Goal: Task Accomplishment & Management: Use online tool/utility

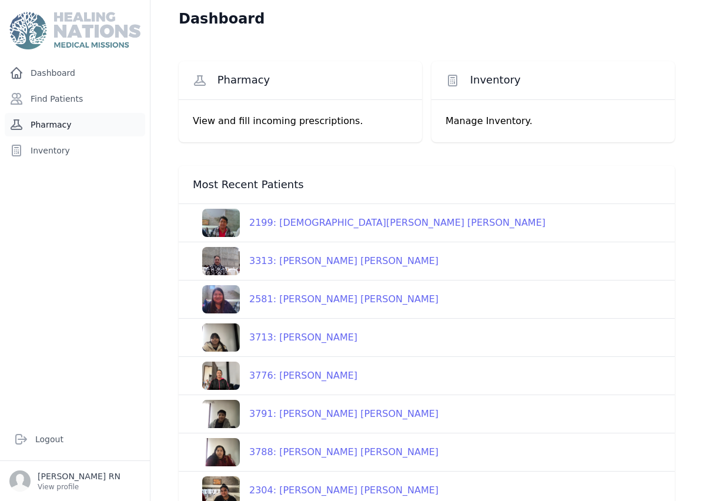
click at [65, 127] on link "Pharmacy" at bounding box center [75, 124] width 140 height 23
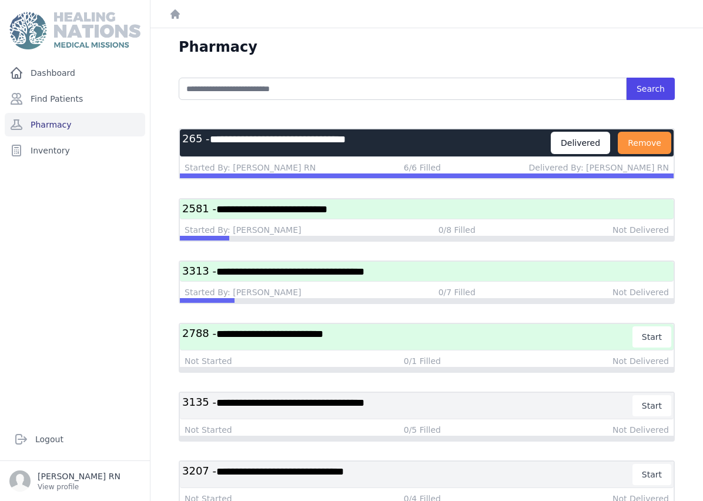
click at [380, 214] on h3 "**********" at bounding box center [426, 209] width 489 height 15
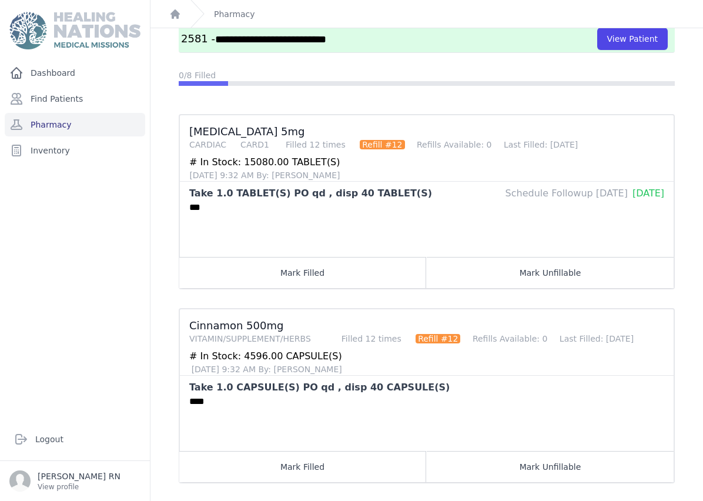
scroll to position [104, 0]
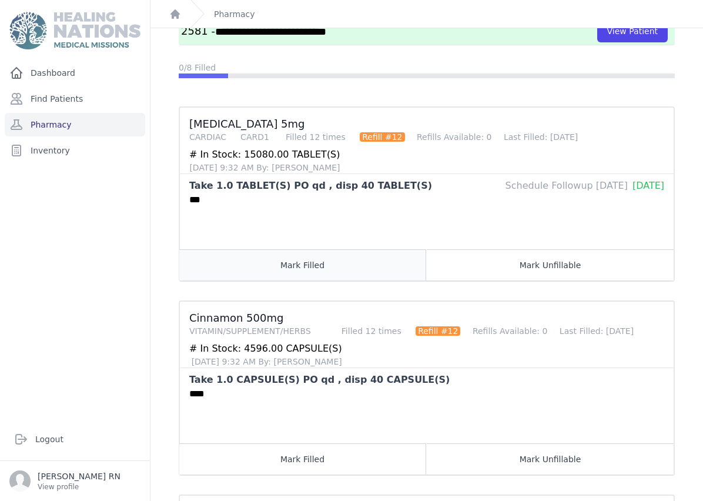
click at [318, 260] on button "Mark Filled" at bounding box center [302, 264] width 247 height 31
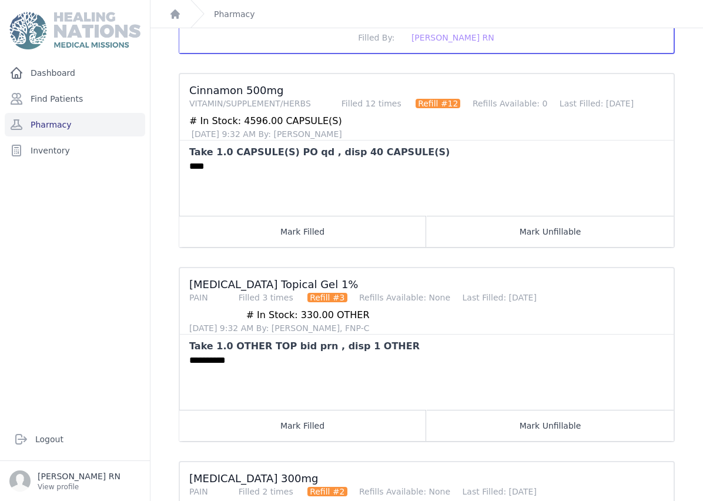
scroll to position [332, 0]
click at [304, 229] on button "Mark Filled" at bounding box center [302, 230] width 247 height 31
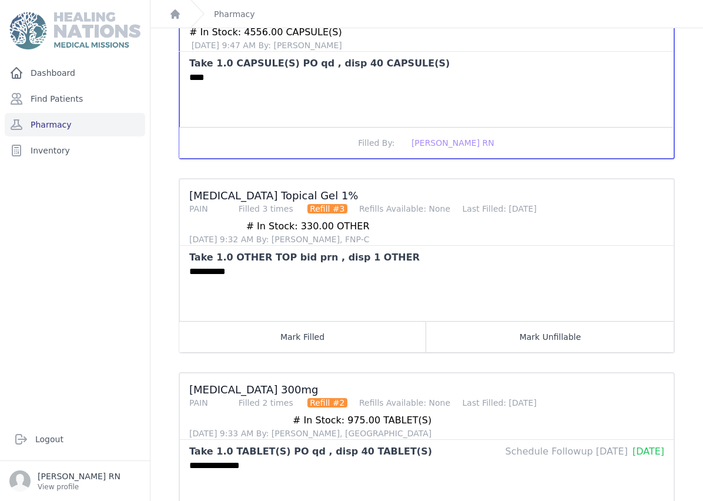
scroll to position [448, 0]
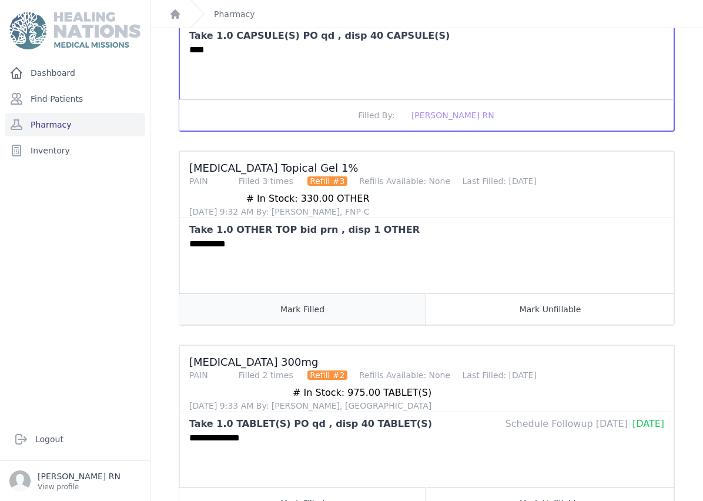
click at [350, 323] on button "Mark Filled" at bounding box center [302, 308] width 247 height 31
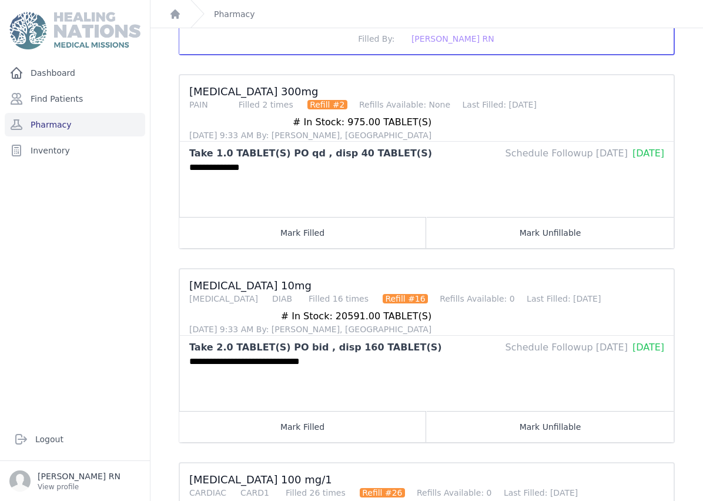
scroll to position [721, 0]
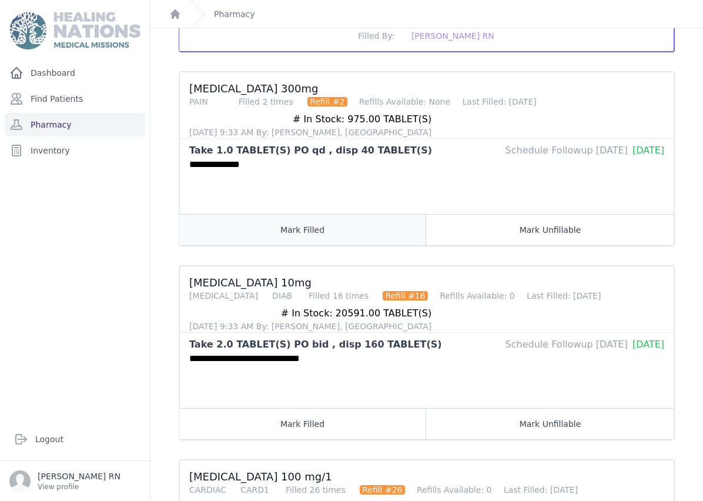
click at [307, 238] on button "Mark Filled" at bounding box center [302, 229] width 247 height 31
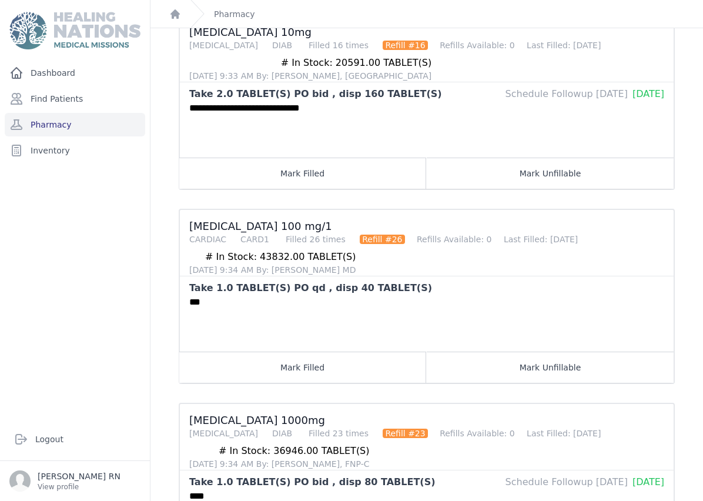
scroll to position [970, 0]
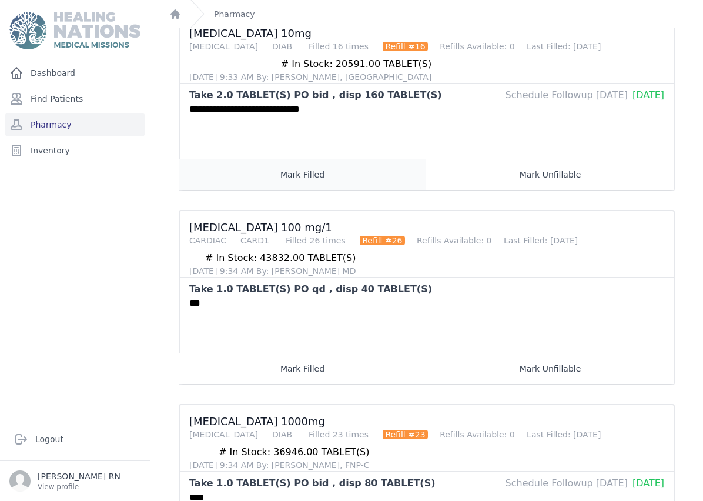
click at [333, 177] on button "Mark Filled" at bounding box center [302, 174] width 247 height 31
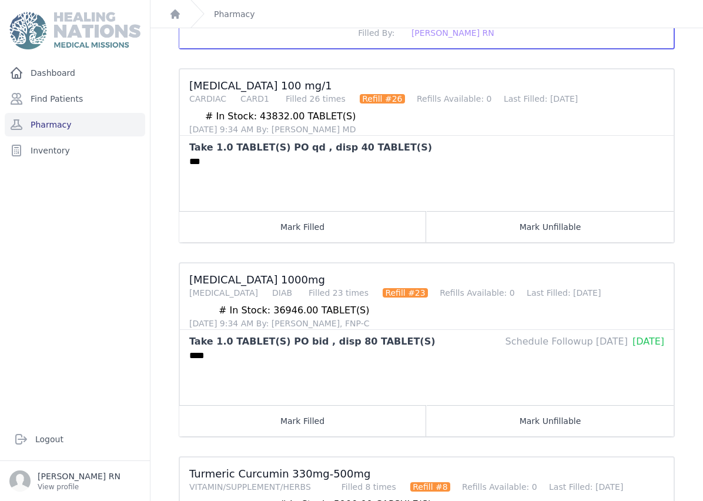
scroll to position [1111, 0]
click at [385, 237] on button "Mark Filled" at bounding box center [302, 226] width 247 height 31
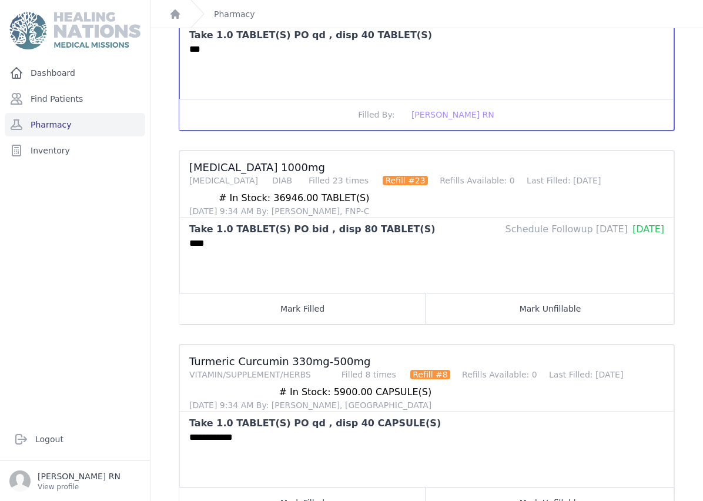
scroll to position [1223, 0]
click at [343, 311] on button "Mark Filled" at bounding box center [302, 308] width 247 height 31
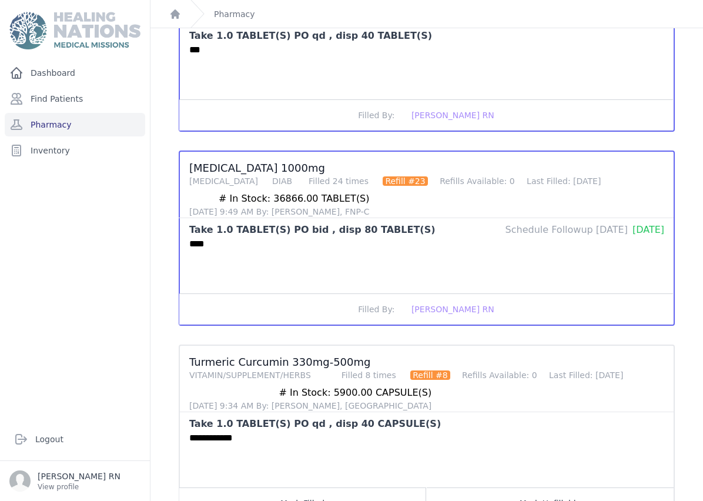
click at [229, 357] on h3 "Turmeric Curcumin 330mg-500mg VITAMIN/SUPPLEMENT/HERBS Filled 8 times Refill #8…" at bounding box center [426, 368] width 475 height 26
click at [266, 487] on button "Mark Filled" at bounding box center [302, 502] width 247 height 31
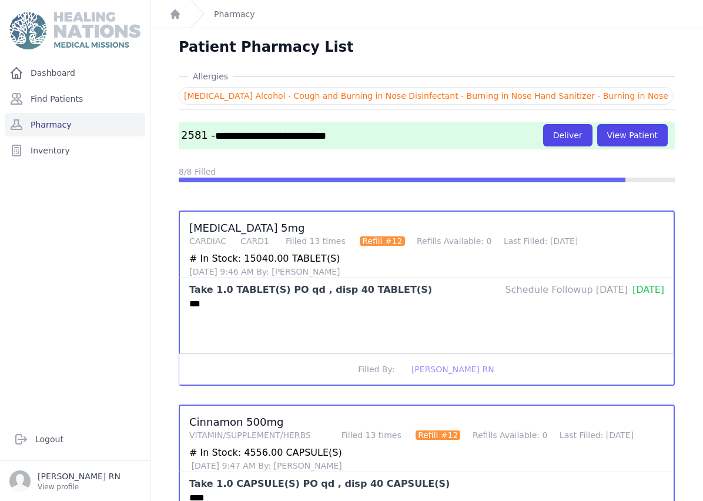
scroll to position [0, 0]
click at [95, 113] on link "Pharmacy" at bounding box center [75, 124] width 140 height 23
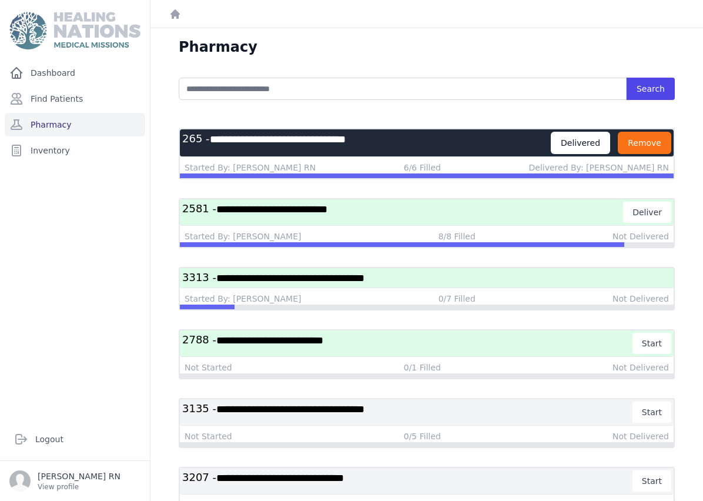
click at [647, 149] on button "Remove" at bounding box center [643, 143] width 53 height 22
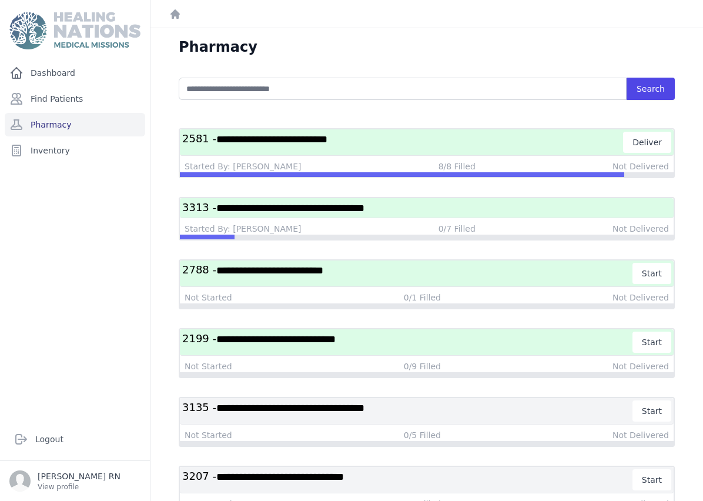
click at [411, 204] on h3 "**********" at bounding box center [426, 207] width 489 height 15
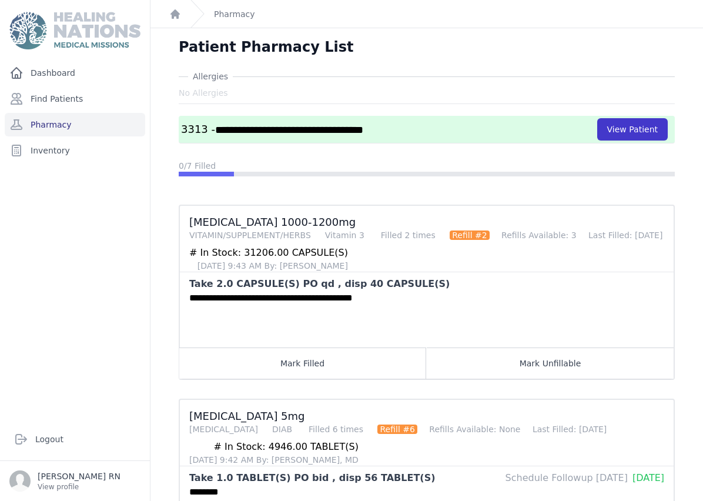
click at [644, 136] on button "View Patient" at bounding box center [632, 129] width 70 height 22
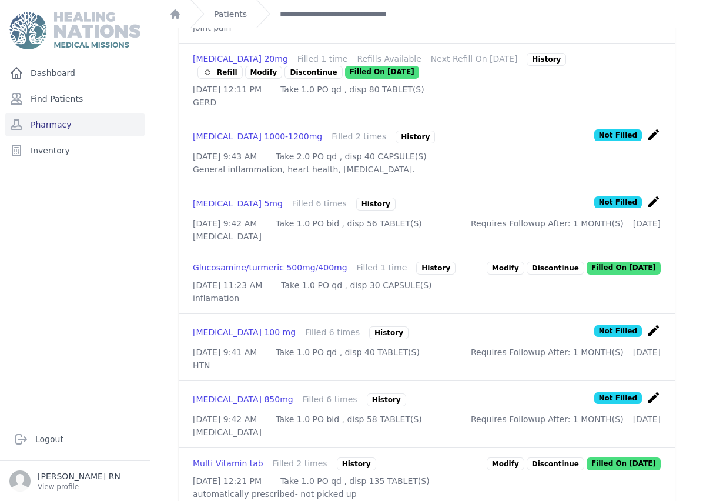
scroll to position [532, 0]
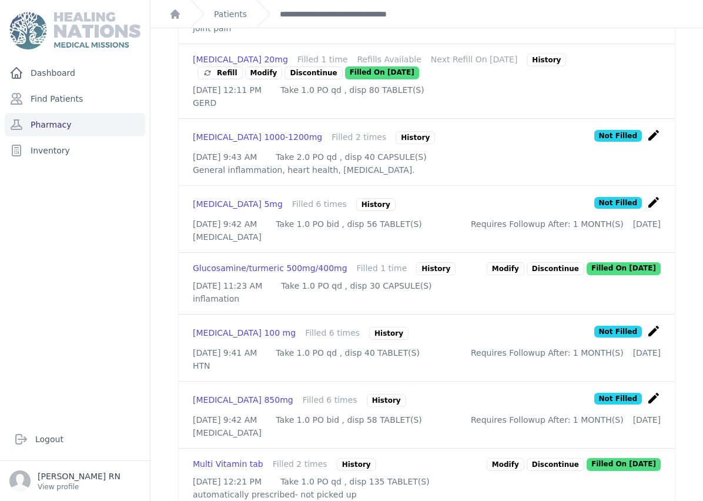
click at [653, 142] on icon "create" at bounding box center [653, 135] width 14 height 14
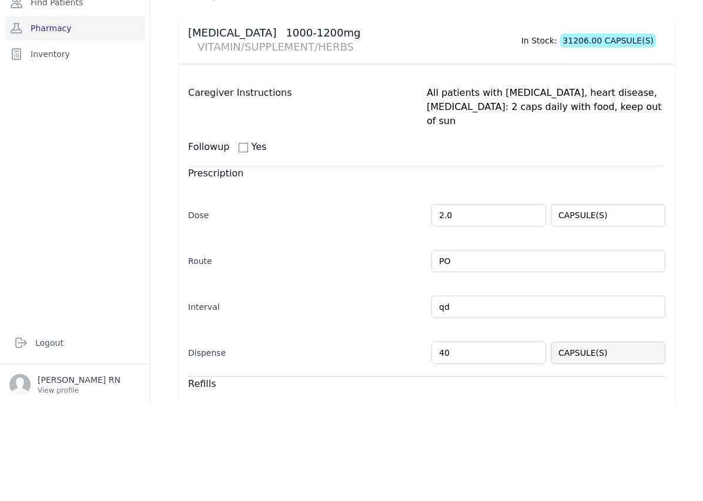
type input "4"
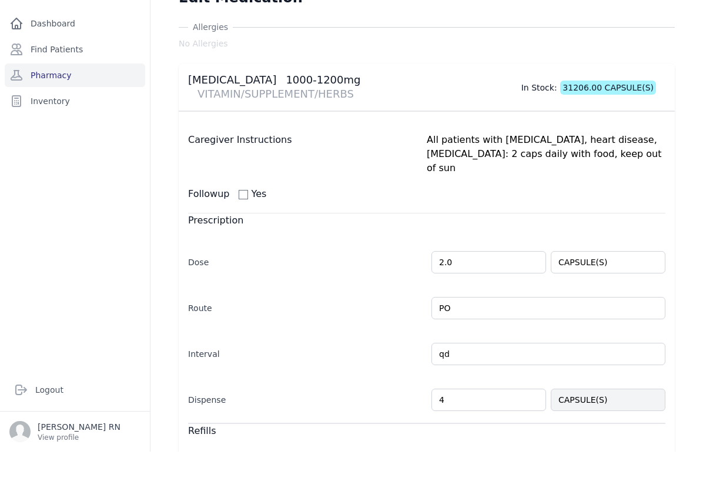
type input "40"
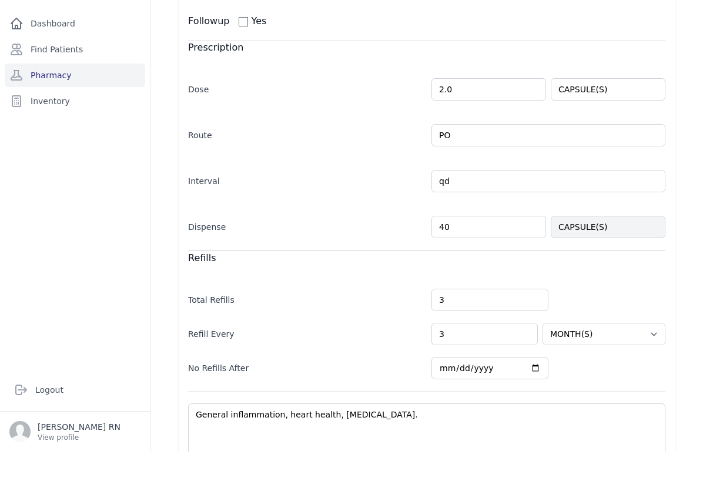
scroll to position [172, 0]
select select "MONTH(S)"
click at [70, 113] on link "Pharmacy" at bounding box center [75, 124] width 140 height 23
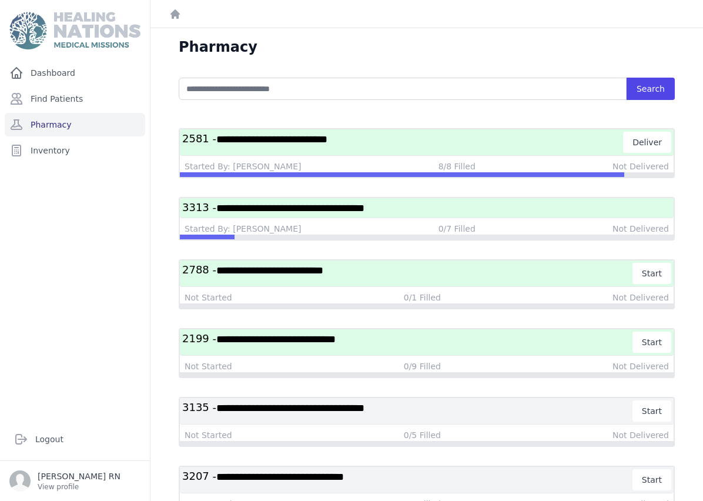
click at [348, 206] on span "**********" at bounding box center [290, 208] width 148 height 11
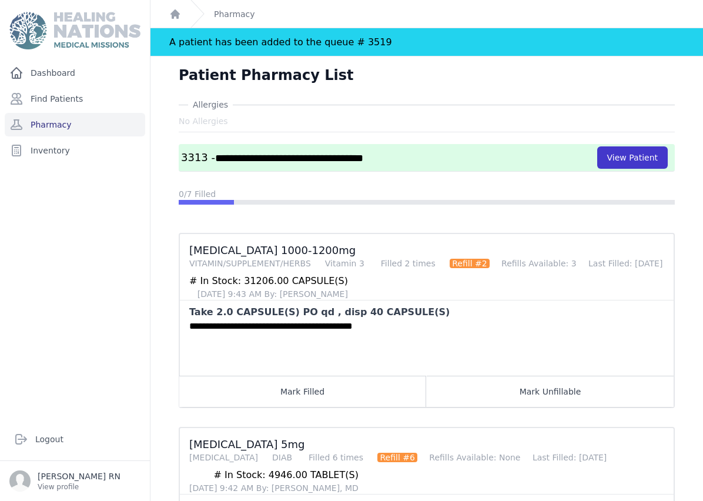
click at [646, 157] on button "View Patient" at bounding box center [632, 157] width 70 height 22
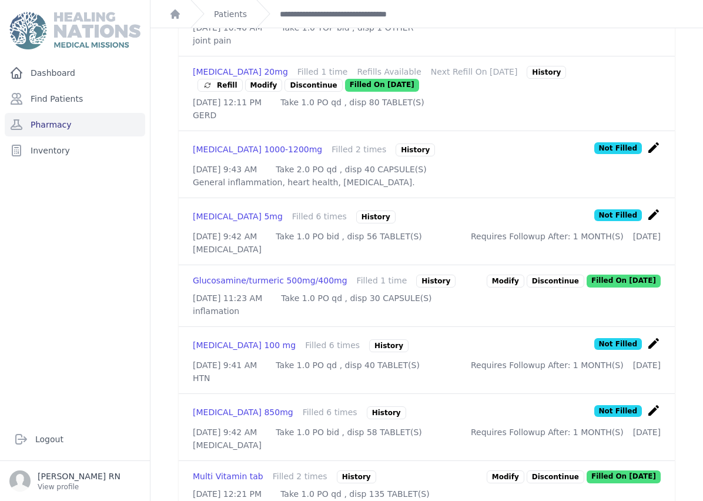
scroll to position [492, 0]
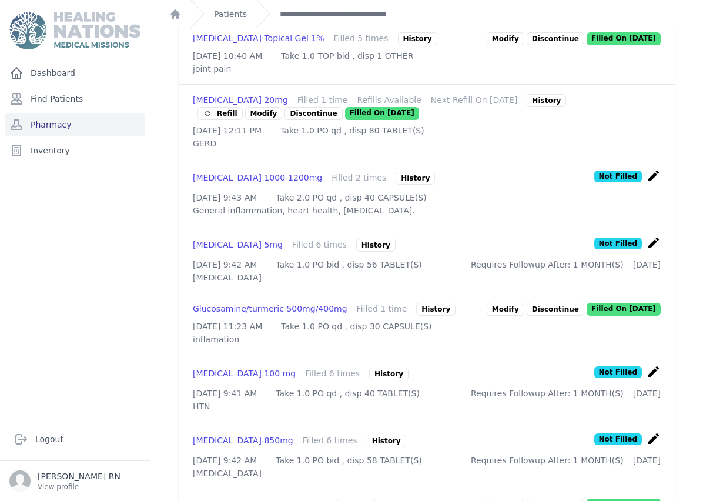
click at [654, 183] on icon "create" at bounding box center [653, 176] width 14 height 14
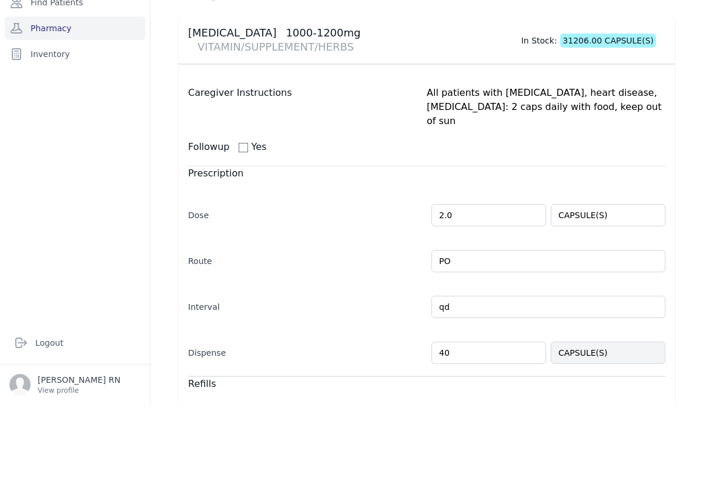
type input "4"
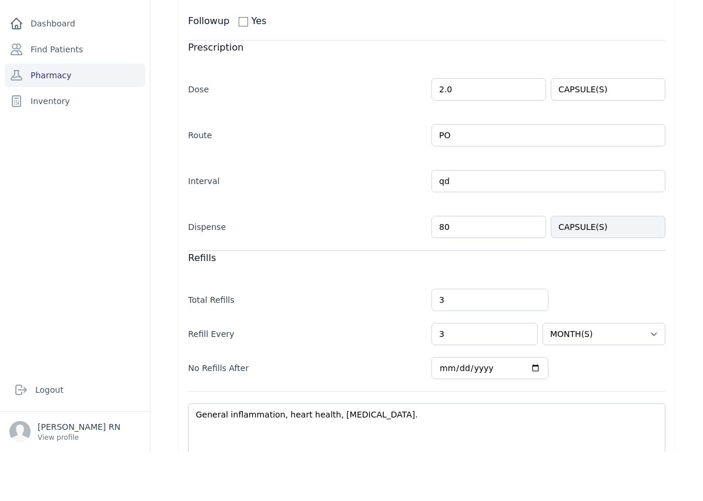
scroll to position [172, 0]
type input "80"
select select "MONTH(S)"
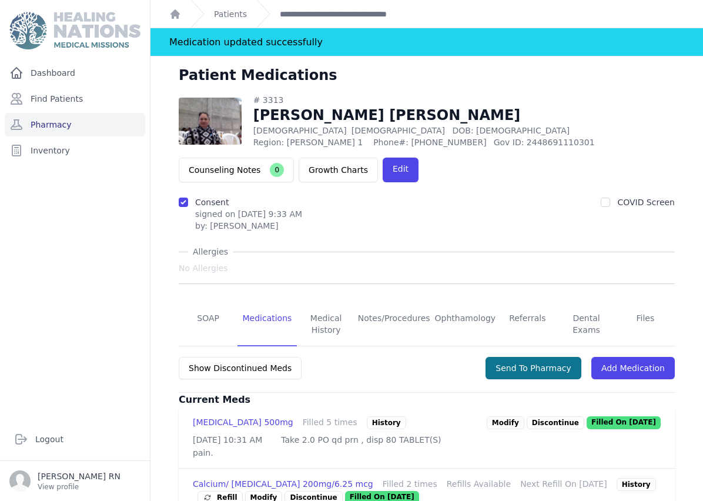
click at [561, 357] on button "Send To Pharmacy" at bounding box center [533, 368] width 96 height 22
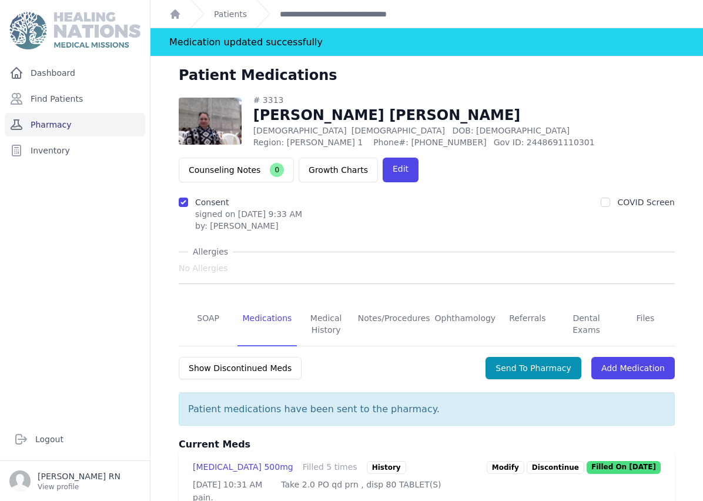
click at [98, 113] on link "Pharmacy" at bounding box center [75, 124] width 140 height 23
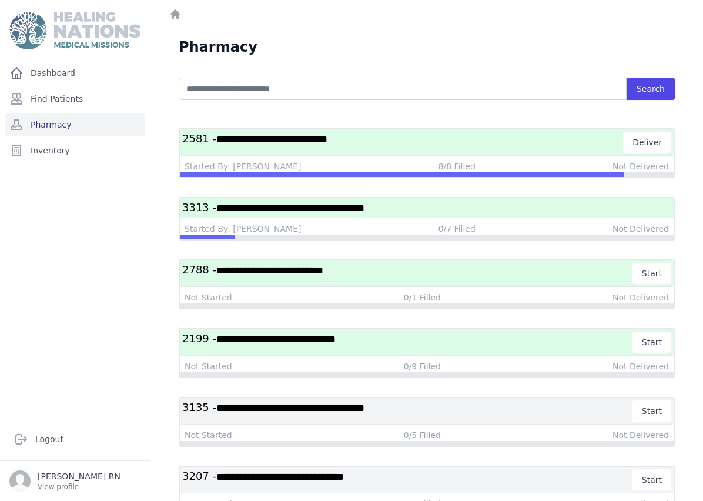
click at [420, 213] on h3 "**********" at bounding box center [426, 207] width 489 height 15
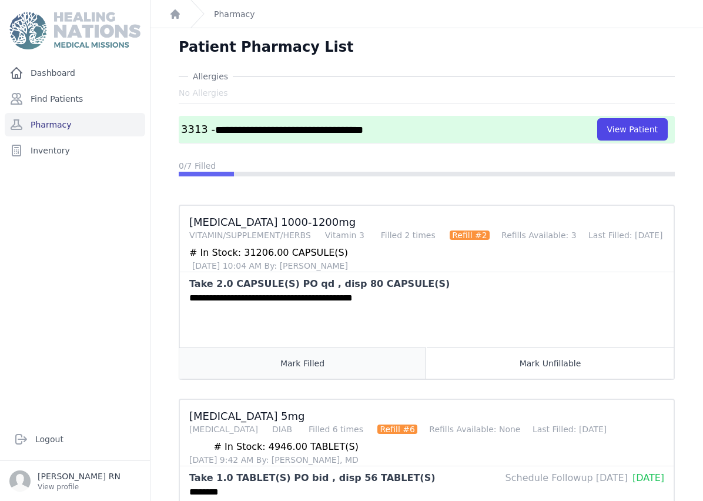
click at [345, 368] on button "Mark Filled" at bounding box center [302, 362] width 247 height 31
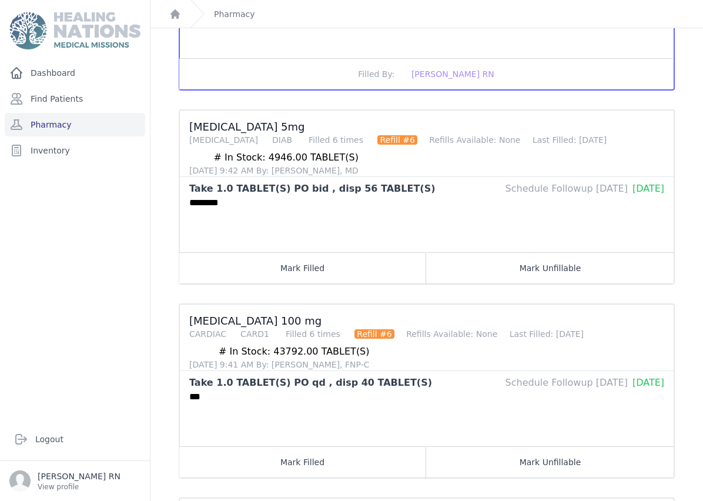
scroll to position [287, 0]
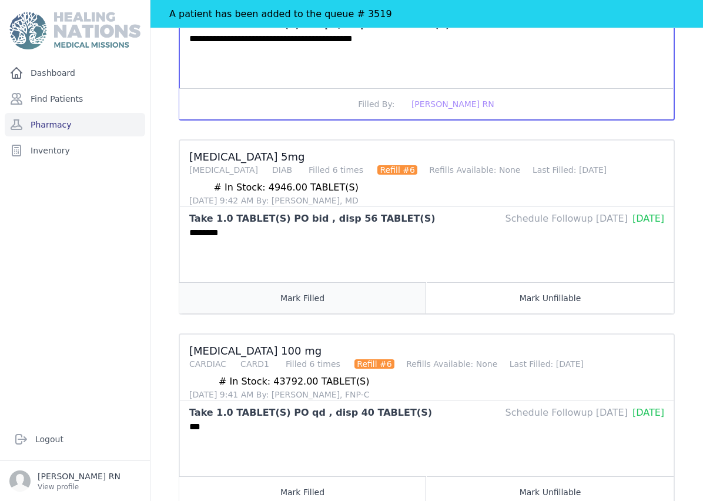
click at [365, 287] on button "Mark Filled" at bounding box center [302, 297] width 247 height 31
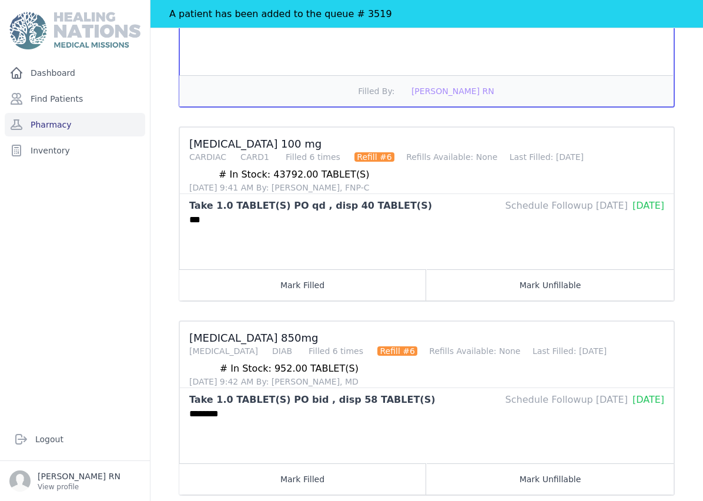
scroll to position [503, 0]
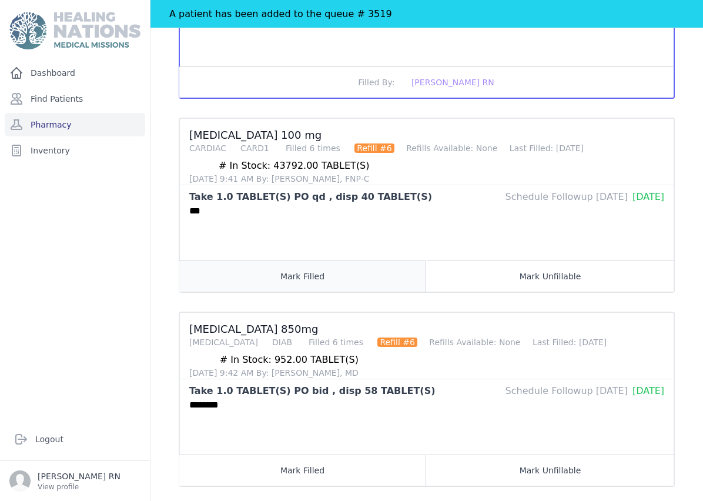
click at [355, 286] on button "Mark Filled" at bounding box center [302, 275] width 247 height 31
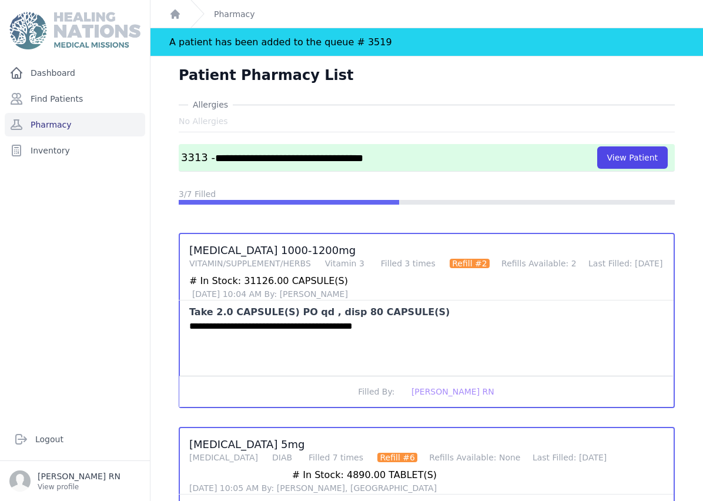
scroll to position [0, 0]
click at [642, 160] on button "View Patient" at bounding box center [632, 157] width 70 height 22
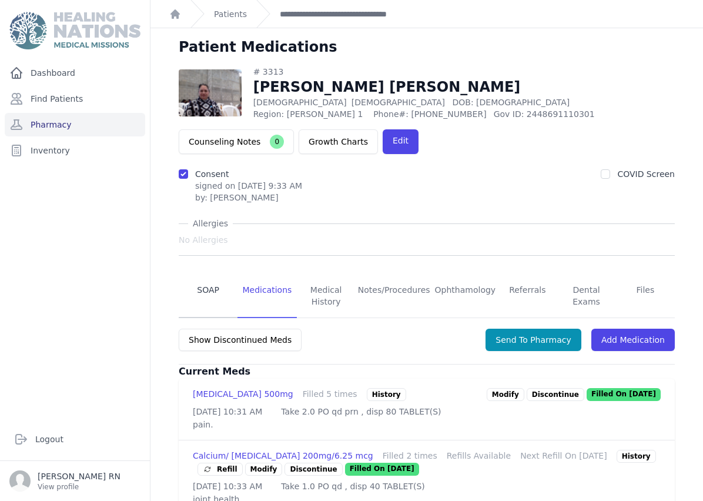
click at [208, 284] on link "SOAP" at bounding box center [208, 295] width 59 height 43
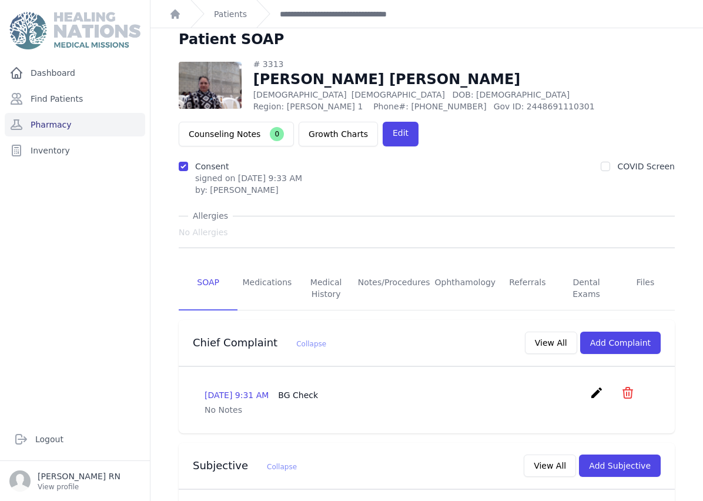
scroll to position [4, 0]
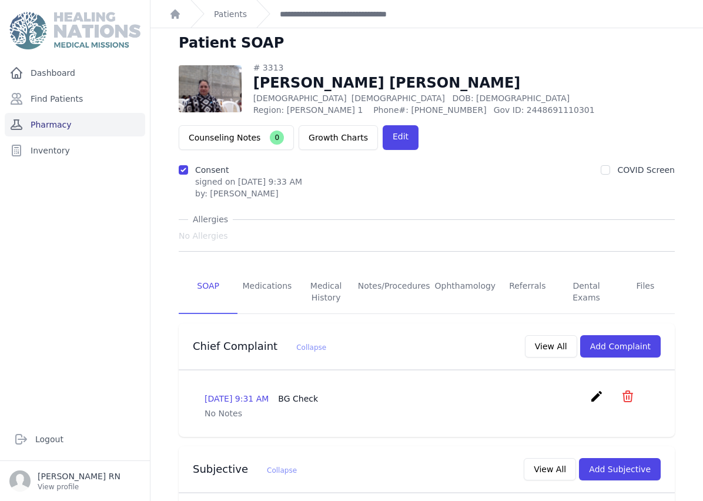
click at [89, 127] on link "Pharmacy" at bounding box center [75, 124] width 140 height 23
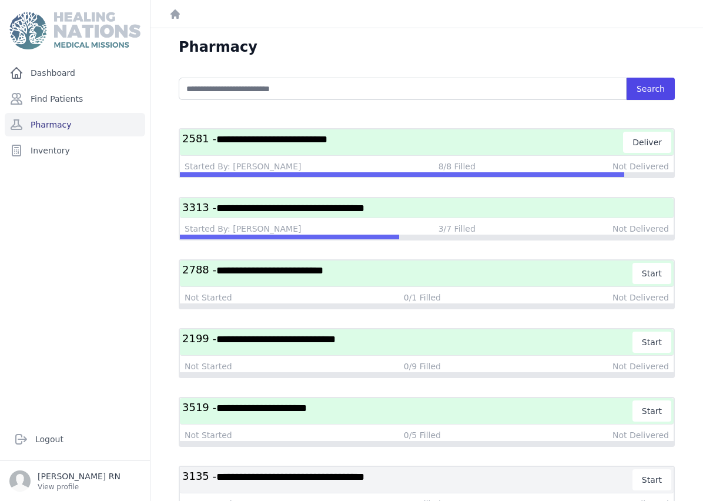
click at [364, 207] on span "**********" at bounding box center [290, 208] width 148 height 11
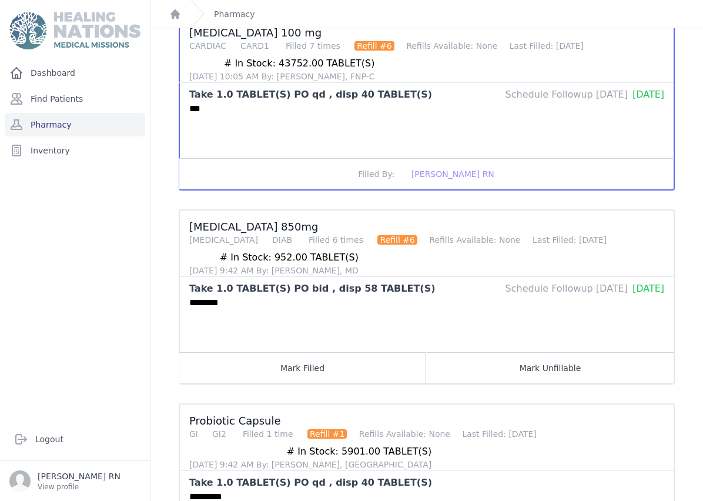
scroll to position [578, 0]
click at [272, 370] on button "Mark Filled" at bounding box center [302, 366] width 247 height 31
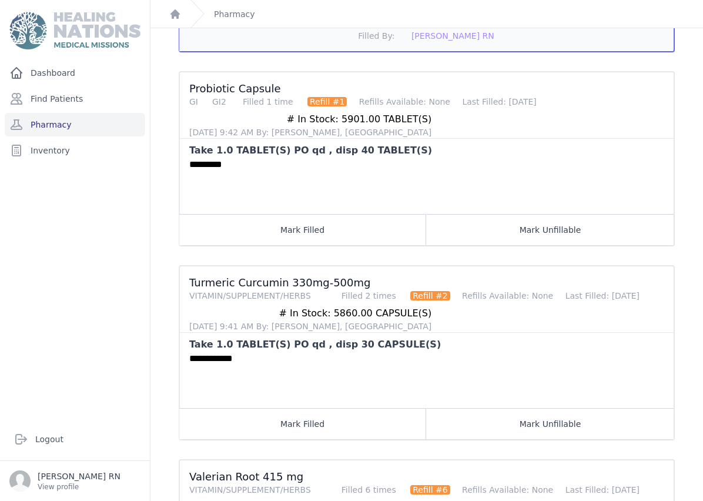
scroll to position [911, 0]
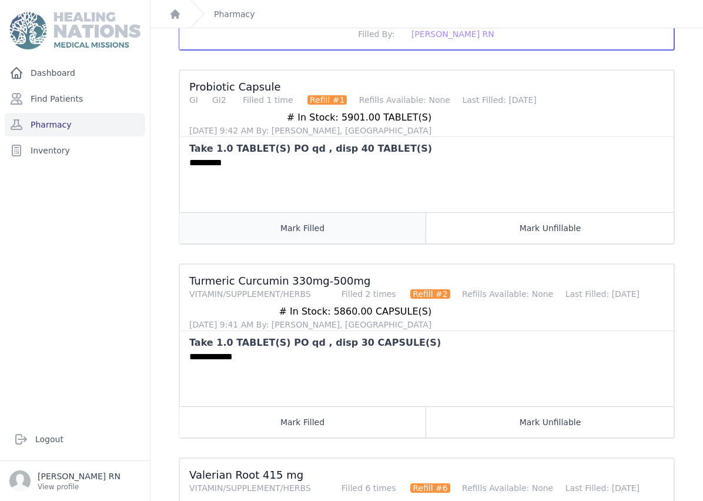
click at [247, 226] on button "Mark Filled" at bounding box center [302, 227] width 247 height 31
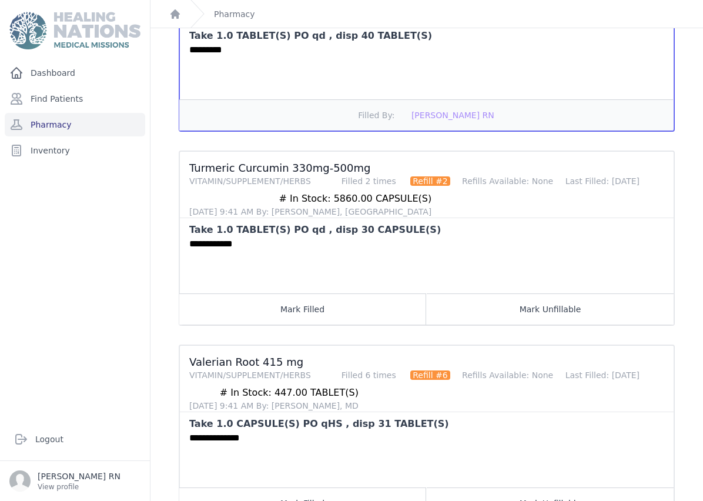
scroll to position [47, 0]
click at [270, 293] on button "Mark Filled" at bounding box center [302, 308] width 247 height 31
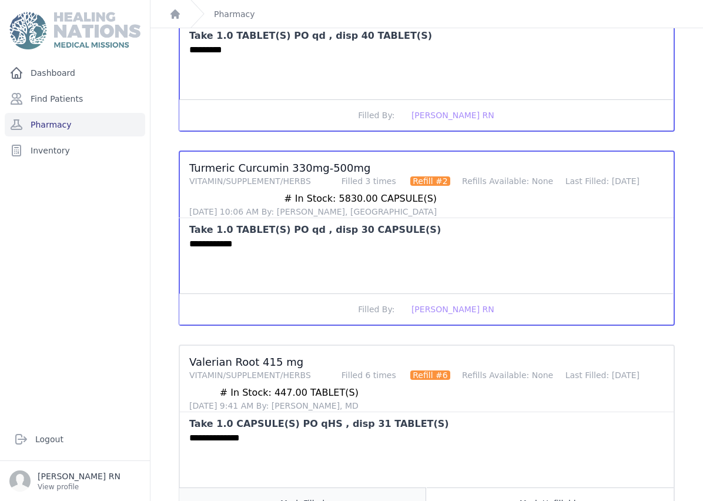
click at [304, 487] on button "Mark Filled" at bounding box center [302, 502] width 247 height 31
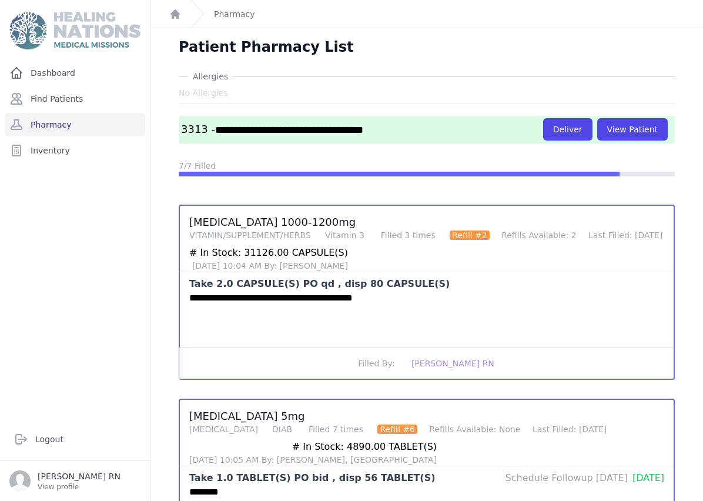
scroll to position [0, 0]
click at [45, 129] on link "Pharmacy" at bounding box center [75, 124] width 140 height 23
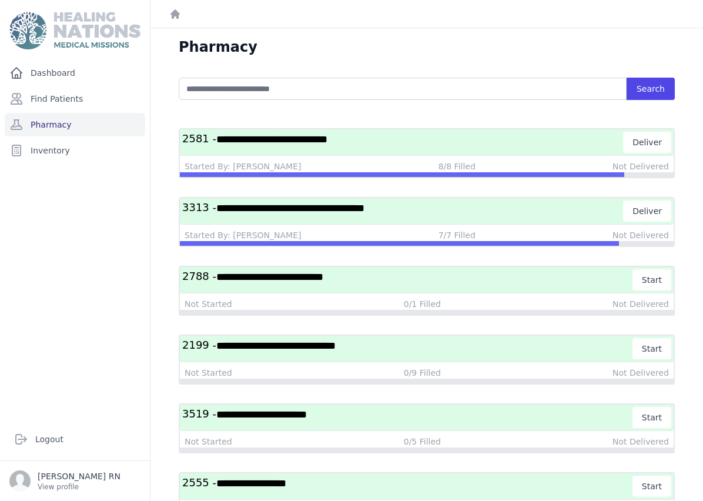
click at [388, 355] on h3 "**********" at bounding box center [407, 348] width 451 height 21
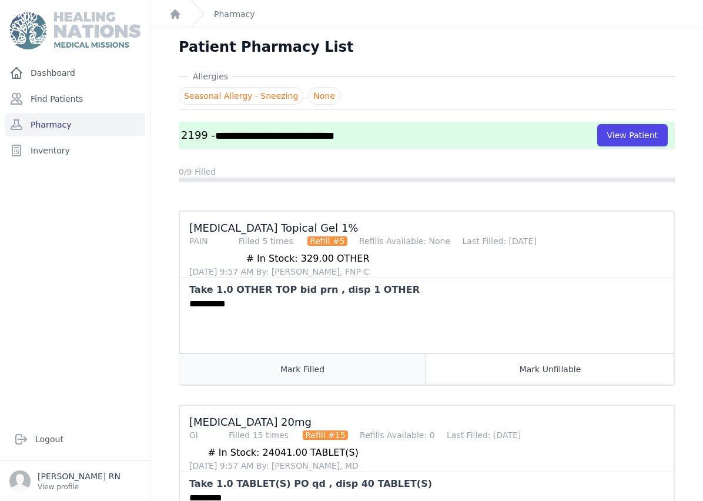
click at [317, 369] on button "Mark Filled" at bounding box center [302, 368] width 247 height 31
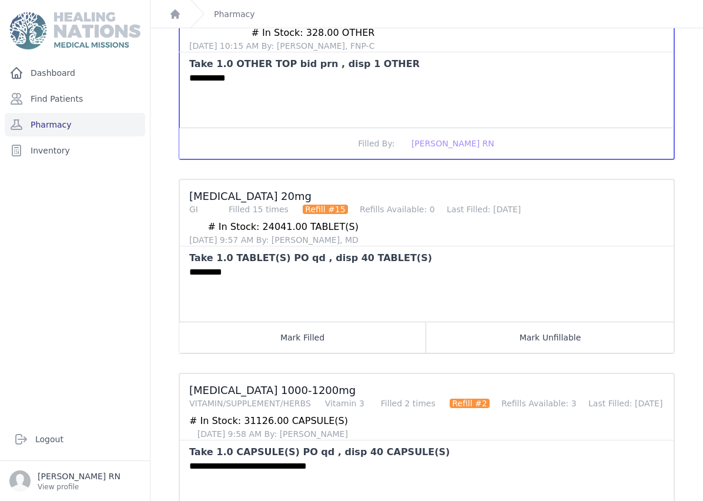
scroll to position [224, 0]
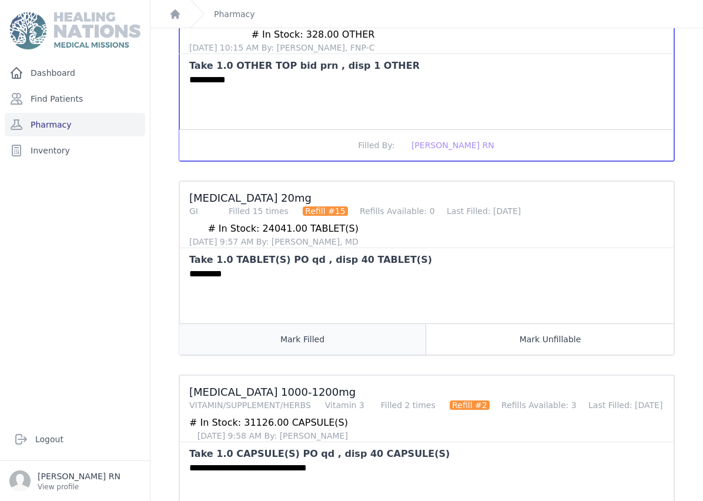
click at [368, 346] on button "Mark Filled" at bounding box center [302, 338] width 247 height 31
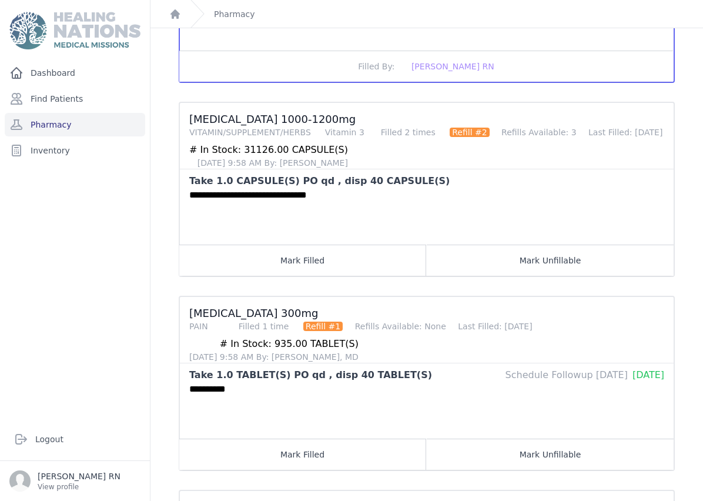
scroll to position [498, 0]
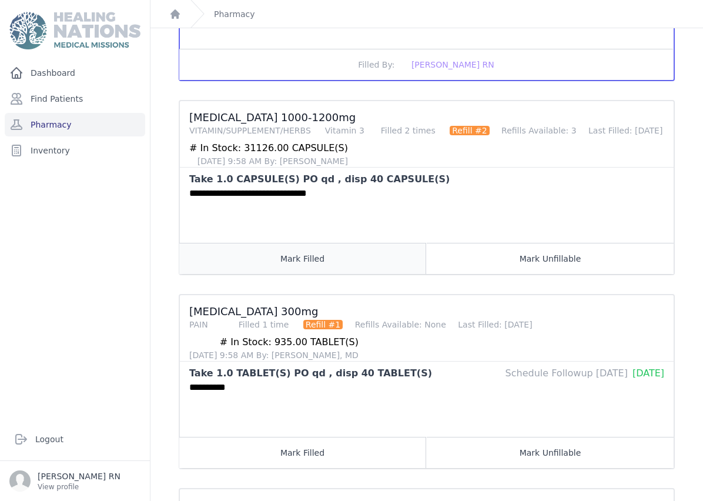
click at [323, 259] on button "Mark Filled" at bounding box center [302, 258] width 247 height 31
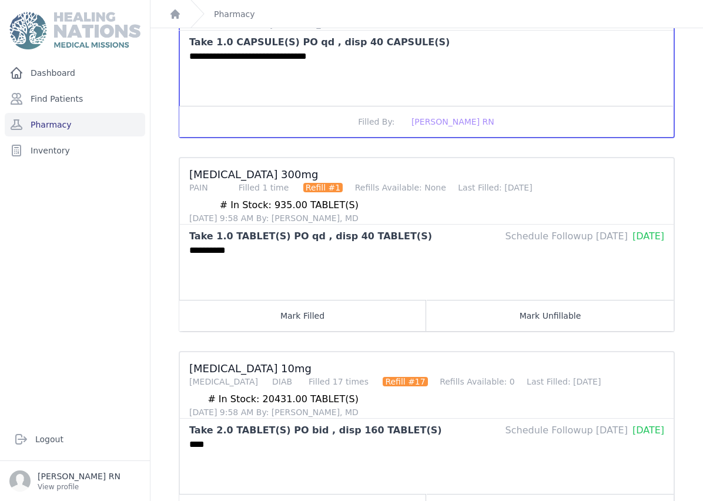
scroll to position [627, 0]
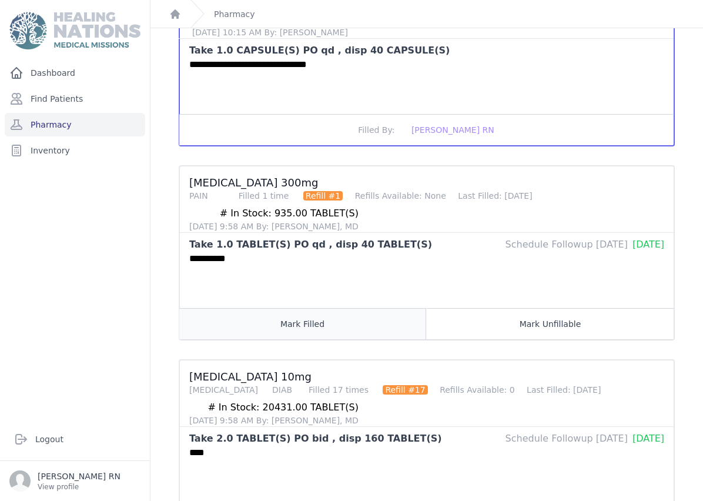
click at [354, 322] on button "Mark Filled" at bounding box center [302, 323] width 247 height 31
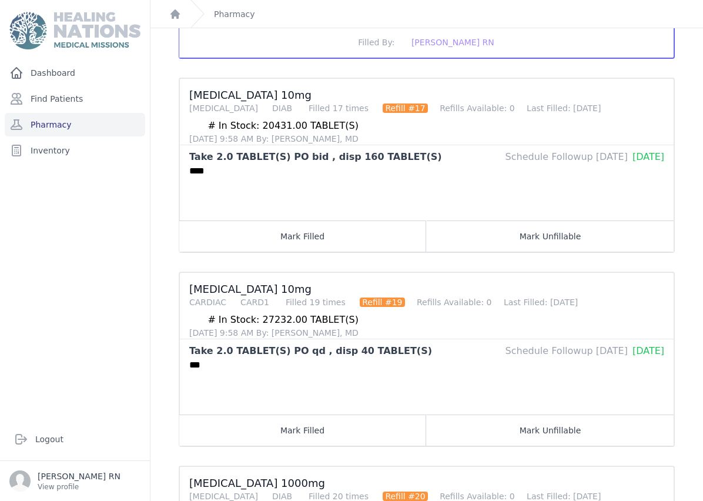
scroll to position [909, 0]
click at [352, 243] on button "Mark Filled" at bounding box center [302, 235] width 247 height 31
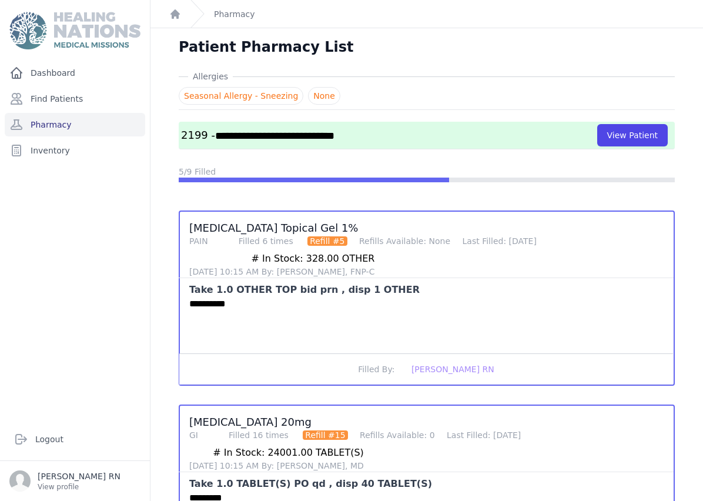
scroll to position [0, 0]
click at [637, 134] on button "View Patient" at bounding box center [632, 135] width 70 height 22
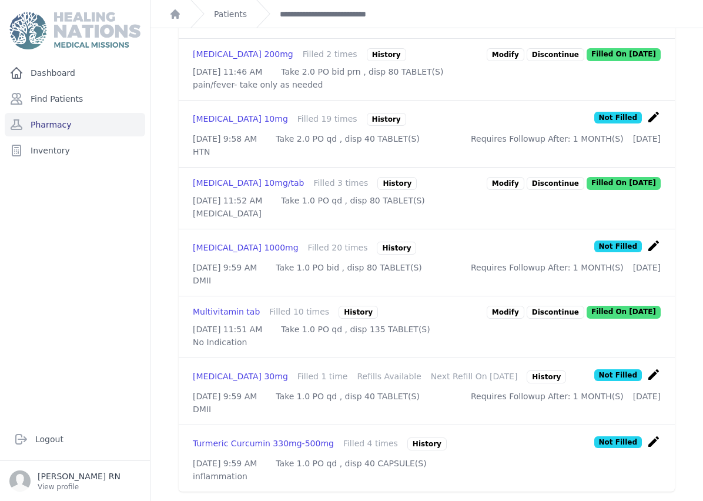
scroll to position [854, 0]
click at [656, 124] on icon "create" at bounding box center [653, 117] width 14 height 14
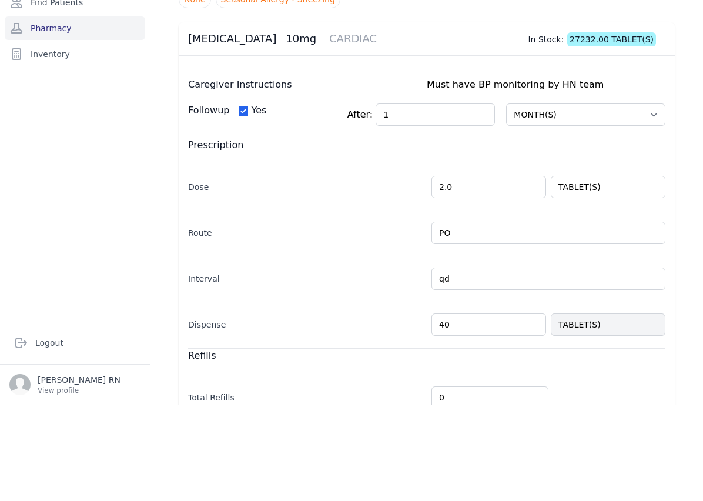
type input "4"
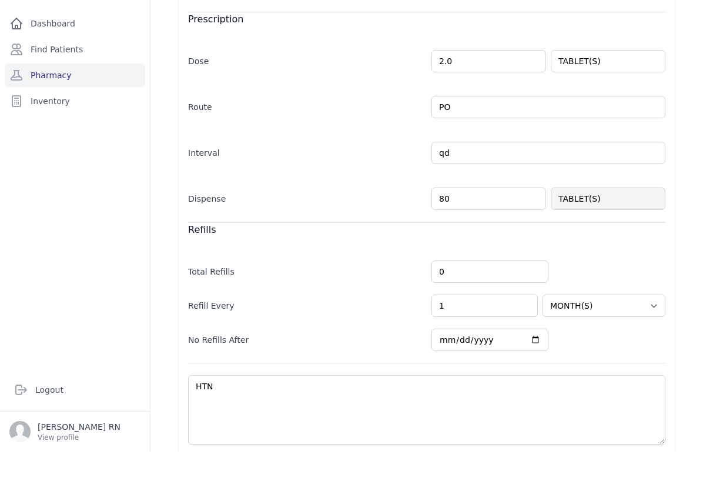
scroll to position [172, 0]
type input "80"
select select "MONTH(S)"
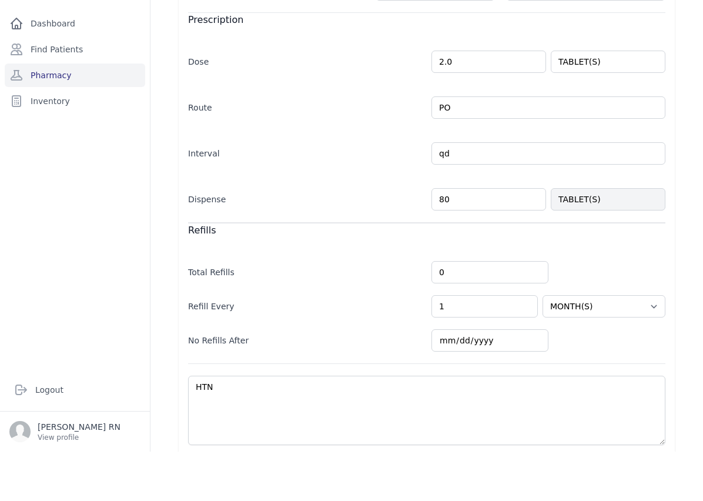
scroll to position [0, 0]
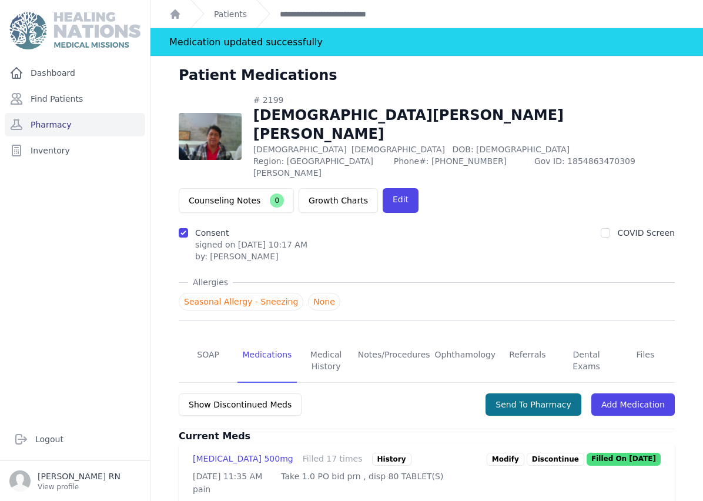
click at [549, 393] on button "Send To Pharmacy" at bounding box center [533, 404] width 96 height 22
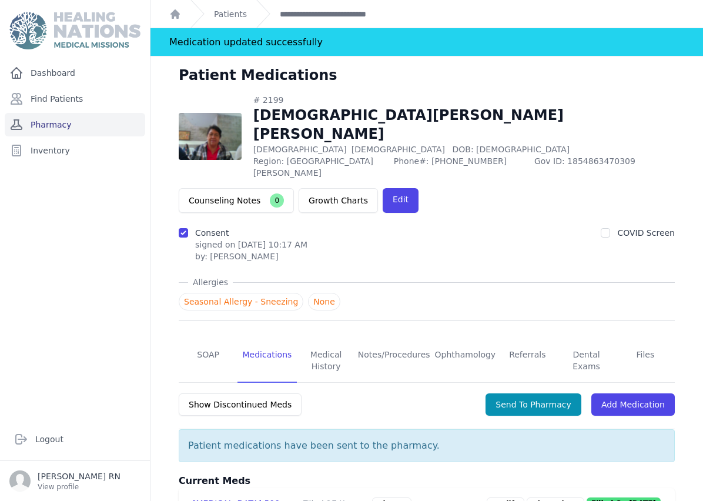
click at [88, 127] on link "Pharmacy" at bounding box center [75, 124] width 140 height 23
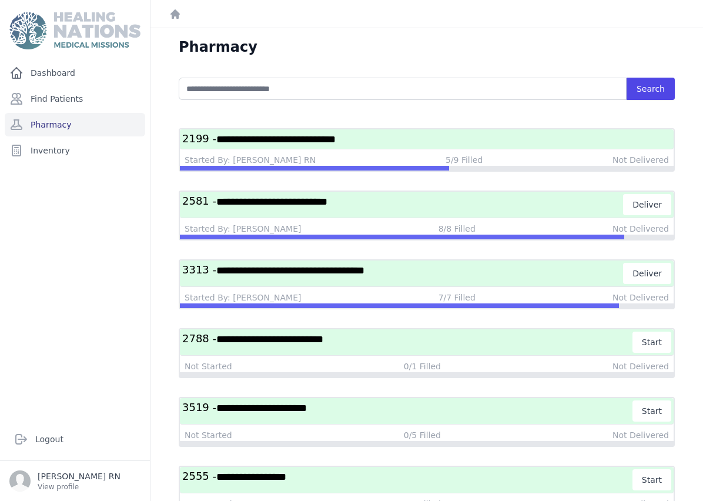
click at [456, 137] on h3 "**********" at bounding box center [426, 139] width 489 height 15
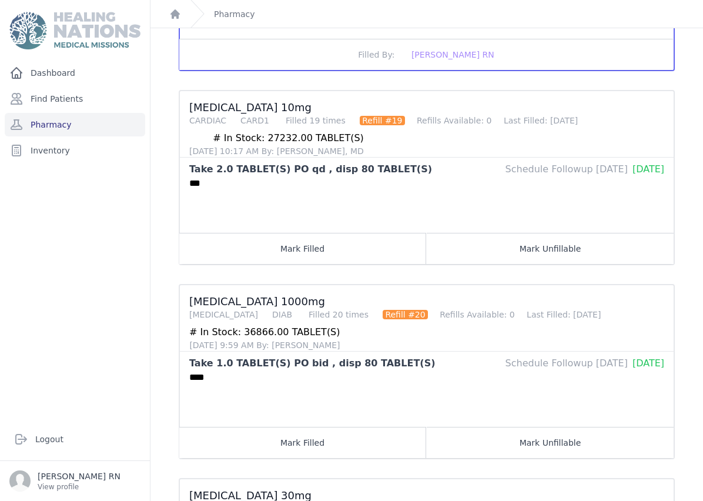
scroll to position [1081, 0]
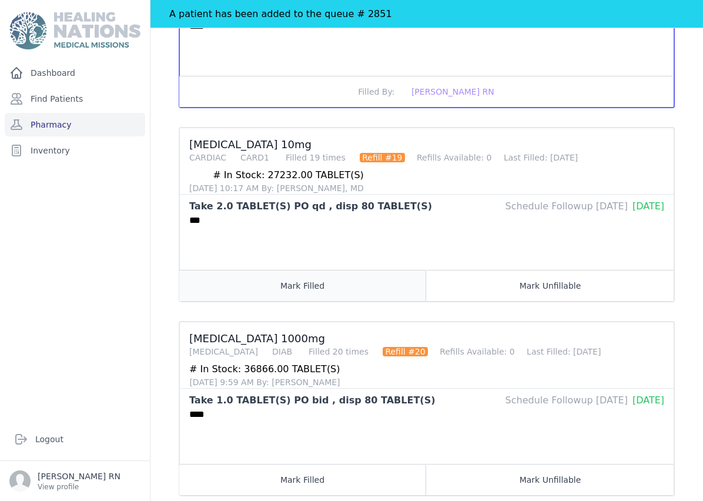
click at [327, 277] on button "Mark Filled" at bounding box center [302, 285] width 247 height 31
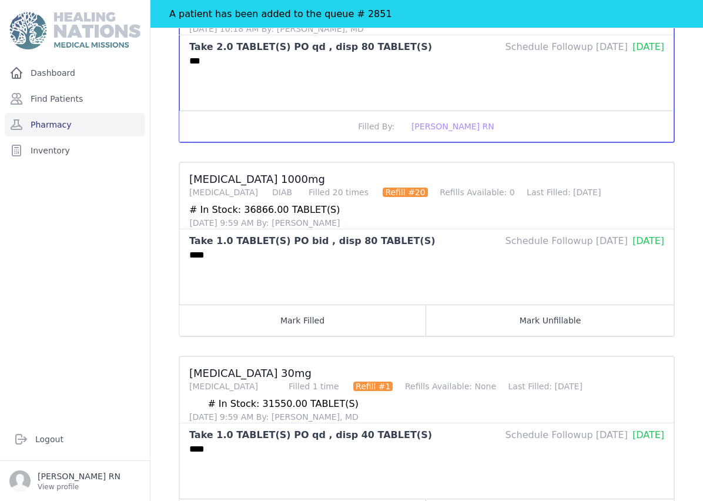
scroll to position [1240, 0]
click at [295, 323] on button "Mark Filled" at bounding box center [302, 319] width 247 height 31
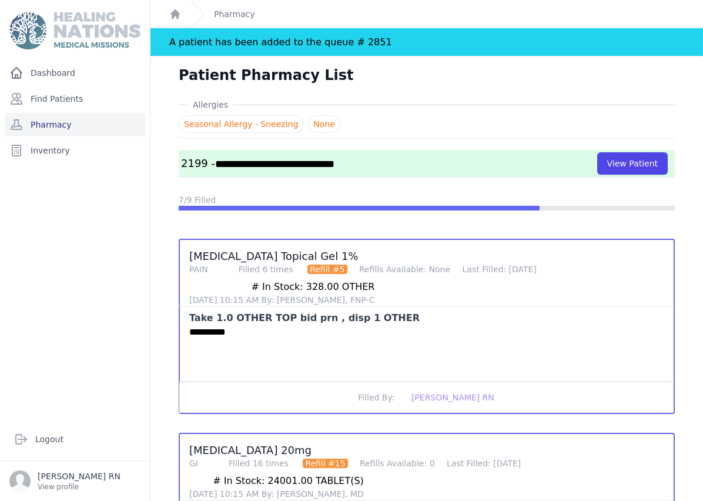
scroll to position [0, 0]
click at [617, 166] on button "View Patient" at bounding box center [632, 163] width 70 height 22
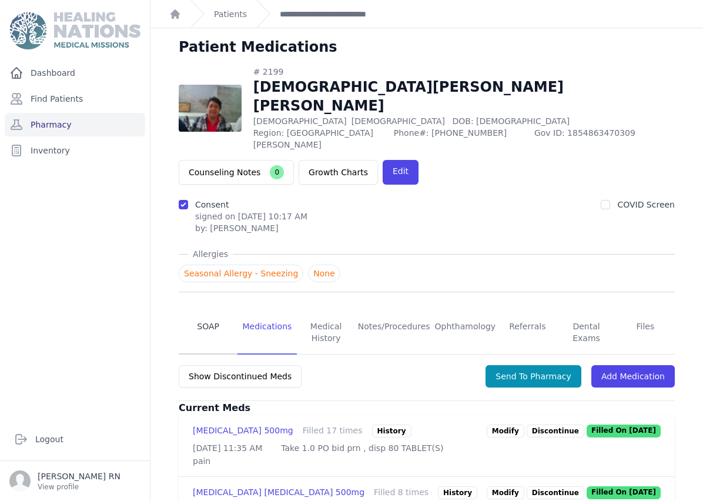
click at [200, 311] on link "SOAP" at bounding box center [208, 332] width 59 height 43
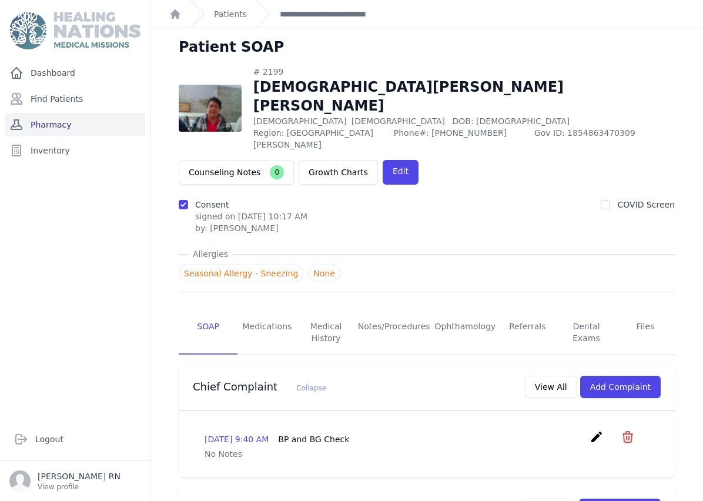
click at [52, 119] on link "Pharmacy" at bounding box center [75, 124] width 140 height 23
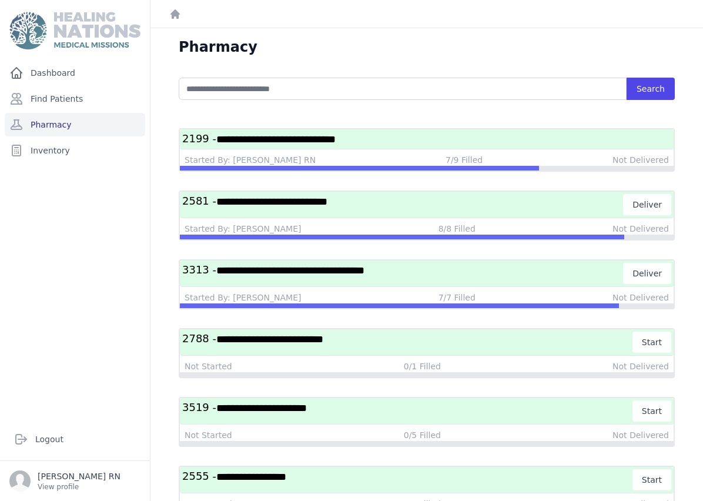
click at [248, 134] on span "**********" at bounding box center [275, 139] width 119 height 11
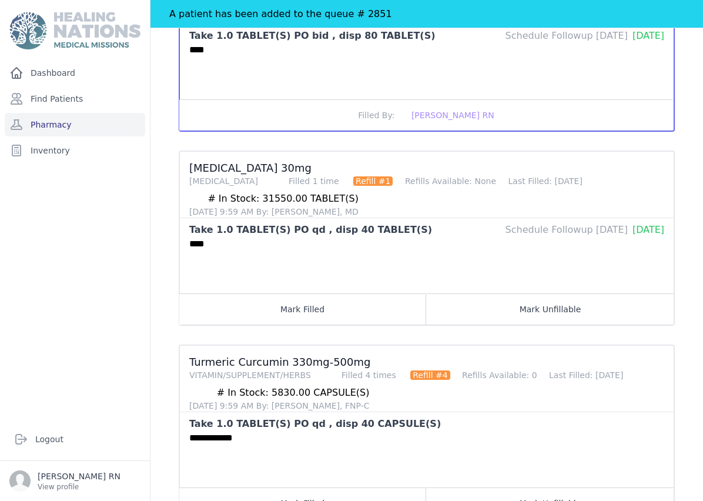
scroll to position [1445, 0]
click at [285, 313] on button "Mark Filled" at bounding box center [302, 308] width 247 height 31
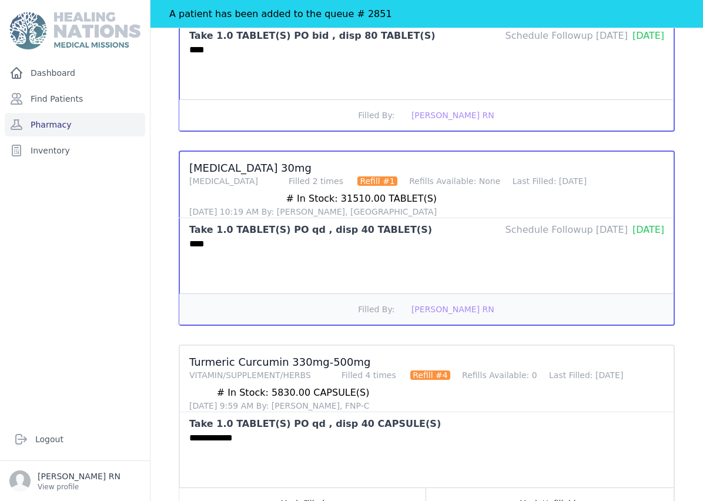
scroll to position [47, 0]
click at [266, 487] on button "Mark Filled" at bounding box center [302, 502] width 247 height 31
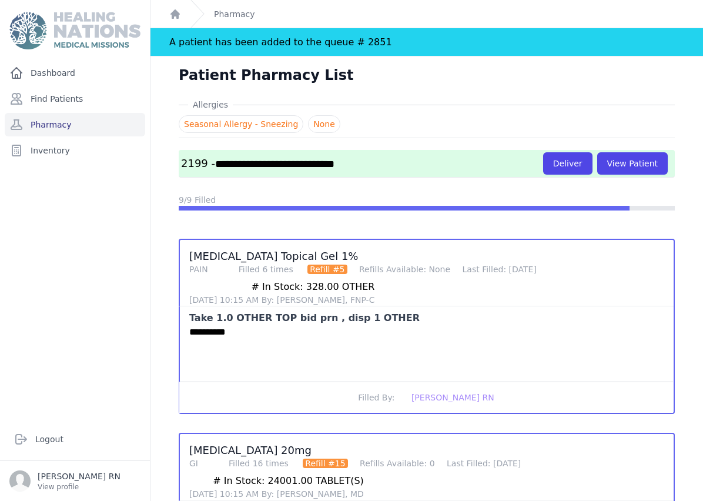
scroll to position [0, 0]
click at [74, 113] on link "Pharmacy" at bounding box center [75, 124] width 140 height 23
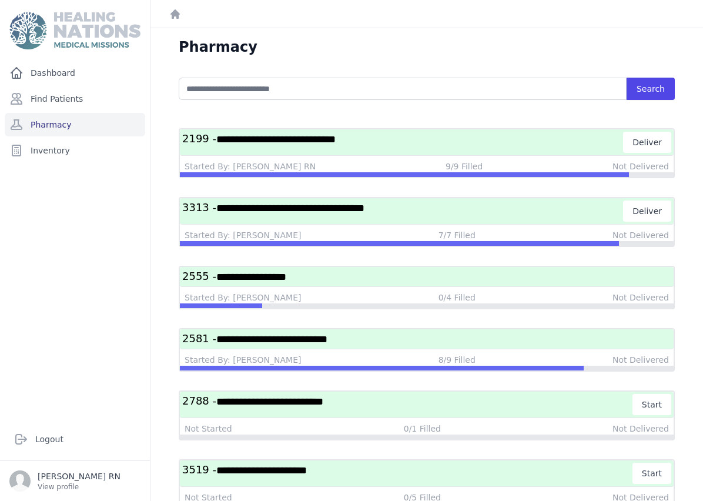
click at [335, 140] on span "**********" at bounding box center [275, 139] width 119 height 11
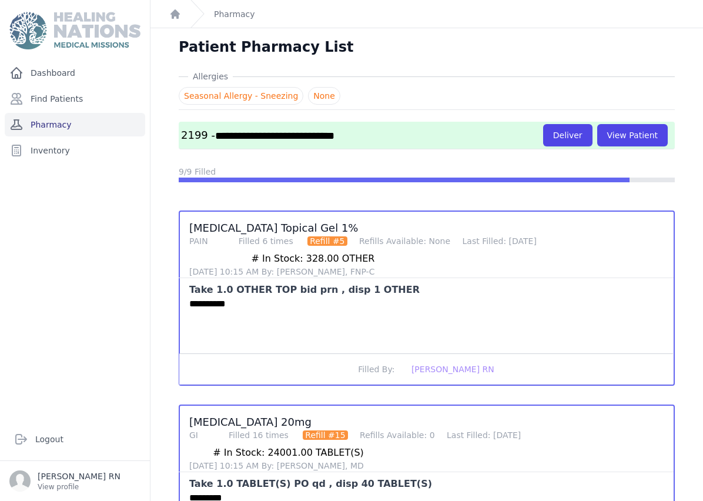
click at [72, 129] on link "Pharmacy" at bounding box center [75, 124] width 140 height 23
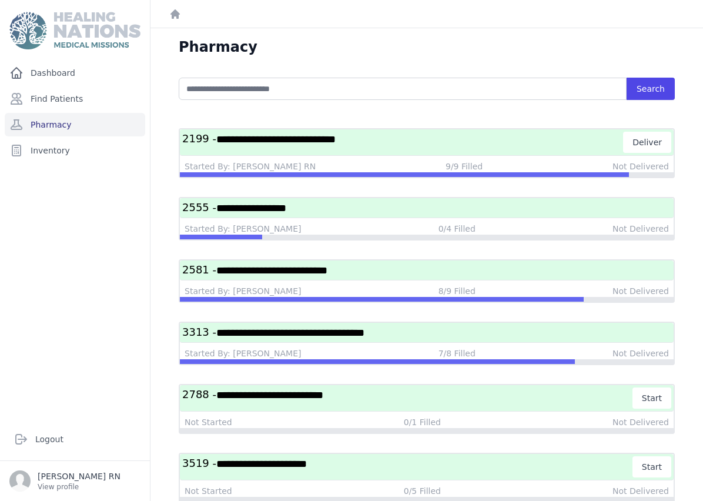
click at [451, 139] on h3 "**********" at bounding box center [402, 142] width 441 height 21
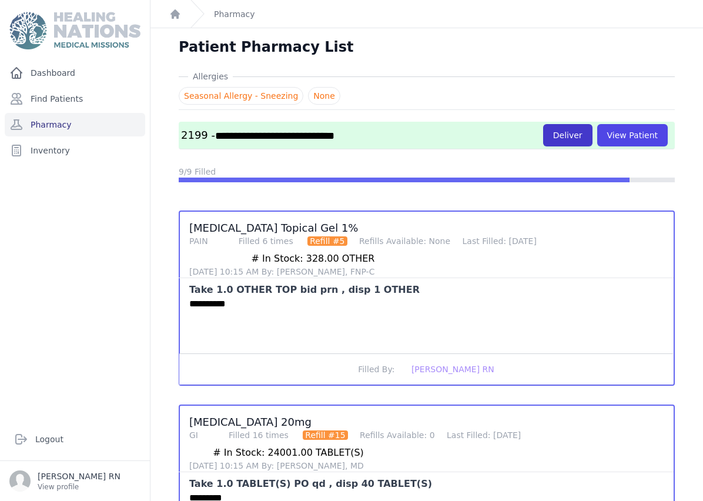
click at [583, 140] on button "Deliver" at bounding box center [567, 135] width 49 height 22
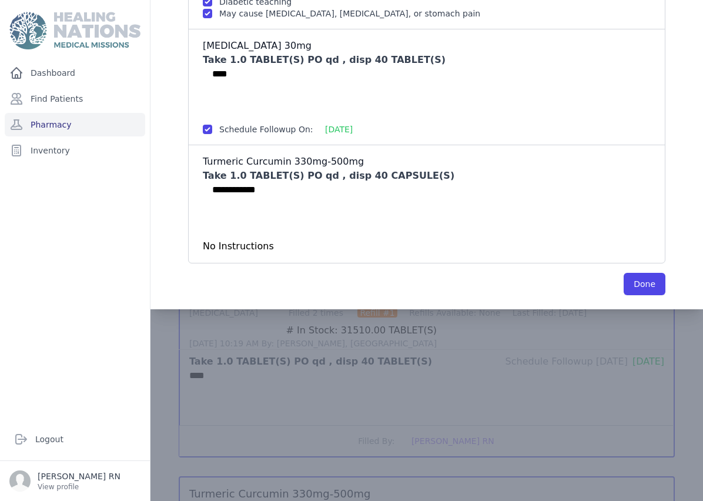
scroll to position [1281, 0]
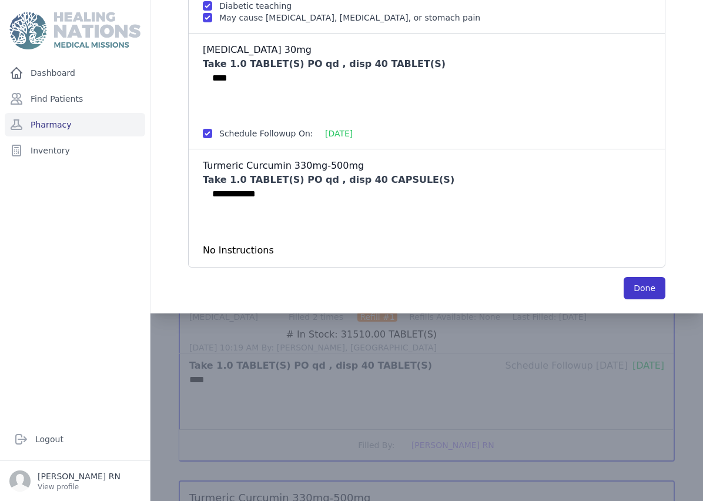
click at [649, 284] on button "Done" at bounding box center [644, 288] width 42 height 22
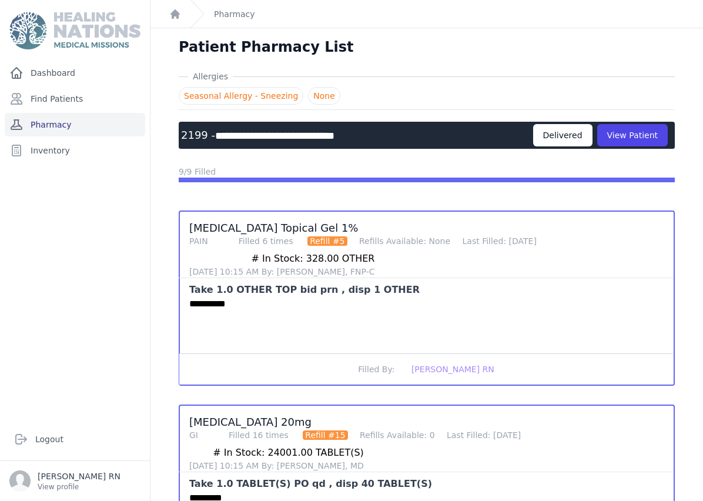
click at [75, 128] on link "Pharmacy" at bounding box center [75, 124] width 140 height 23
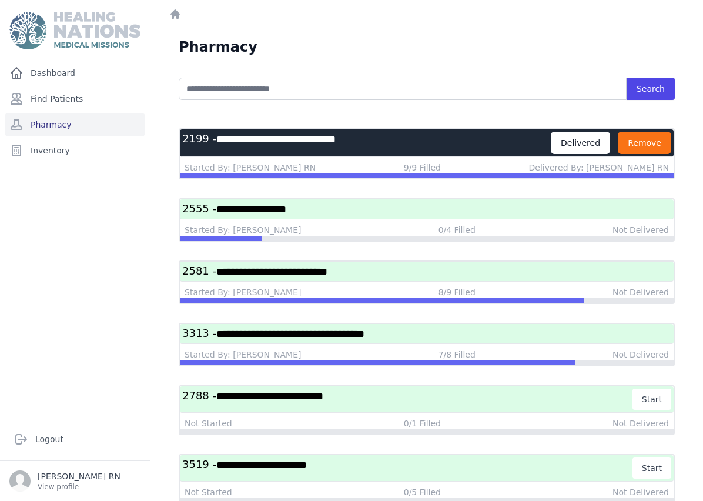
click at [662, 138] on button "Remove" at bounding box center [643, 143] width 53 height 22
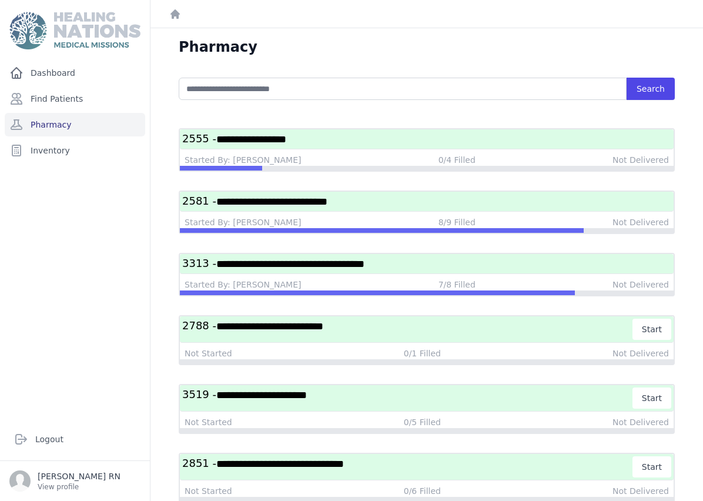
click at [417, 203] on h3 "**********" at bounding box center [426, 201] width 489 height 15
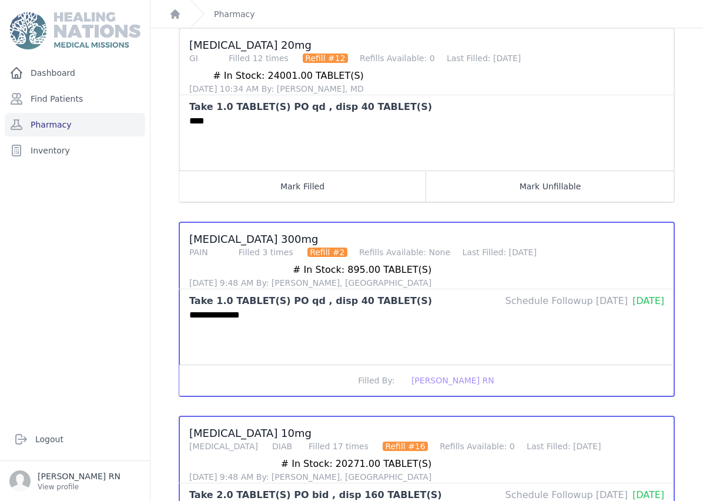
scroll to position [764, 0]
click at [301, 190] on button "Mark Filled" at bounding box center [302, 186] width 247 height 31
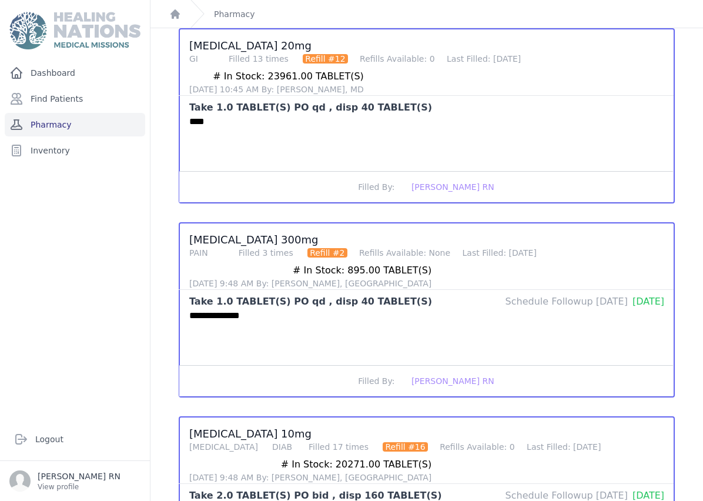
click at [78, 127] on link "Pharmacy" at bounding box center [75, 124] width 140 height 23
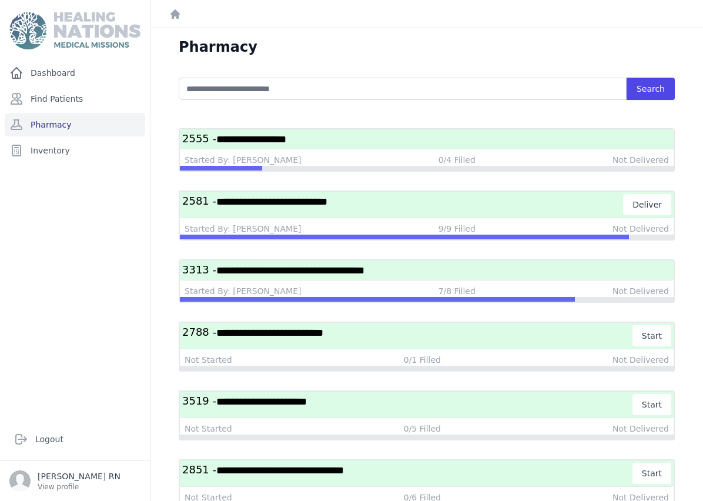
click at [364, 267] on span "**********" at bounding box center [290, 270] width 148 height 11
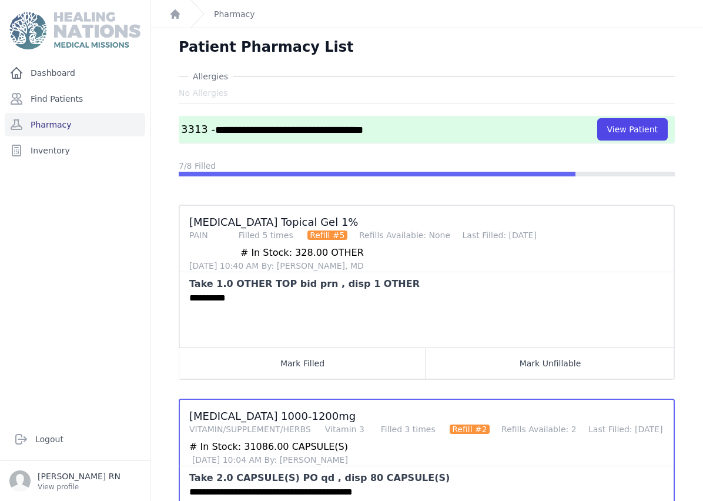
scroll to position [53, 0]
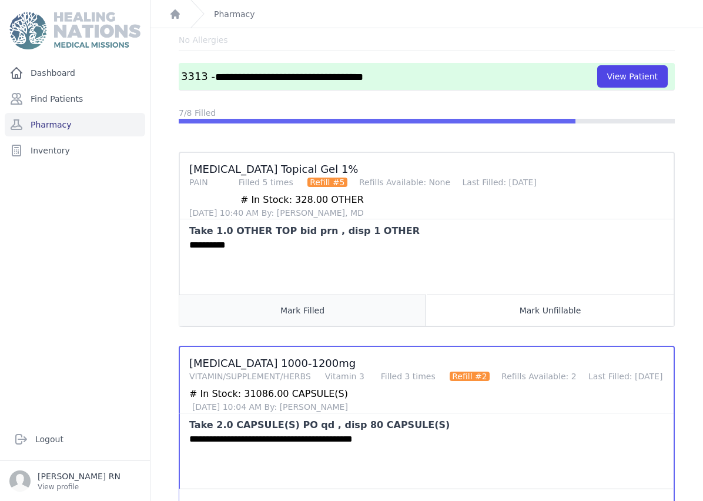
click at [330, 314] on button "Mark Filled" at bounding box center [302, 309] width 247 height 31
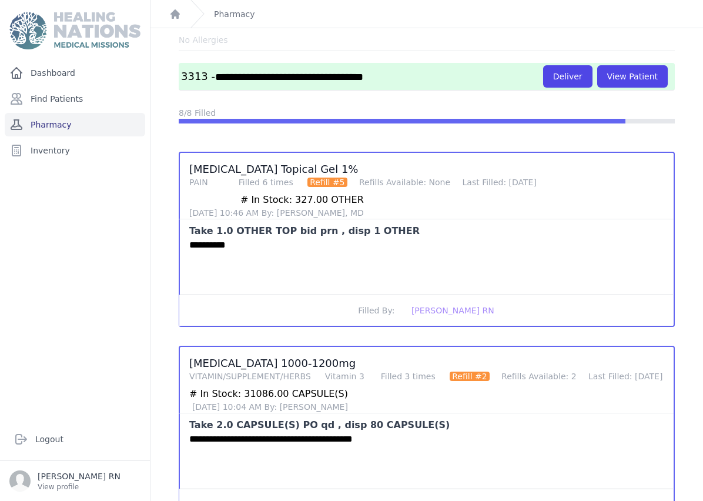
click at [106, 129] on link "Pharmacy" at bounding box center [75, 124] width 140 height 23
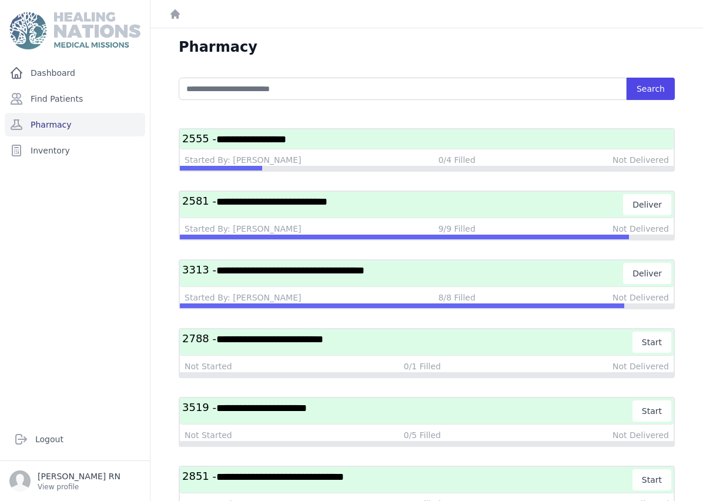
click at [404, 140] on h3 "**********" at bounding box center [426, 139] width 489 height 15
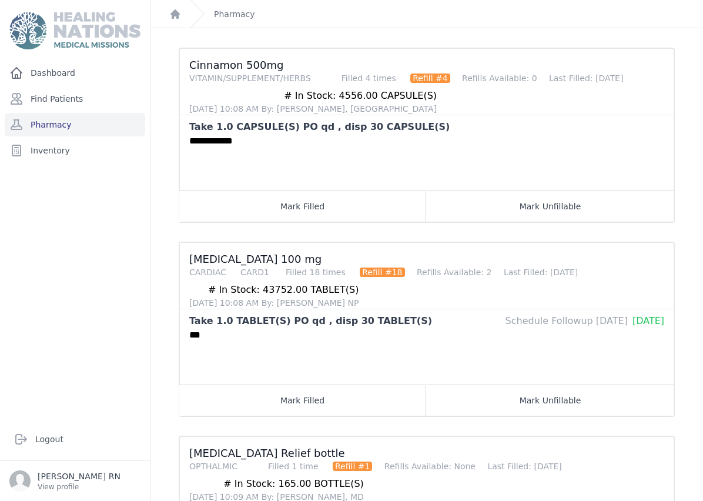
scroll to position [163, 0]
click at [274, 203] on button "Mark Filled" at bounding box center [302, 205] width 247 height 31
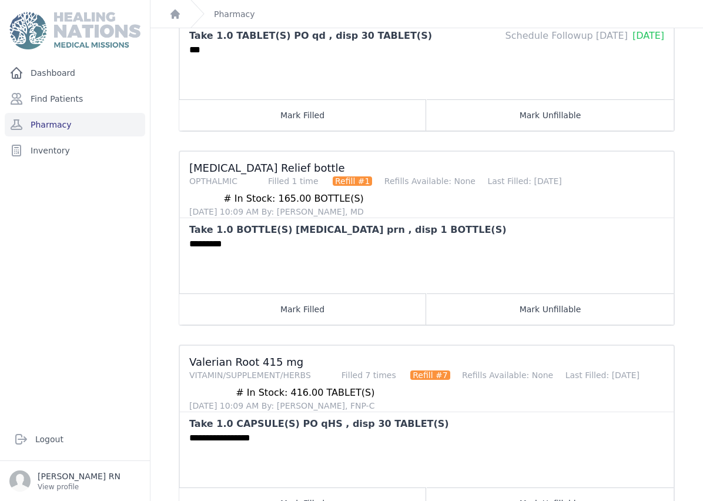
scroll to position [47, 0]
click at [255, 487] on button "Mark Filled" at bounding box center [302, 502] width 247 height 31
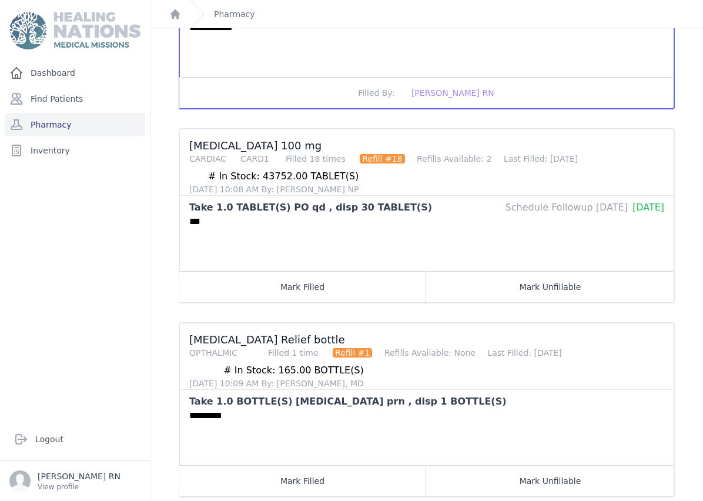
scroll to position [277, 0]
click at [313, 270] on button "Mark Filled" at bounding box center [302, 285] width 247 height 31
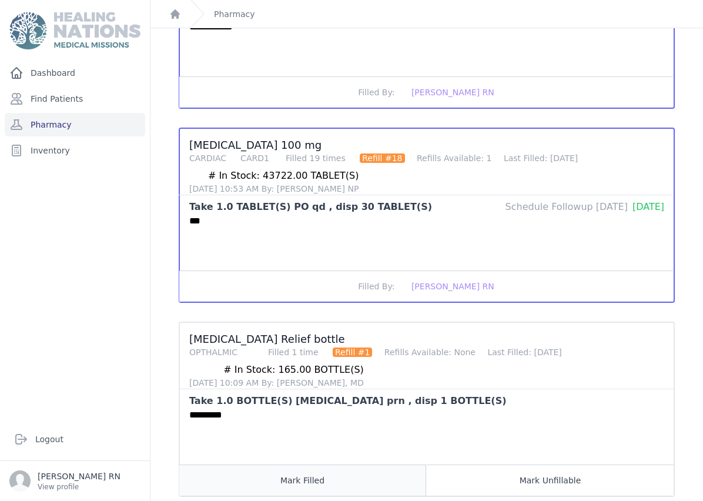
click at [349, 464] on button "Mark Filled" at bounding box center [302, 479] width 247 height 31
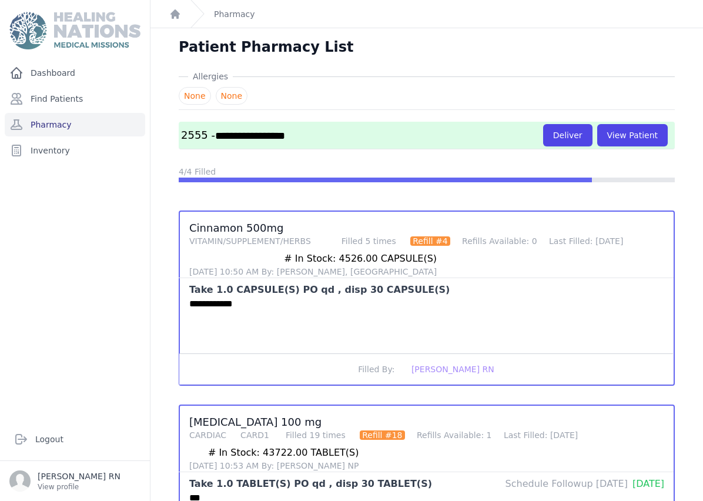
scroll to position [0, 0]
click at [82, 113] on link "Pharmacy" at bounding box center [75, 124] width 140 height 23
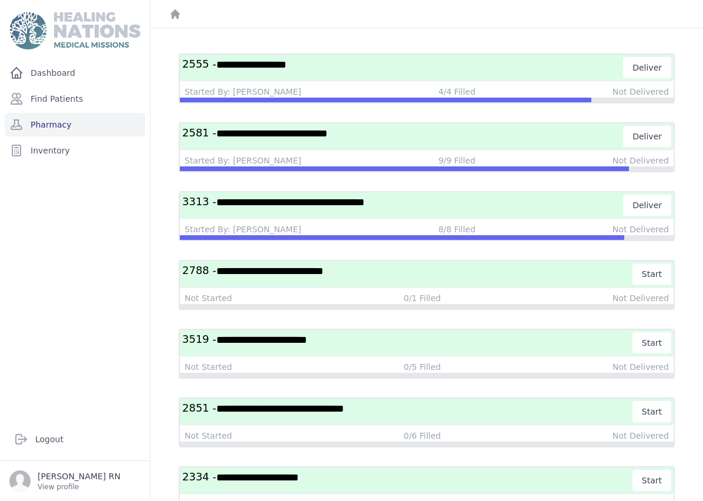
scroll to position [75, 0]
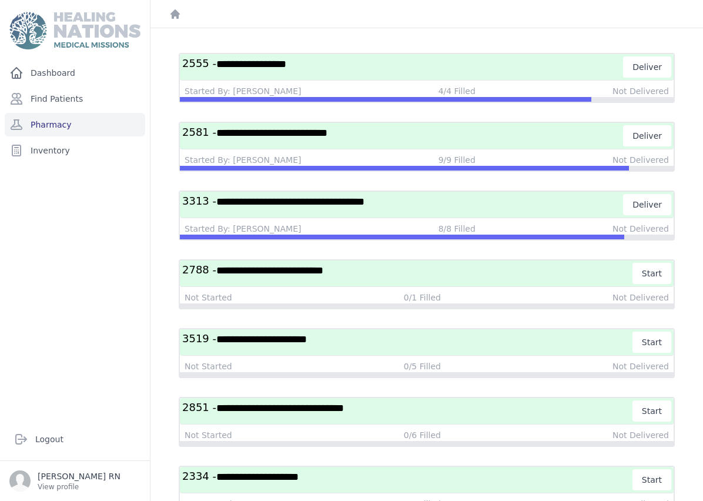
click at [327, 132] on span "**********" at bounding box center [271, 132] width 111 height 11
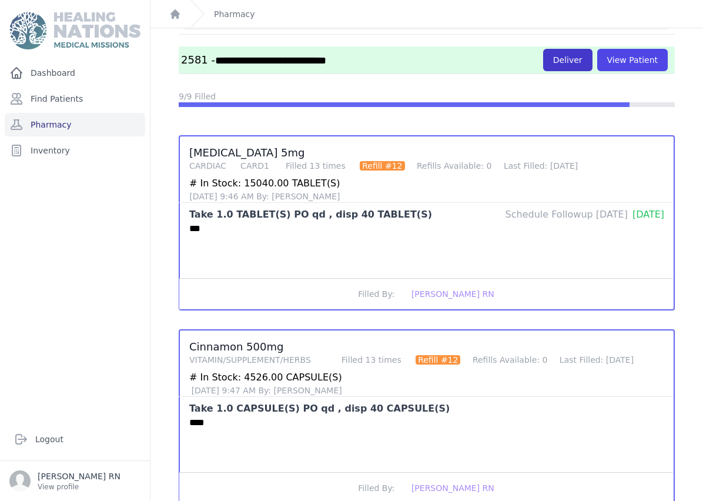
click at [577, 62] on button "Deliver" at bounding box center [567, 60] width 49 height 22
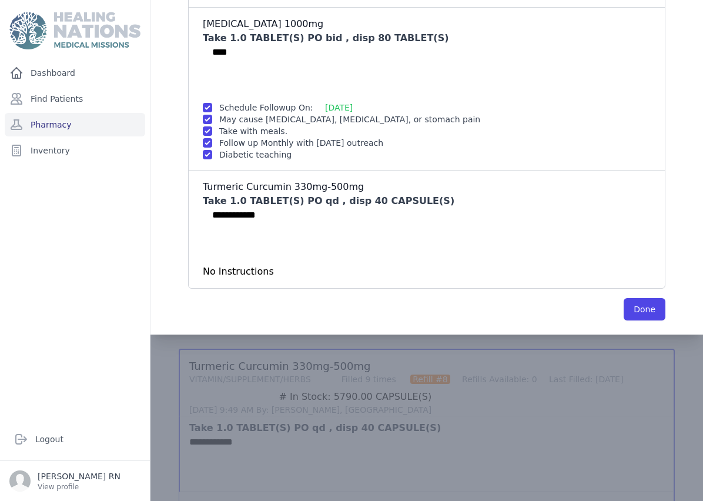
scroll to position [1413, 0]
click at [653, 298] on button "Done" at bounding box center [644, 309] width 42 height 22
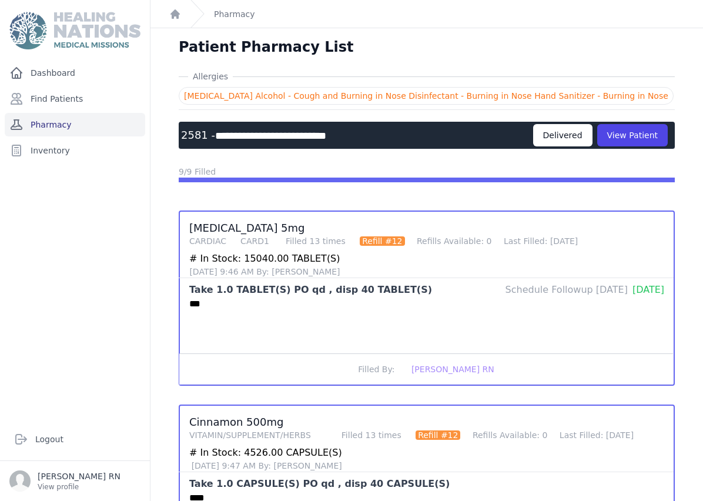
click at [73, 124] on link "Pharmacy" at bounding box center [75, 124] width 140 height 23
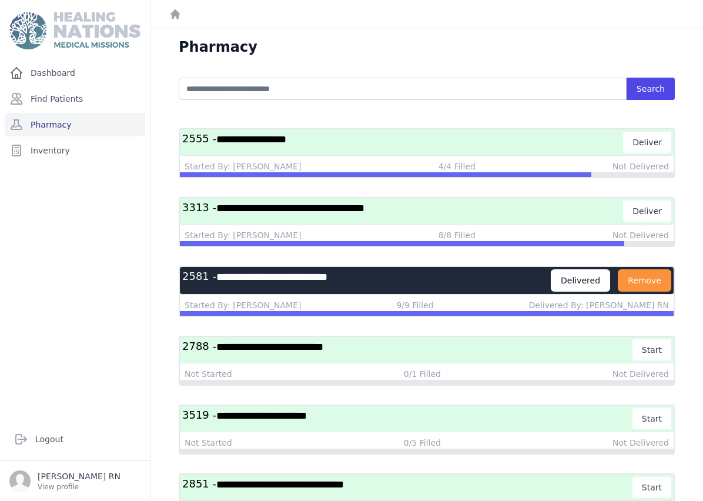
click at [436, 212] on h3 "**********" at bounding box center [402, 210] width 441 height 21
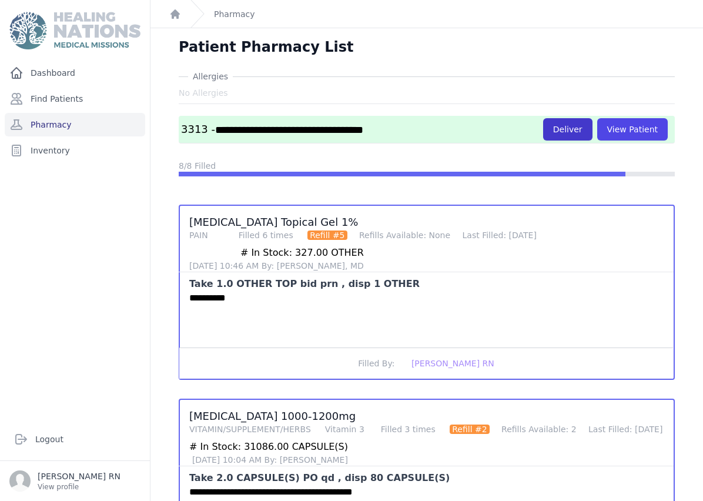
click at [572, 123] on button "Deliver" at bounding box center [567, 129] width 49 height 22
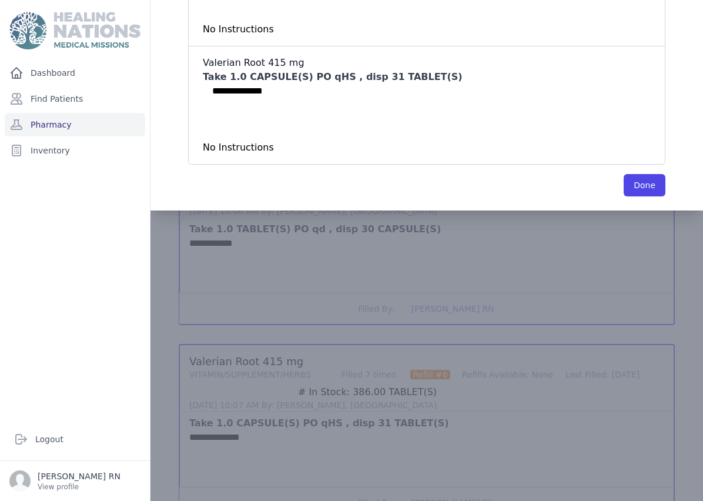
scroll to position [1217, 0]
click at [649, 182] on button "Done" at bounding box center [644, 185] width 42 height 22
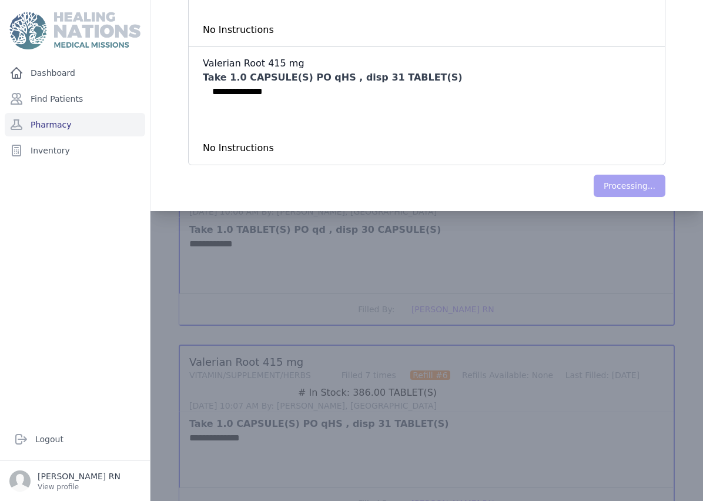
scroll to position [0, 0]
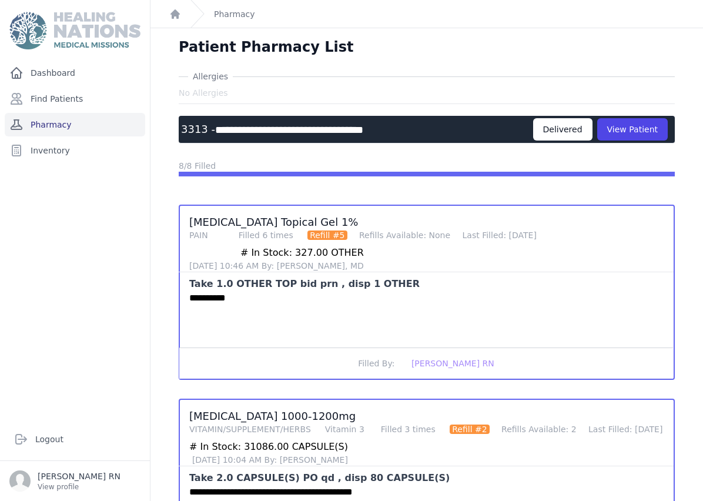
click at [95, 125] on link "Pharmacy" at bounding box center [75, 124] width 140 height 23
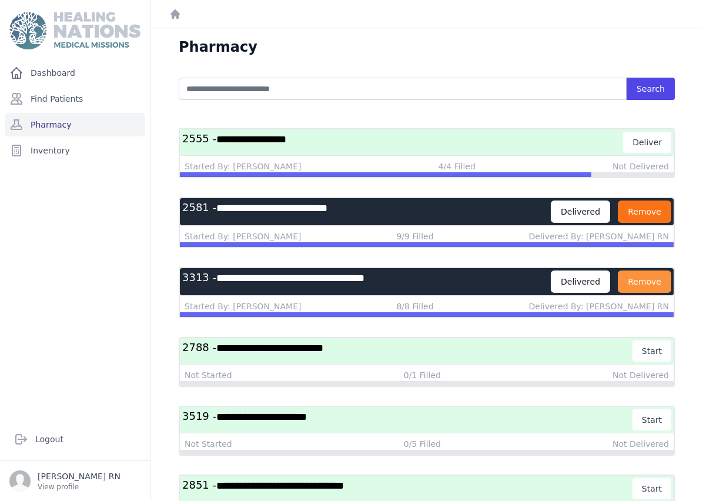
click at [661, 213] on button "Remove" at bounding box center [643, 211] width 53 height 22
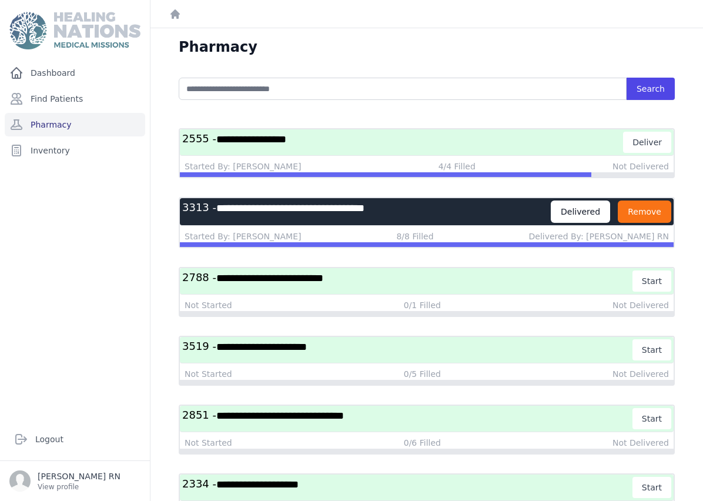
click at [643, 213] on button "Remove" at bounding box center [643, 211] width 53 height 22
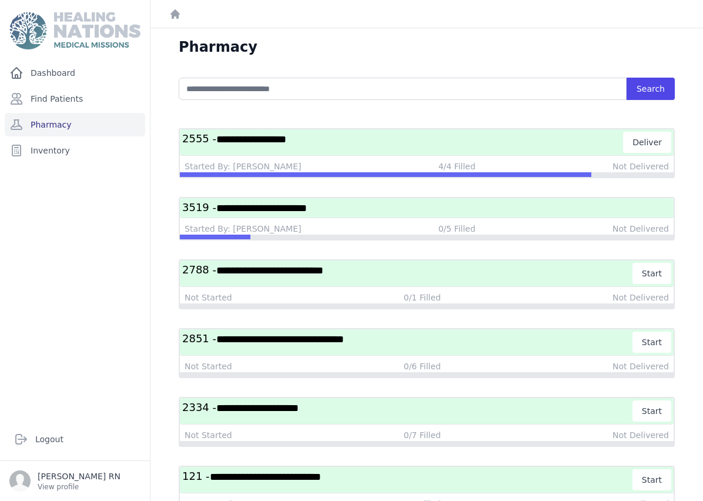
click at [411, 209] on h3 "**********" at bounding box center [426, 207] width 489 height 15
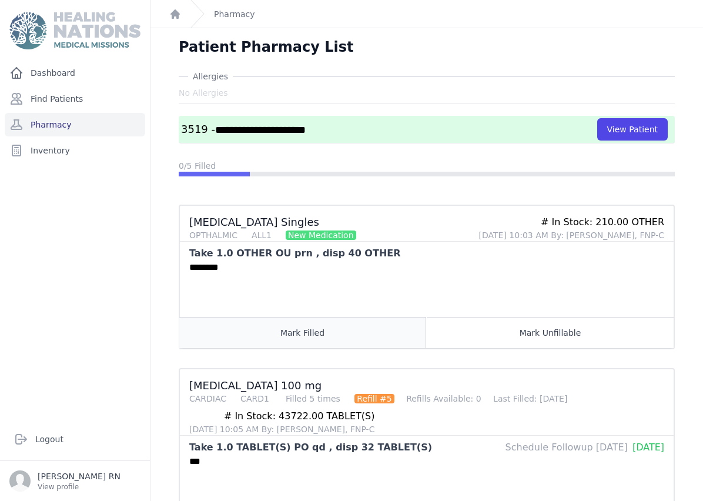
click at [310, 337] on button "Mark Filled" at bounding box center [302, 332] width 247 height 31
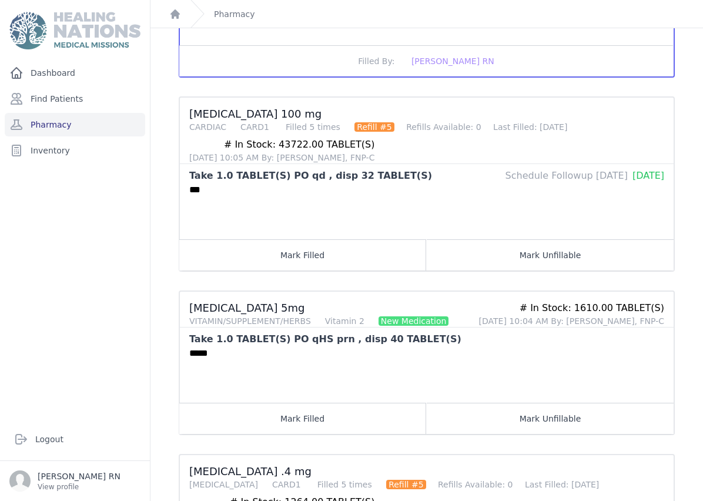
scroll to position [303, 0]
click at [336, 244] on button "Mark Filled" at bounding box center [302, 254] width 247 height 31
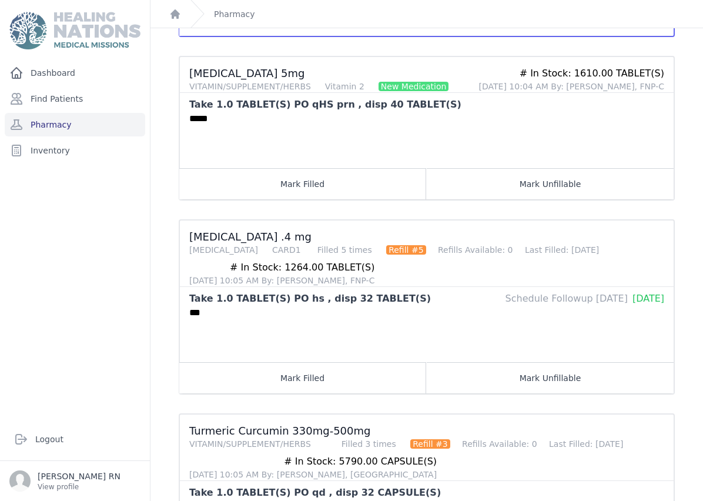
scroll to position [536, 0]
click at [328, 189] on button "Mark Filled" at bounding box center [302, 184] width 247 height 31
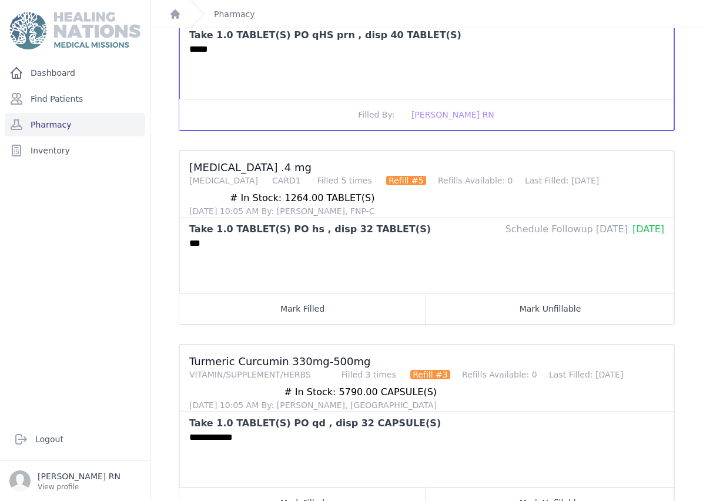
scroll to position [647, 0]
click at [278, 309] on button "Mark Filled" at bounding box center [302, 308] width 247 height 31
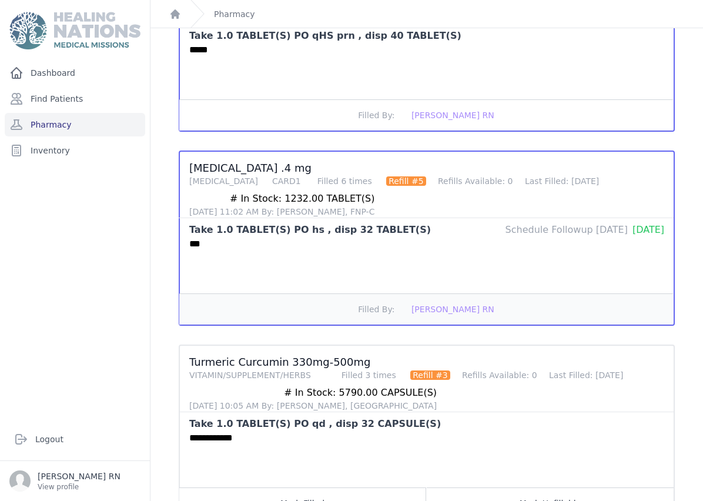
scroll to position [47, 0]
click at [261, 487] on button "Mark Filled" at bounding box center [302, 502] width 247 height 31
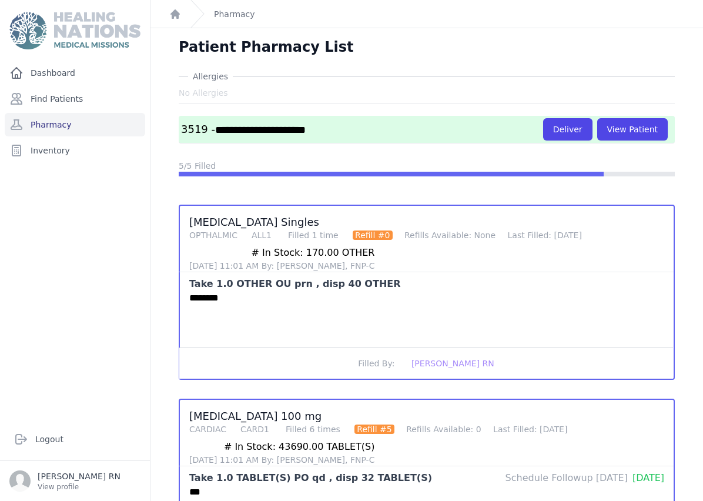
scroll to position [0, 0]
click at [59, 113] on link "Pharmacy" at bounding box center [75, 124] width 140 height 23
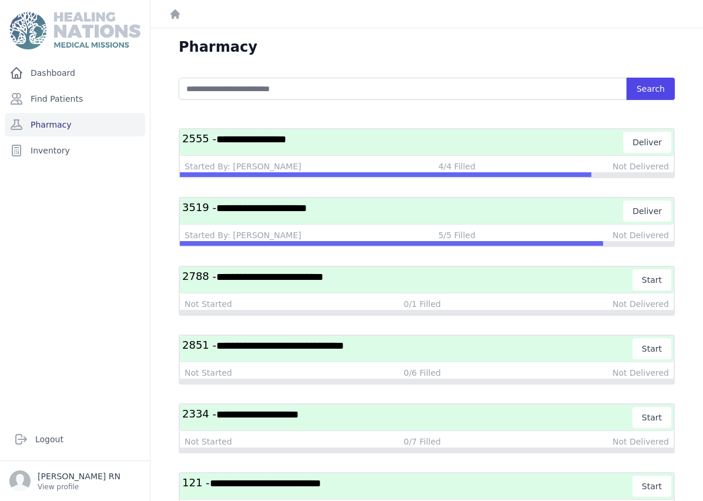
click at [433, 144] on h3 "**********" at bounding box center [402, 142] width 441 height 21
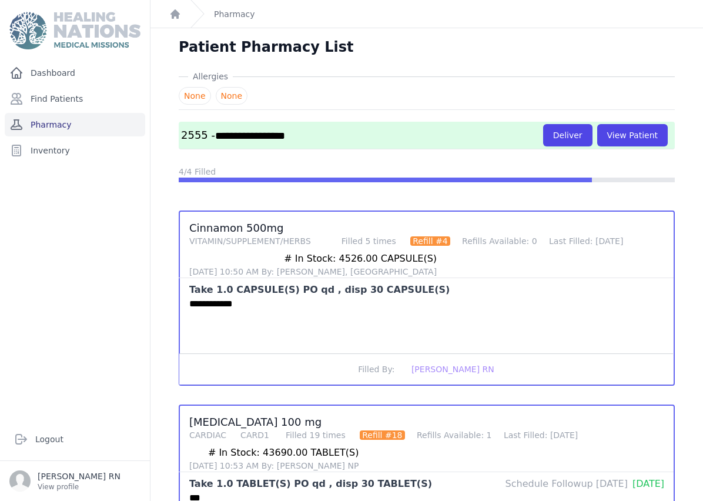
click at [91, 129] on link "Pharmacy" at bounding box center [75, 124] width 140 height 23
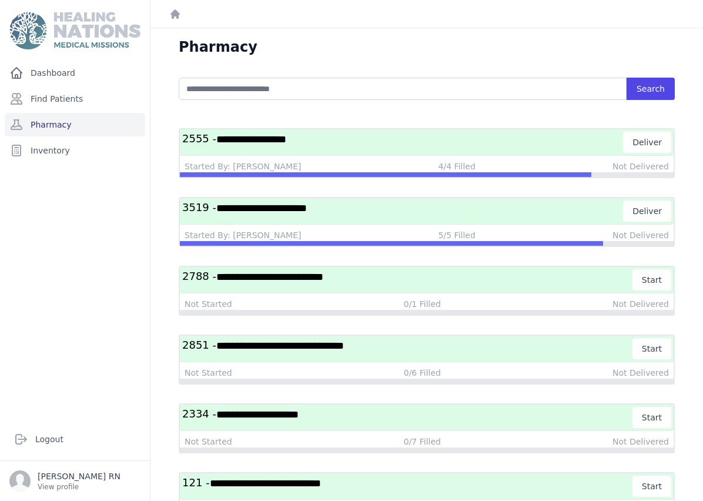
click at [453, 223] on div "**********" at bounding box center [426, 211] width 493 height 26
click at [409, 204] on h3 "**********" at bounding box center [402, 210] width 441 height 21
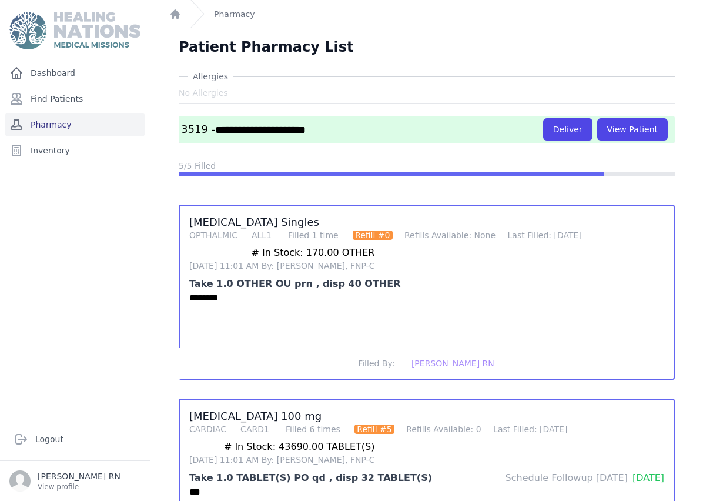
click at [117, 126] on link "Pharmacy" at bounding box center [75, 124] width 140 height 23
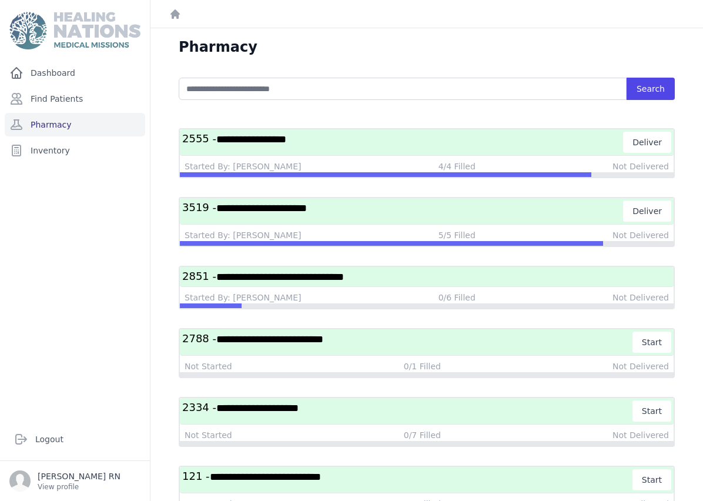
click at [354, 143] on h3 "**********" at bounding box center [402, 142] width 441 height 21
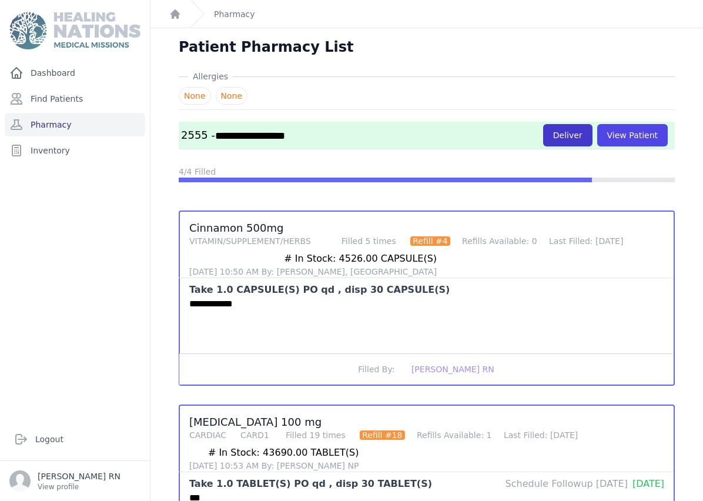
click at [566, 140] on button "Deliver" at bounding box center [567, 135] width 49 height 22
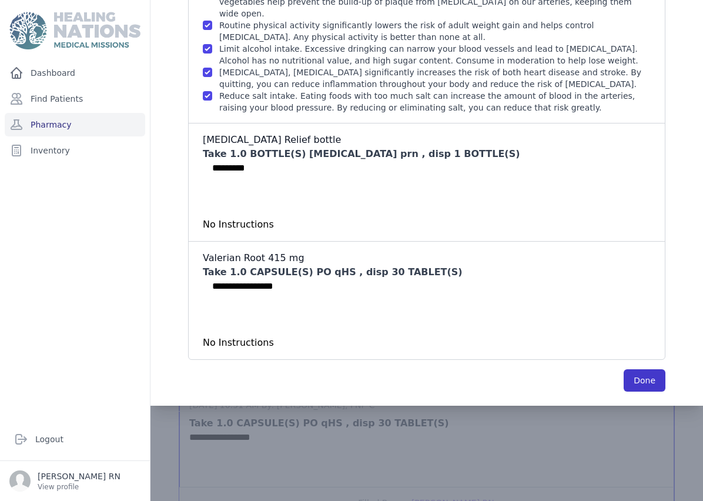
scroll to position [448, 0]
click at [649, 370] on button "Done" at bounding box center [644, 381] width 42 height 22
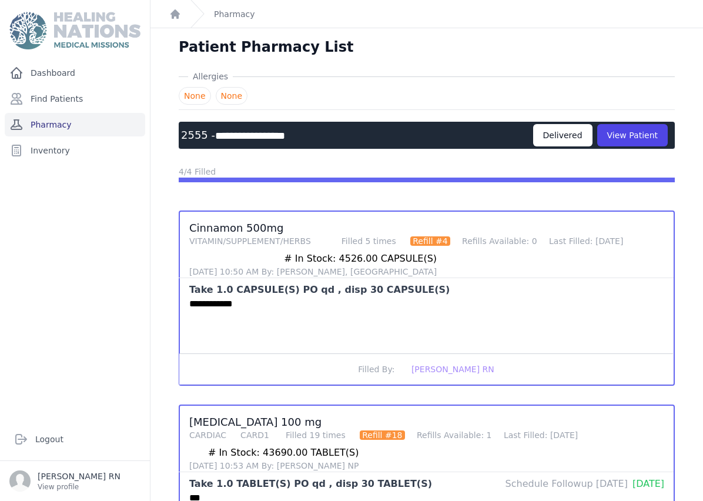
click at [53, 122] on link "Pharmacy" at bounding box center [75, 124] width 140 height 23
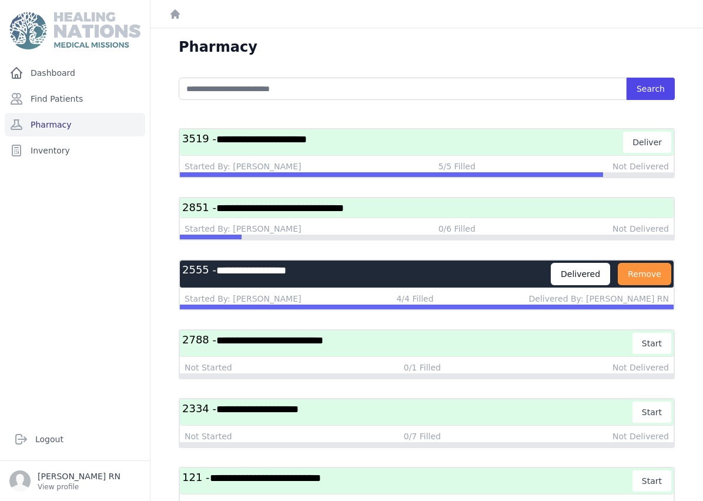
click at [330, 140] on h3 "**********" at bounding box center [402, 142] width 441 height 21
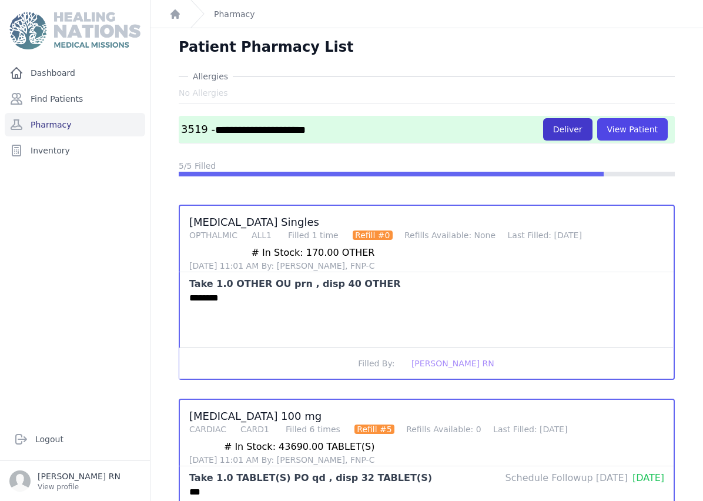
click at [582, 133] on button "Deliver" at bounding box center [567, 129] width 49 height 22
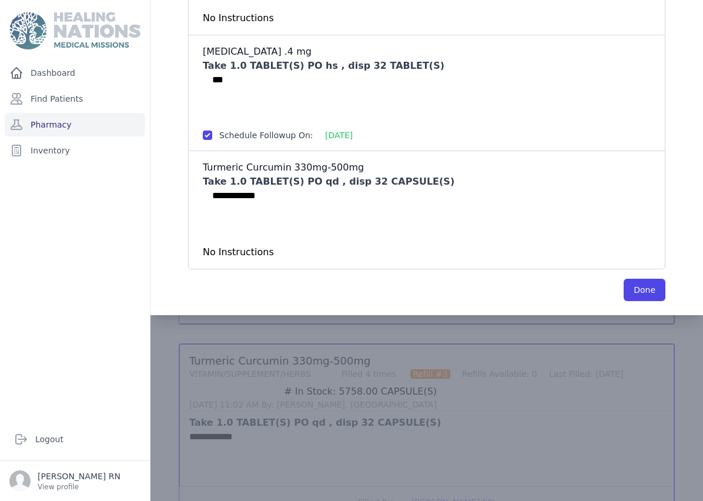
scroll to position [647, 0]
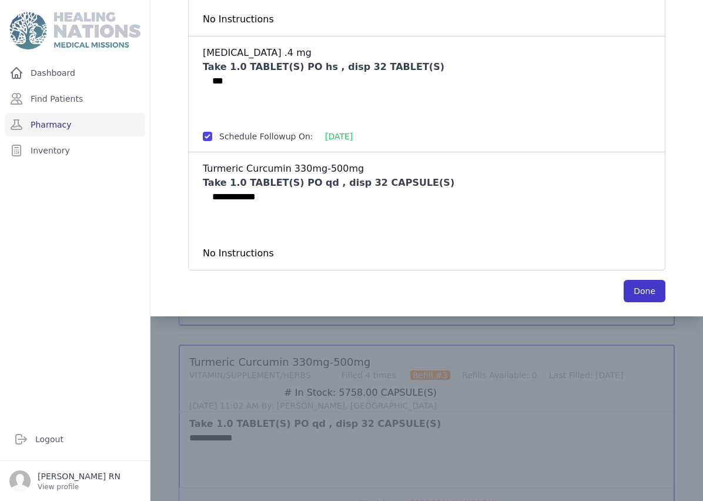
click at [640, 285] on button "Done" at bounding box center [644, 291] width 42 height 22
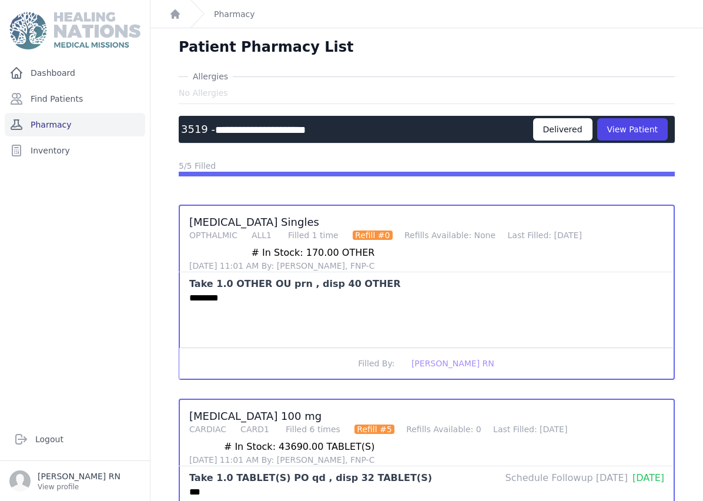
click at [59, 119] on link "Pharmacy" at bounding box center [75, 124] width 140 height 23
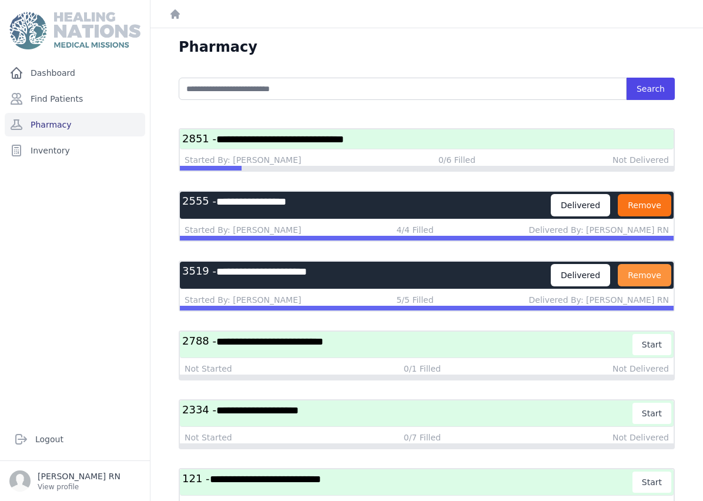
click at [651, 206] on button "Remove" at bounding box center [643, 205] width 53 height 22
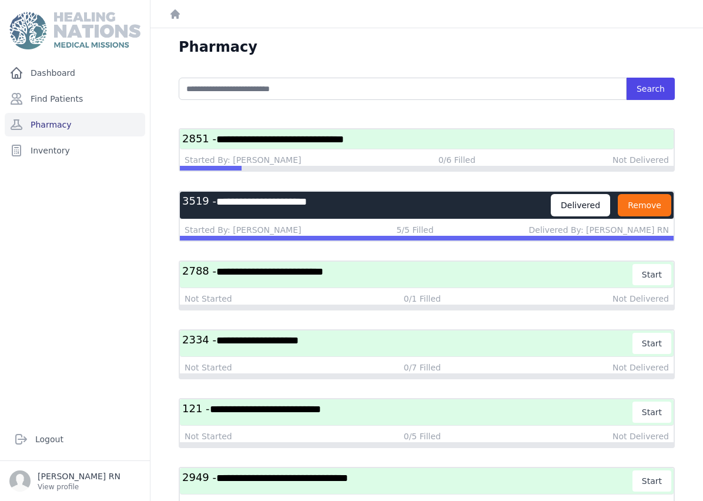
click at [646, 211] on button "Remove" at bounding box center [643, 205] width 53 height 22
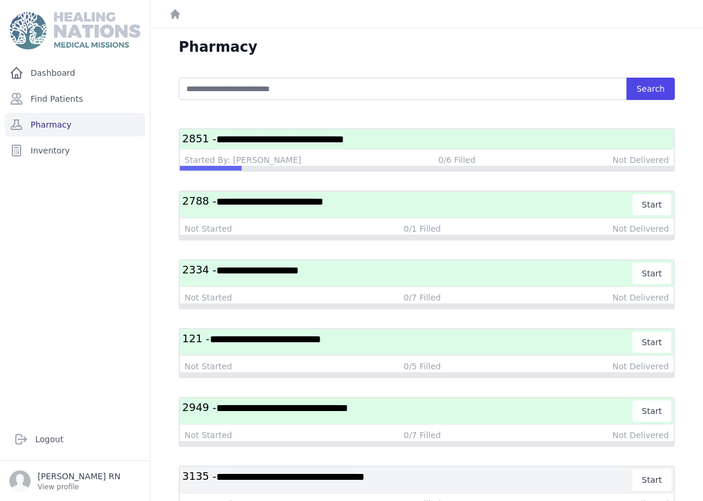
click at [377, 144] on h3 "**********" at bounding box center [426, 139] width 489 height 15
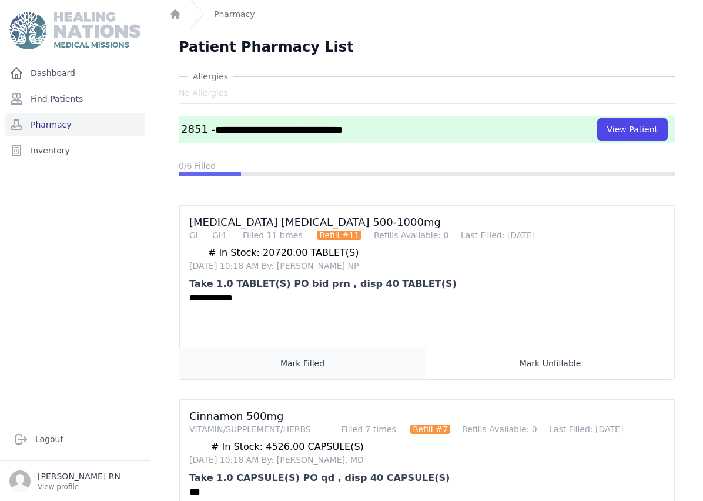
click at [313, 374] on button "Mark Filled" at bounding box center [302, 362] width 247 height 31
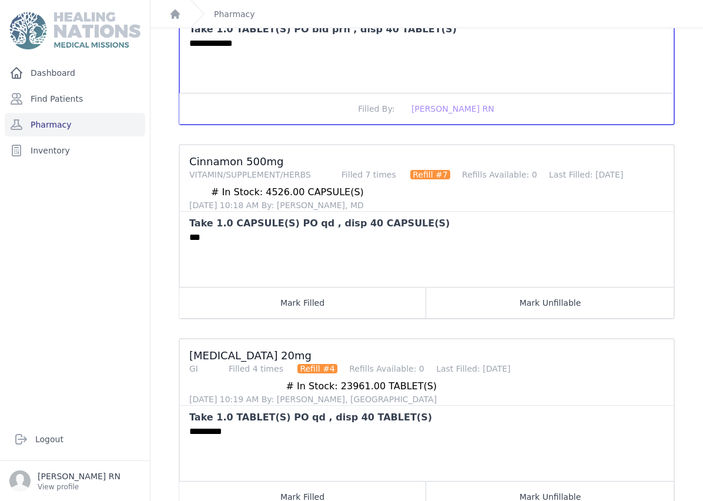
scroll to position [294, 0]
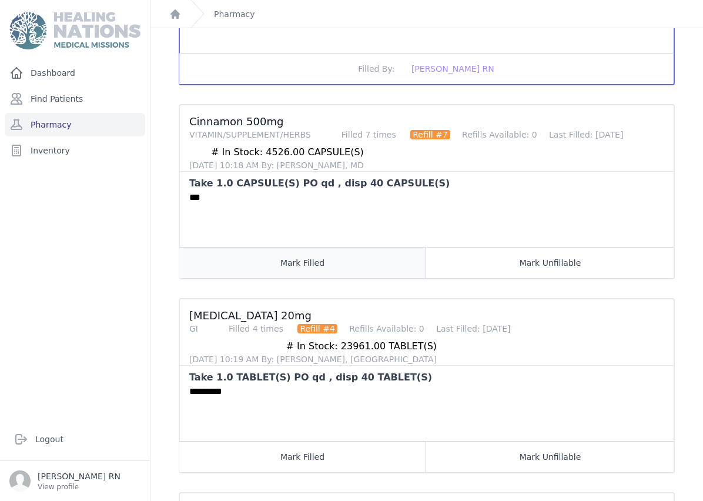
click at [261, 269] on button "Mark Filled" at bounding box center [302, 262] width 247 height 31
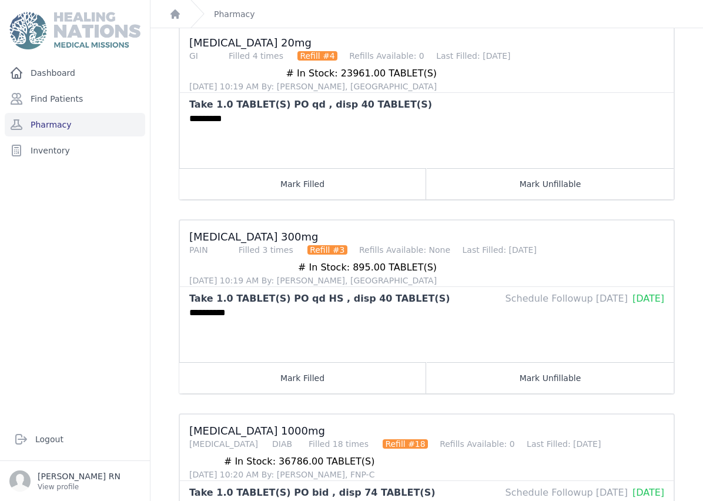
scroll to position [571, 0]
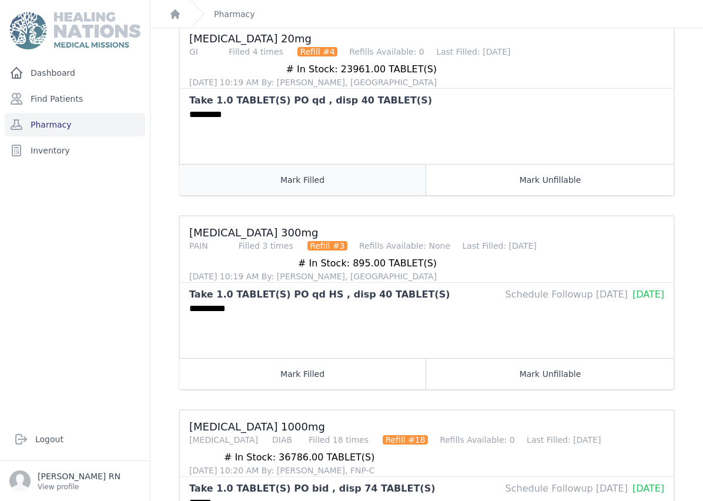
click at [346, 190] on button "Mark Filled" at bounding box center [302, 179] width 247 height 31
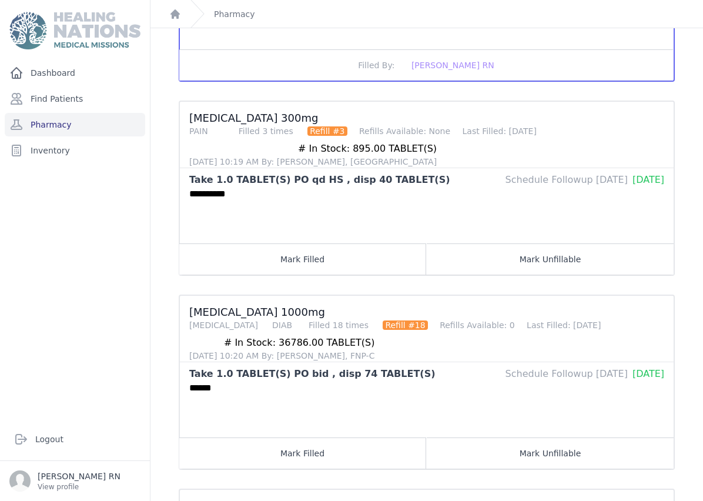
scroll to position [684, 0]
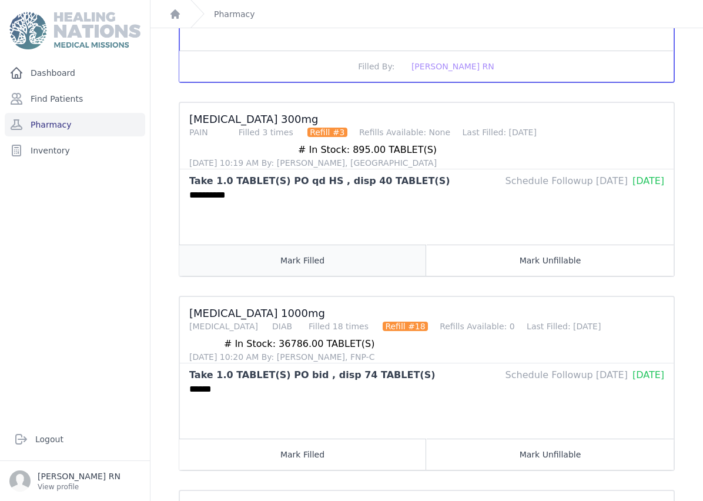
click at [321, 253] on button "Mark Filled" at bounding box center [302, 259] width 247 height 31
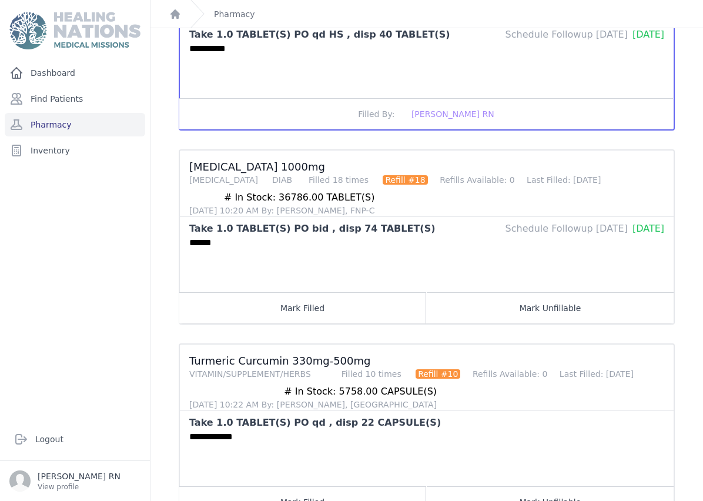
scroll to position [830, 0]
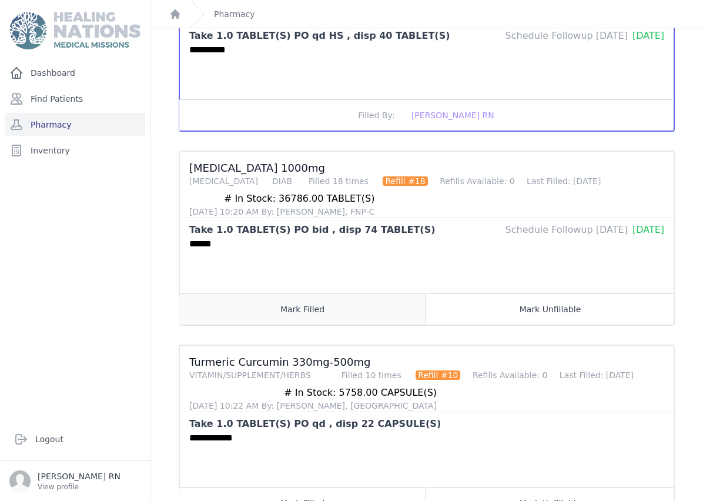
click at [306, 316] on button "Mark Filled" at bounding box center [302, 308] width 247 height 31
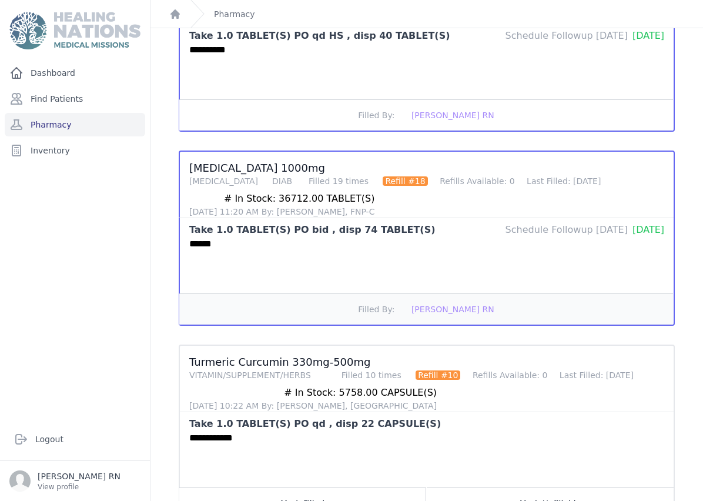
scroll to position [47, 0]
click at [296, 487] on button "Mark Filled" at bounding box center [302, 502] width 247 height 31
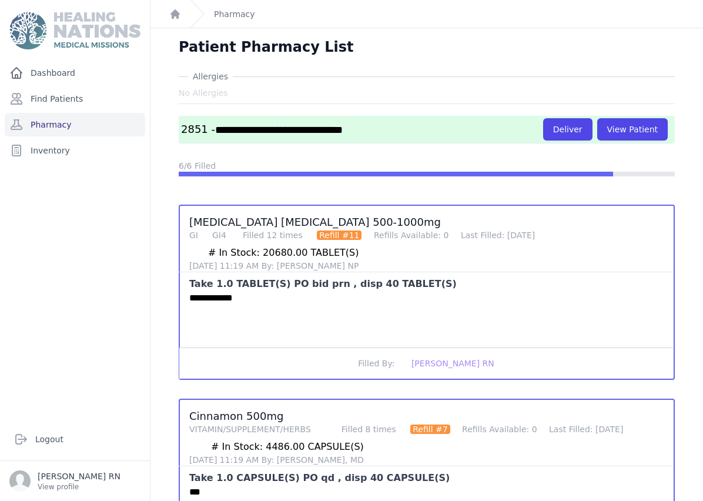
scroll to position [0, 0]
click at [580, 118] on button "Deliver" at bounding box center [567, 129] width 49 height 22
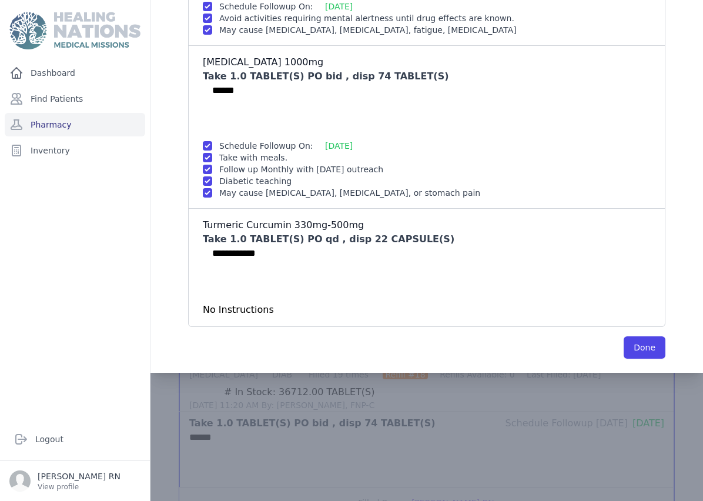
scroll to position [626, 0]
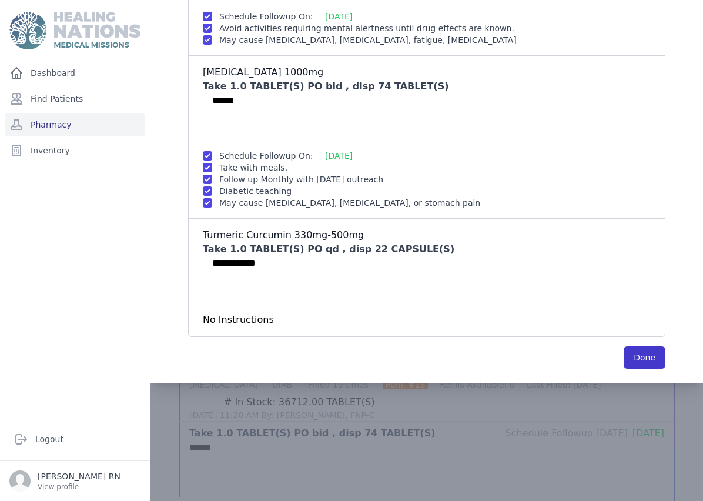
click at [644, 346] on button "Done" at bounding box center [644, 357] width 42 height 22
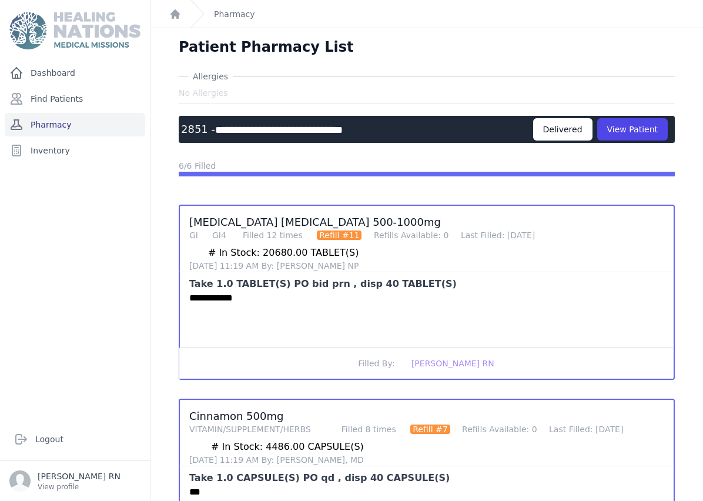
click at [77, 113] on link "Pharmacy" at bounding box center [75, 124] width 140 height 23
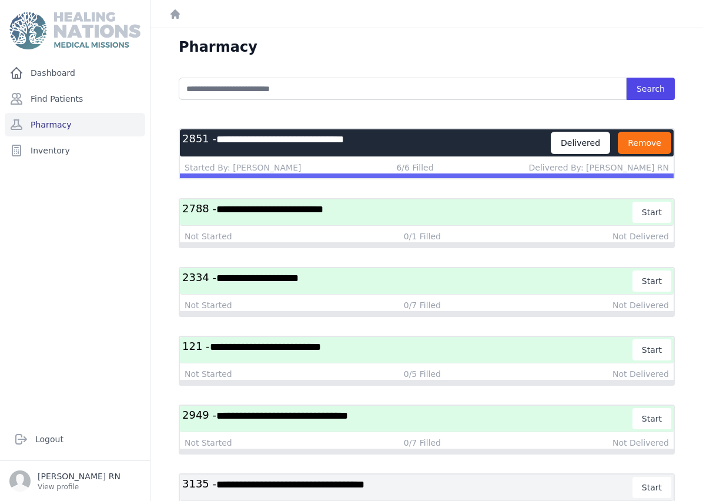
click at [661, 145] on button "Remove" at bounding box center [643, 143] width 53 height 22
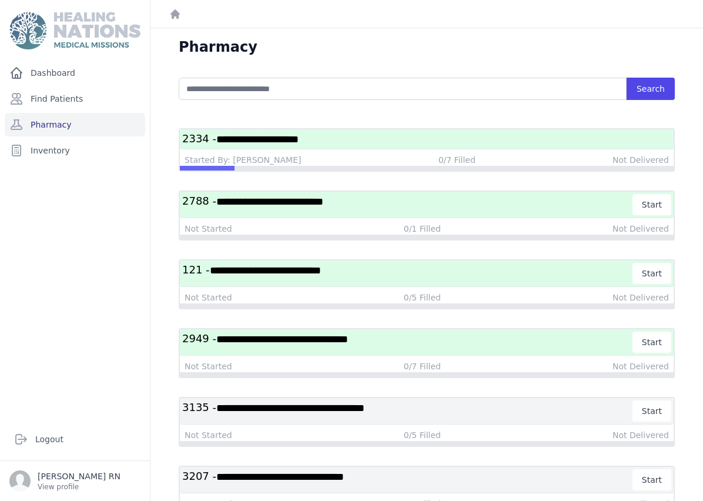
click at [384, 137] on h3 "**********" at bounding box center [426, 139] width 489 height 15
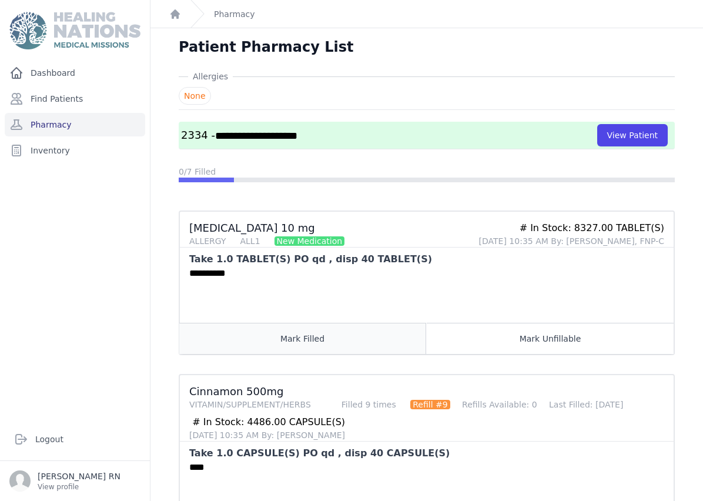
click at [250, 335] on button "Mark Filled" at bounding box center [302, 338] width 247 height 31
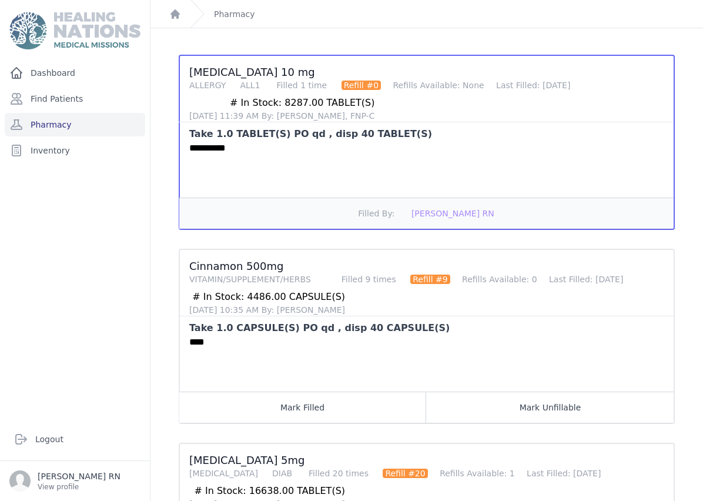
scroll to position [154, 0]
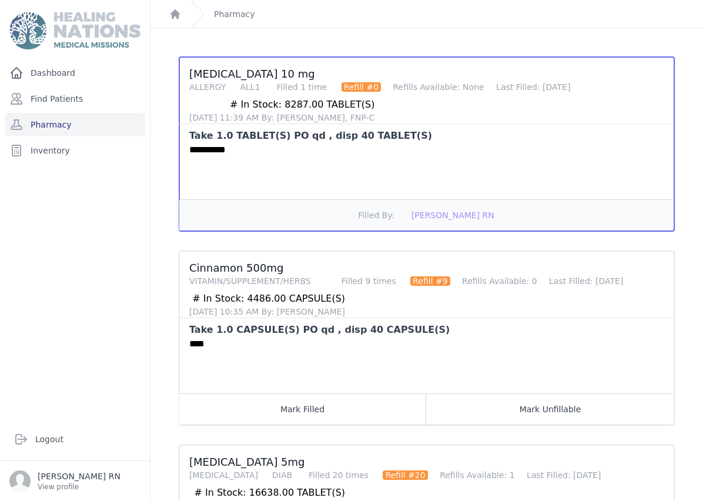
click at [268, 409] on button "Mark Filled" at bounding box center [302, 408] width 247 height 31
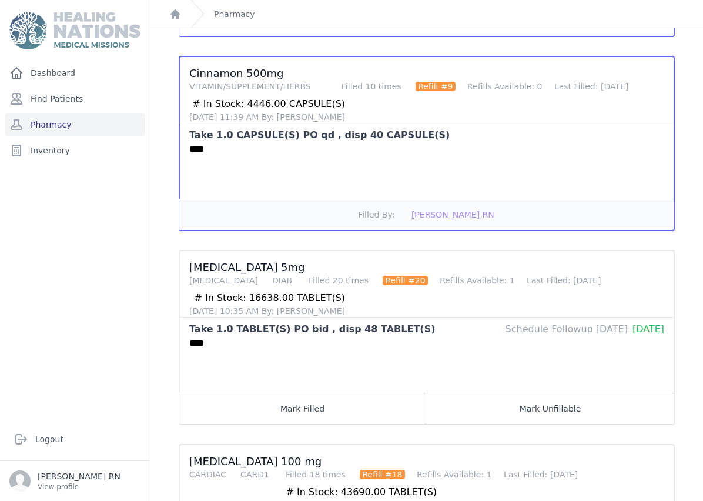
scroll to position [347, 0]
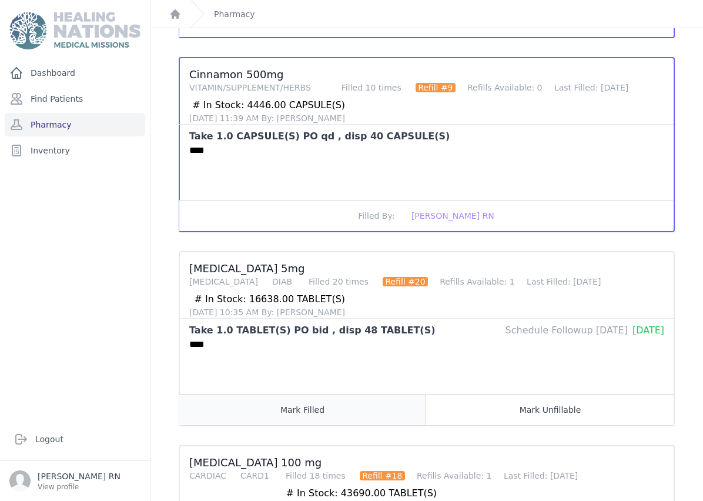
click at [287, 415] on button "Mark Filled" at bounding box center [302, 409] width 247 height 31
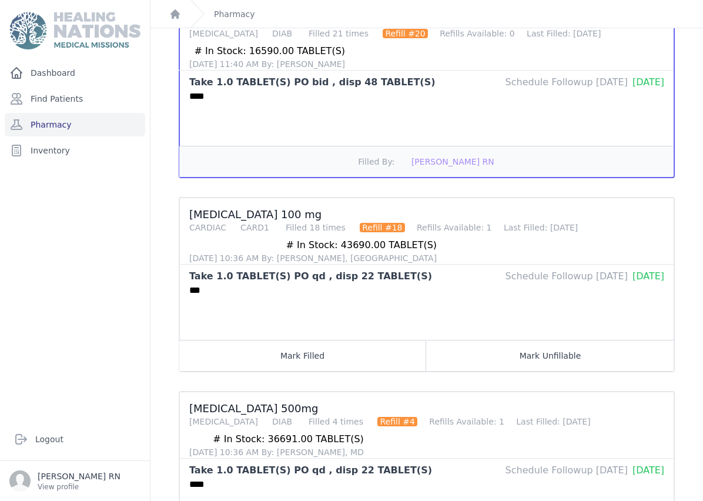
scroll to position [674, 0]
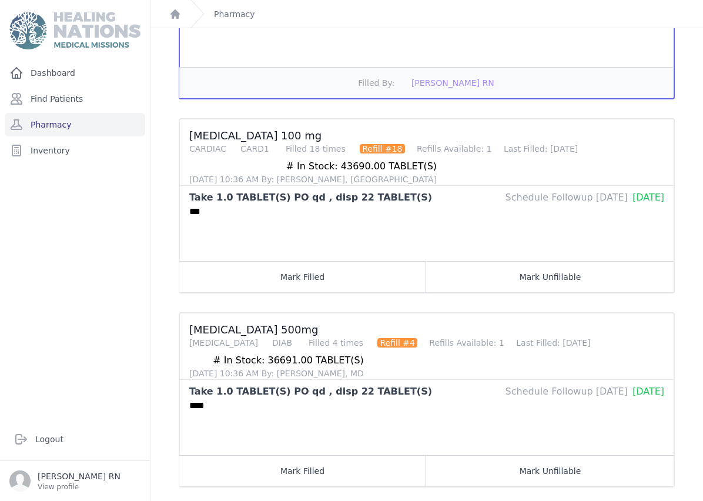
click at [293, 266] on button "Mark Filled" at bounding box center [302, 276] width 247 height 31
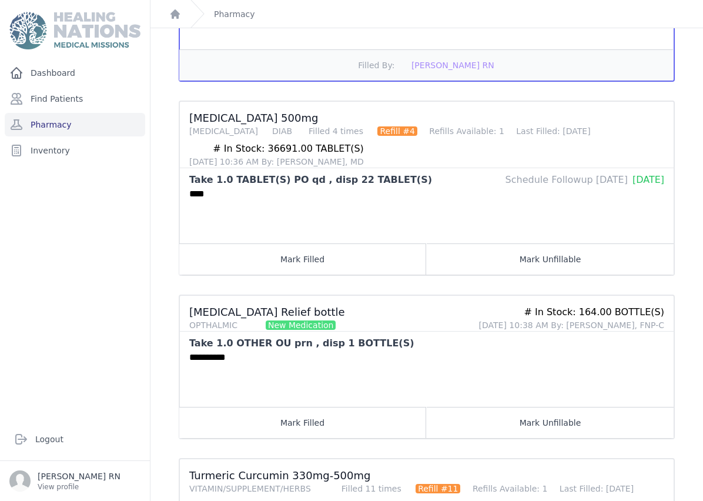
scroll to position [920, 0]
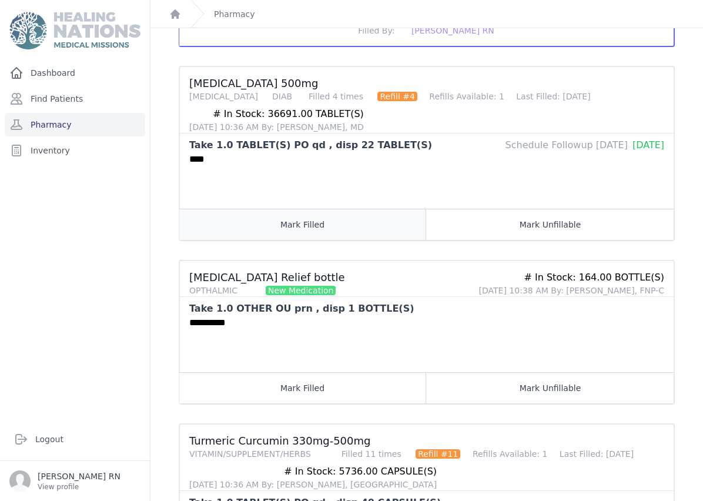
click at [275, 226] on button "Mark Filled" at bounding box center [302, 224] width 247 height 31
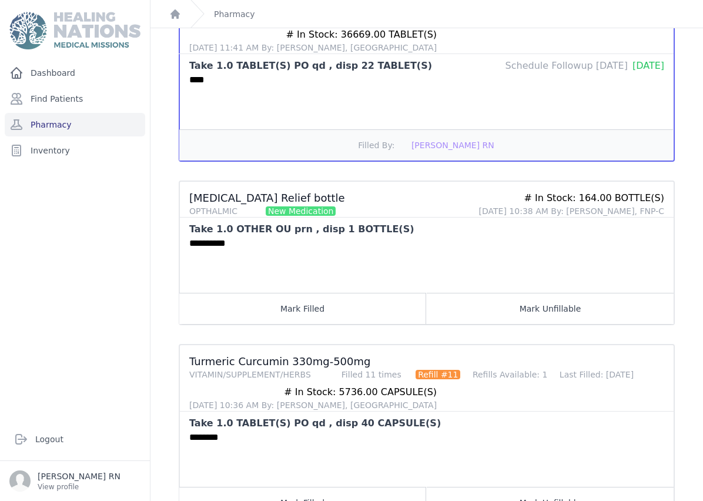
scroll to position [999, 0]
click at [305, 318] on button "Mark Filled" at bounding box center [302, 308] width 247 height 31
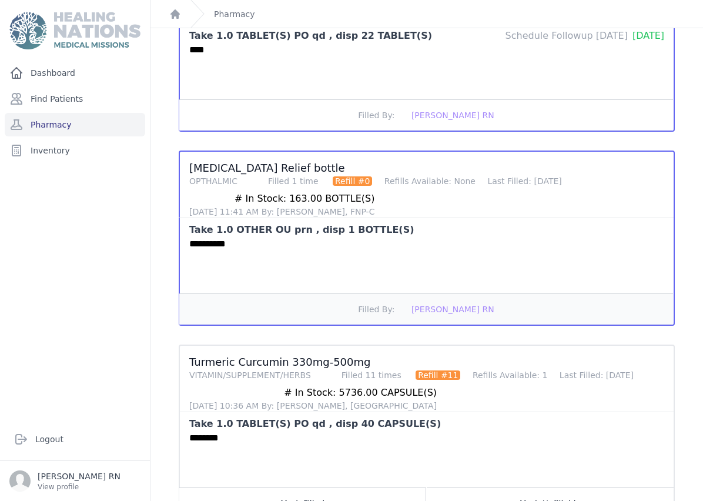
scroll to position [47, 0]
click at [291, 487] on button "Mark Filled" at bounding box center [302, 502] width 247 height 31
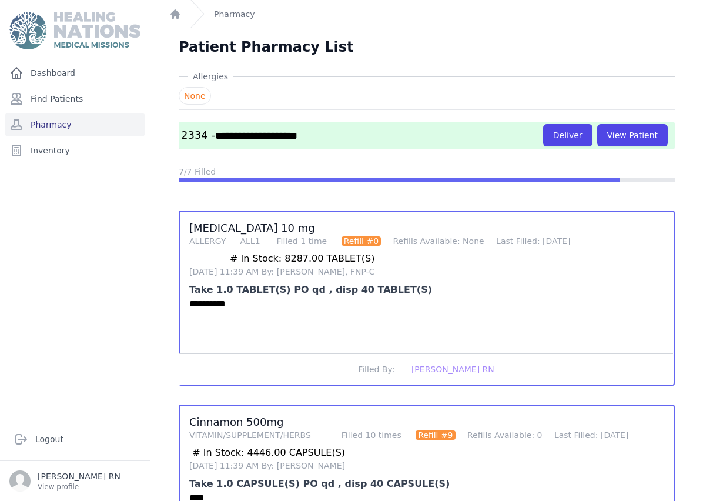
scroll to position [0, 0]
click at [27, 113] on link "Pharmacy" at bounding box center [75, 124] width 140 height 23
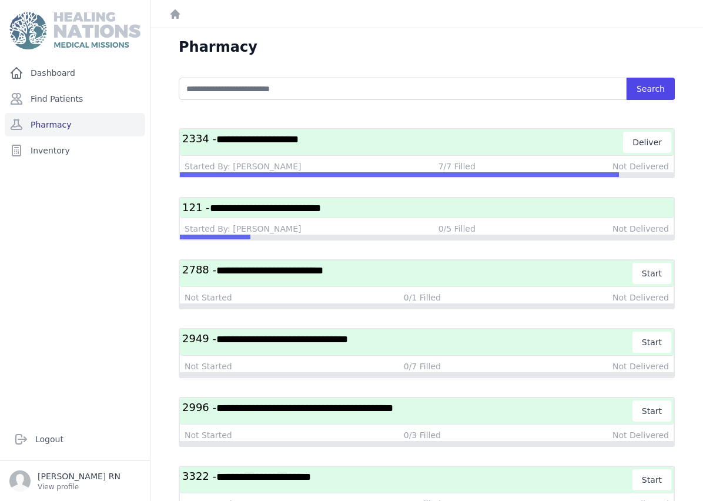
click at [402, 142] on h3 "**********" at bounding box center [402, 142] width 441 height 21
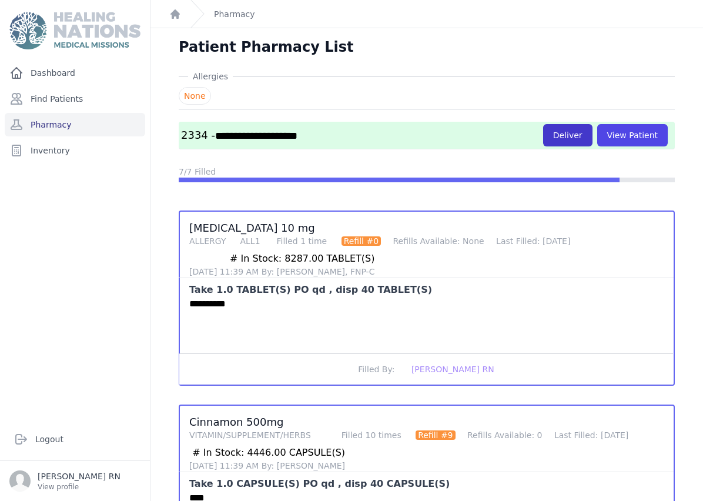
click at [582, 133] on button "Deliver" at bounding box center [567, 135] width 49 height 22
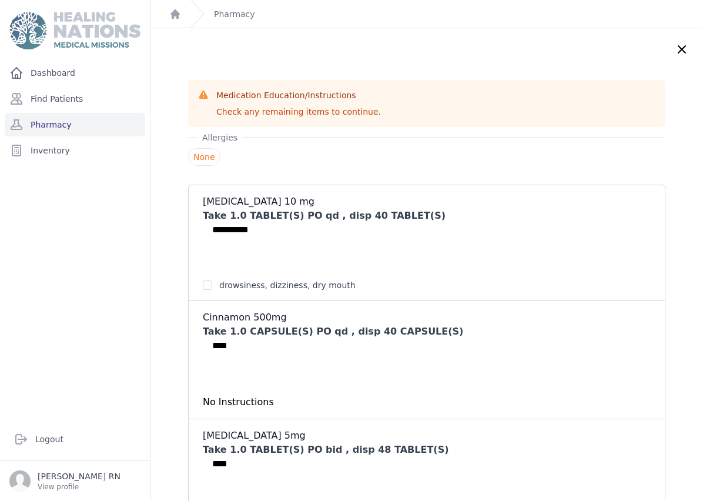
click at [207, 284] on input "checkbox" at bounding box center [207, 284] width 9 height 9
checkbox input "true"
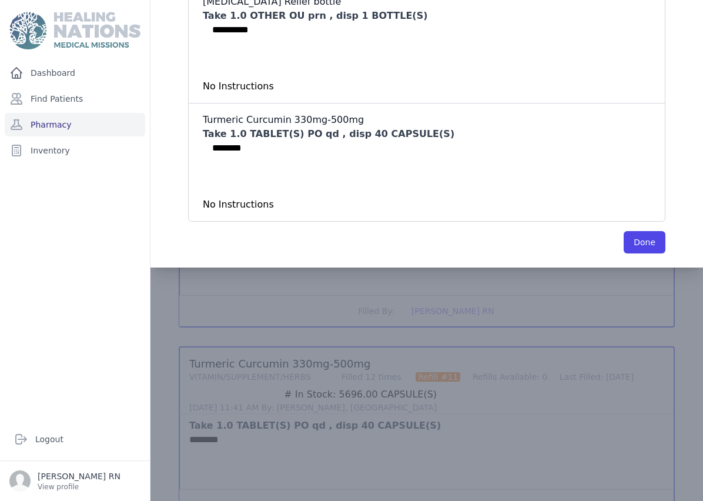
scroll to position [1026, 0]
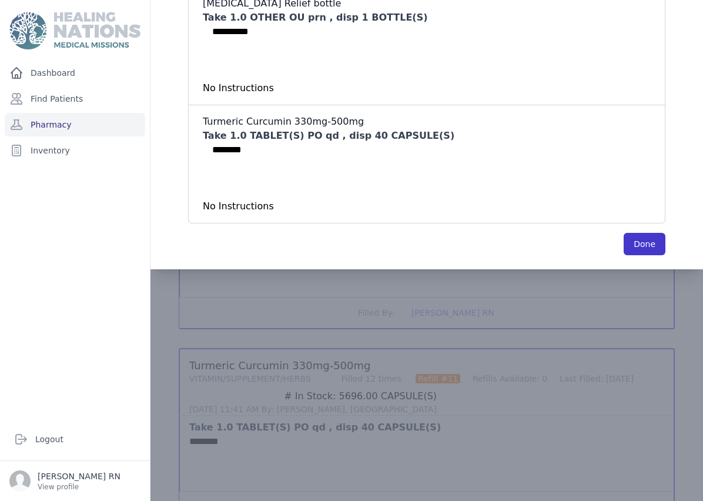
click at [654, 233] on button "Done" at bounding box center [644, 244] width 42 height 22
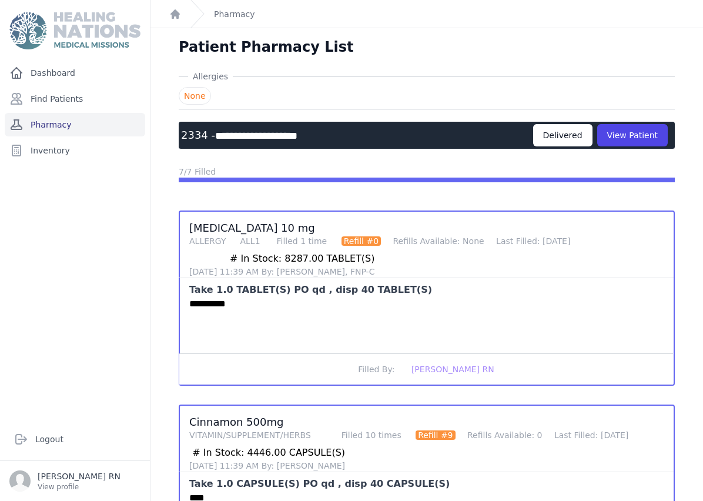
click at [104, 119] on link "Pharmacy" at bounding box center [75, 124] width 140 height 23
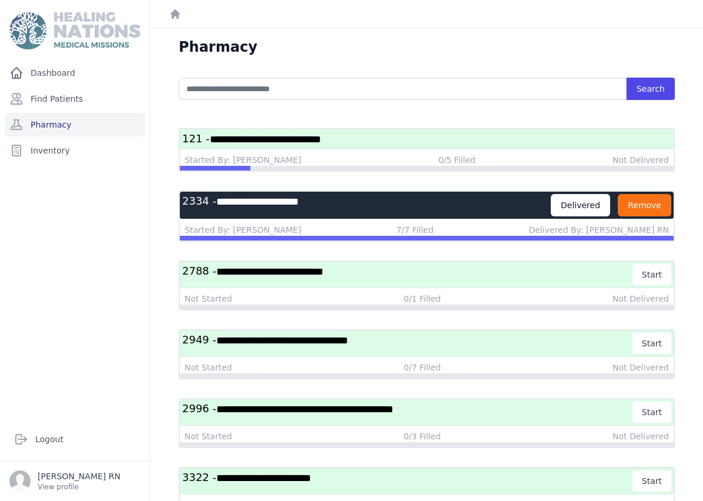
click at [650, 202] on button "Remove" at bounding box center [643, 205] width 53 height 22
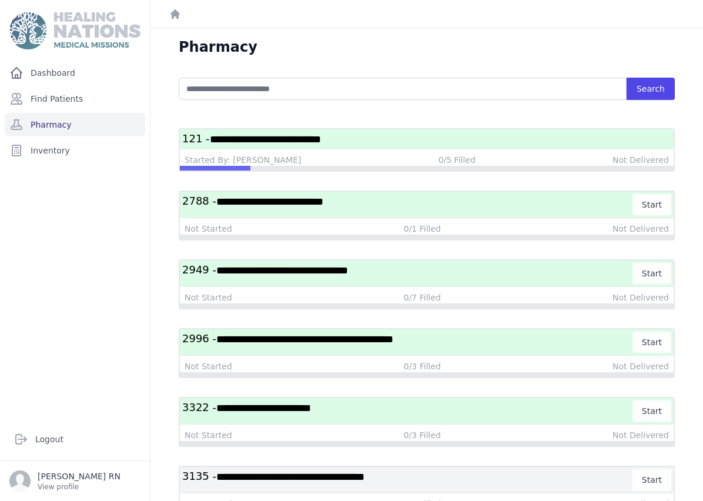
click at [359, 135] on h3 "**********" at bounding box center [426, 139] width 489 height 15
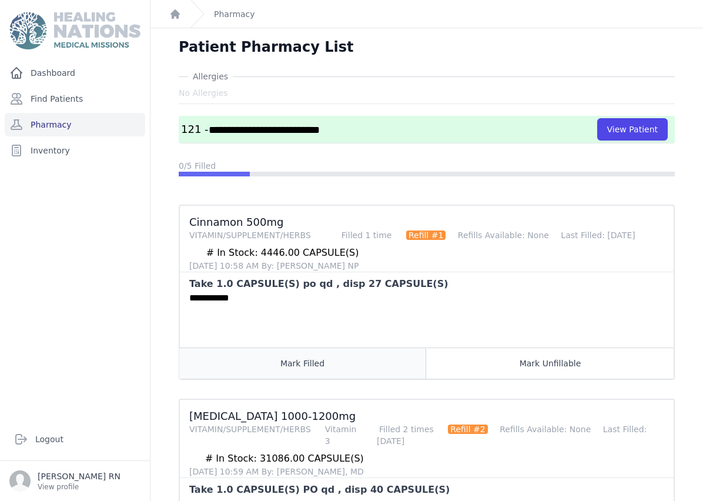
click at [316, 370] on button "Mark Filled" at bounding box center [302, 362] width 247 height 31
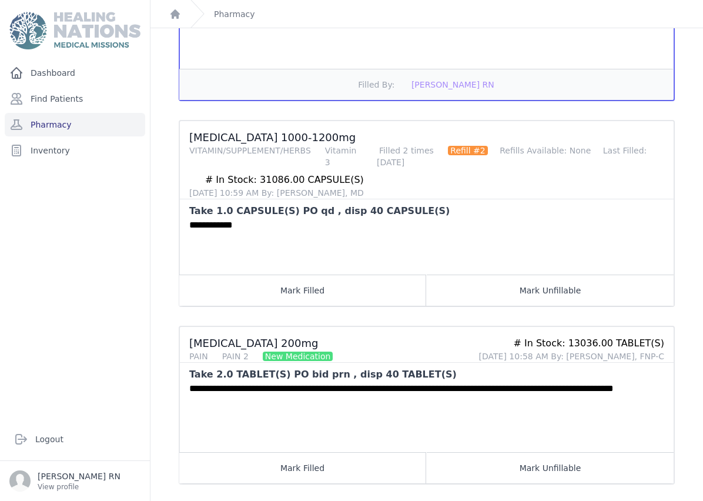
scroll to position [303, 0]
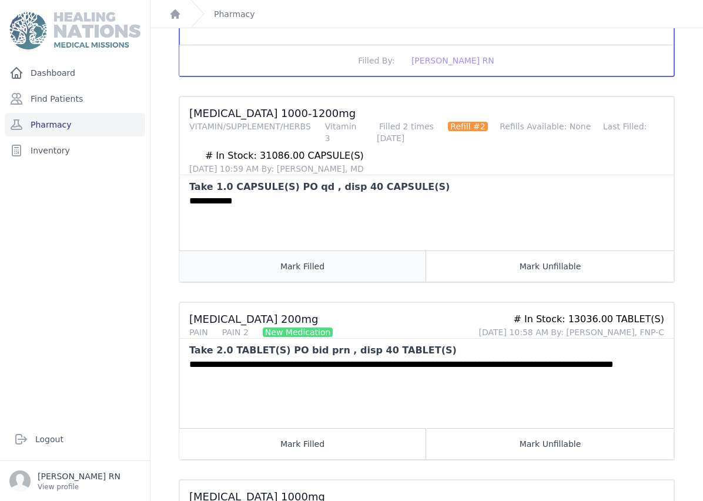
click at [313, 261] on button "Mark Filled" at bounding box center [302, 265] width 247 height 31
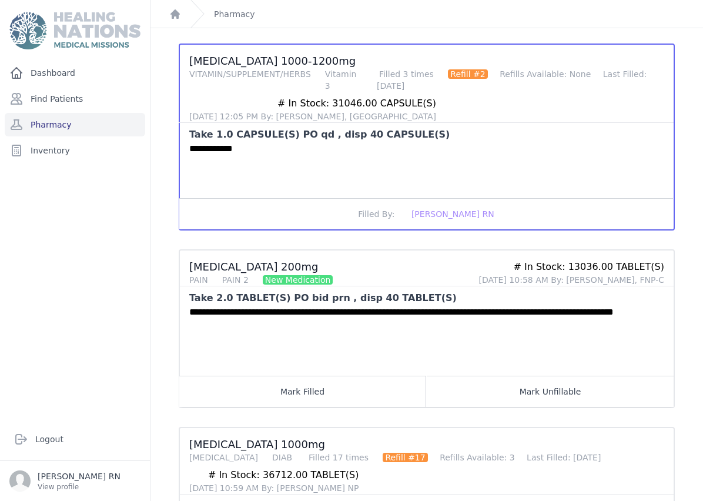
scroll to position [446, 0]
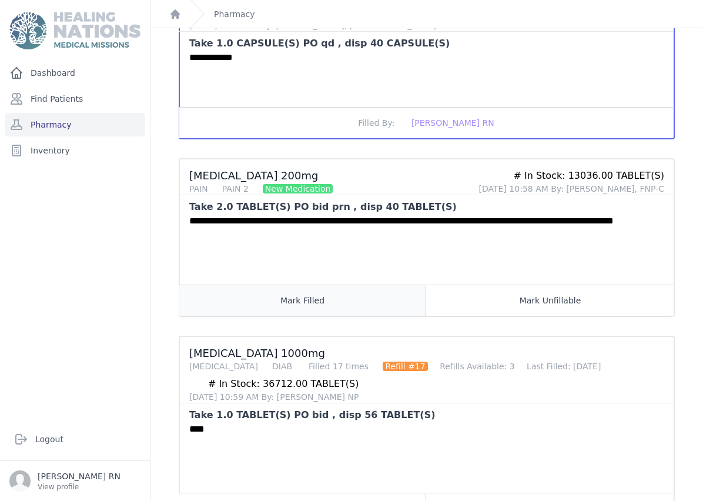
click at [315, 303] on button "Mark Filled" at bounding box center [302, 299] width 247 height 31
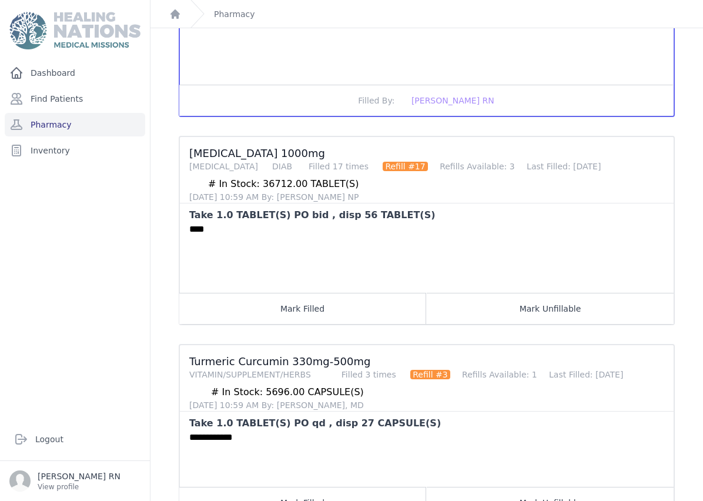
scroll to position [676, 0]
click at [297, 313] on button "Mark Filled" at bounding box center [302, 308] width 247 height 31
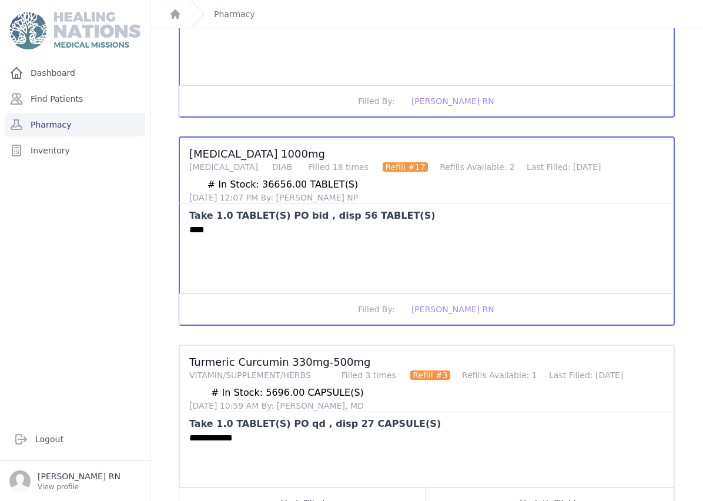
scroll to position [47, 0]
click at [275, 487] on button "Mark Filled" at bounding box center [302, 502] width 247 height 31
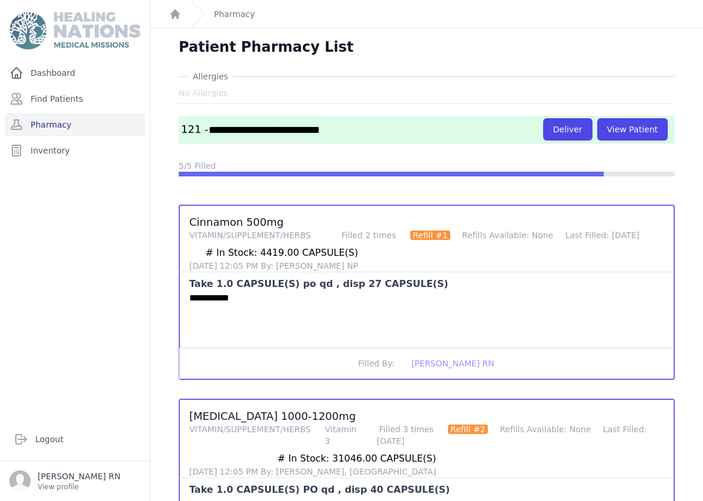
scroll to position [0, 0]
click at [575, 118] on button "Deliver" at bounding box center [567, 129] width 49 height 22
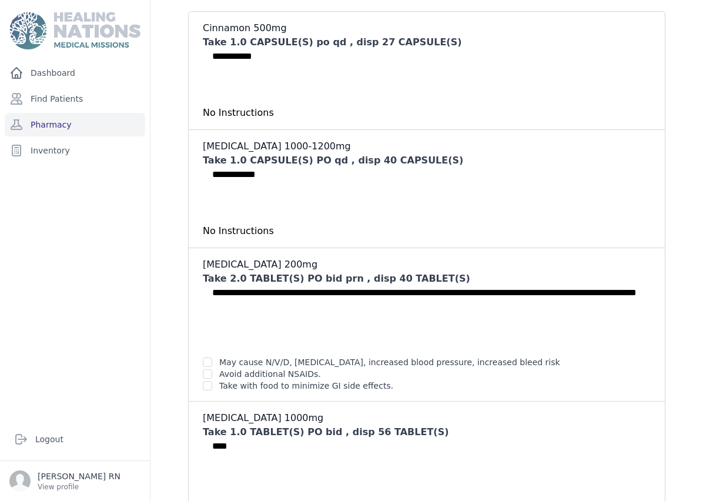
scroll to position [167, 0]
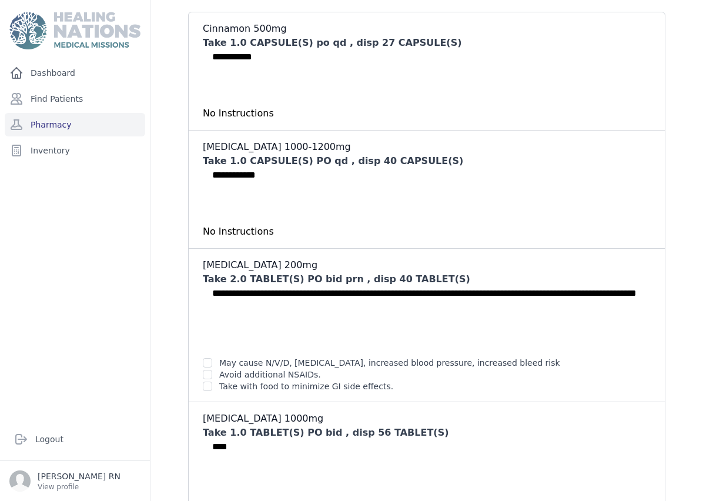
click at [208, 358] on input "checkbox" at bounding box center [207, 362] width 9 height 9
checkbox input "true"
click at [207, 370] on input "checkbox" at bounding box center [207, 374] width 9 height 9
checkbox input "true"
click at [207, 381] on input "checkbox" at bounding box center [207, 385] width 9 height 9
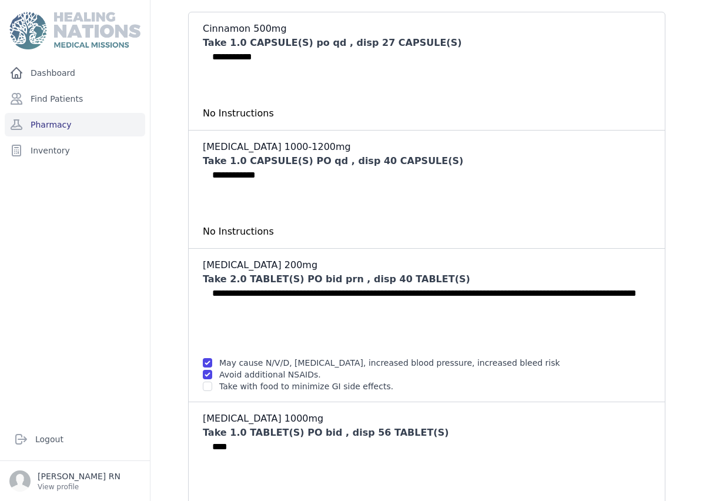
checkbox input "true"
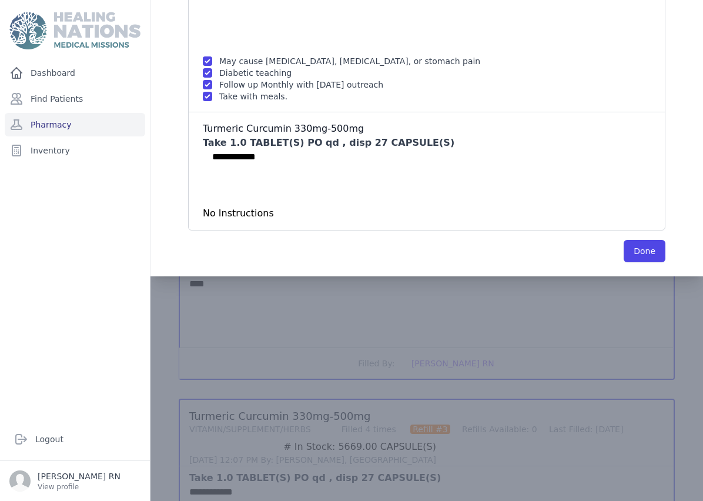
scroll to position [623, 0]
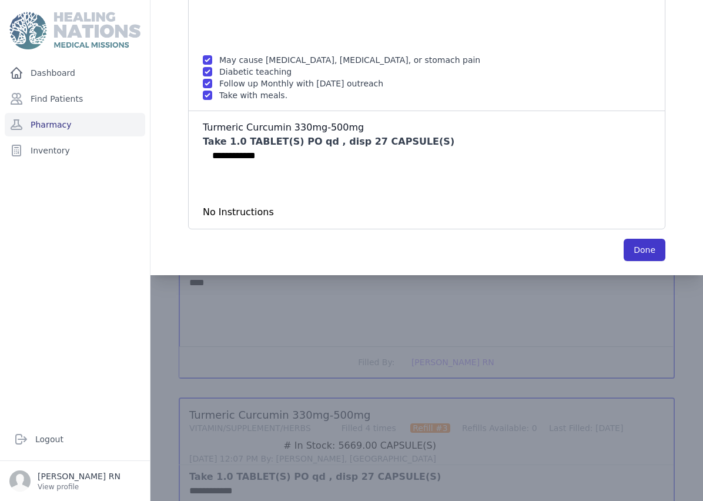
click at [638, 239] on button "Done" at bounding box center [644, 250] width 42 height 22
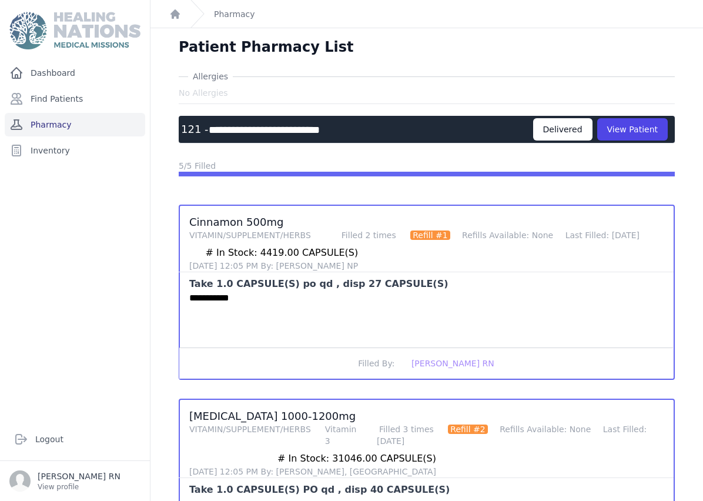
click at [61, 113] on link "Pharmacy" at bounding box center [75, 124] width 140 height 23
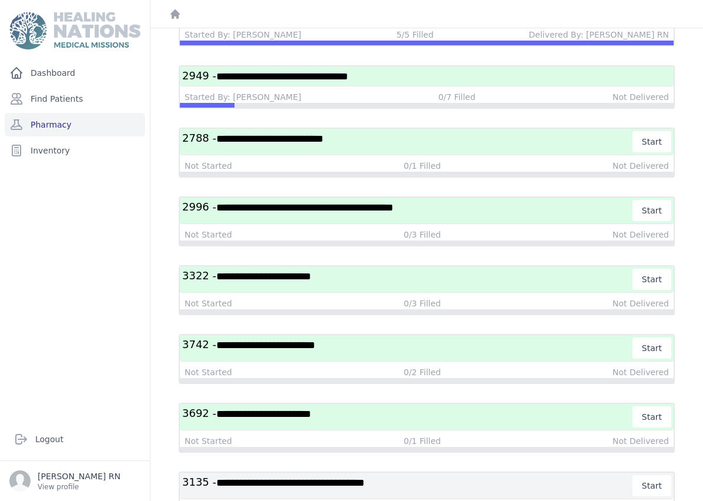
scroll to position [63, 0]
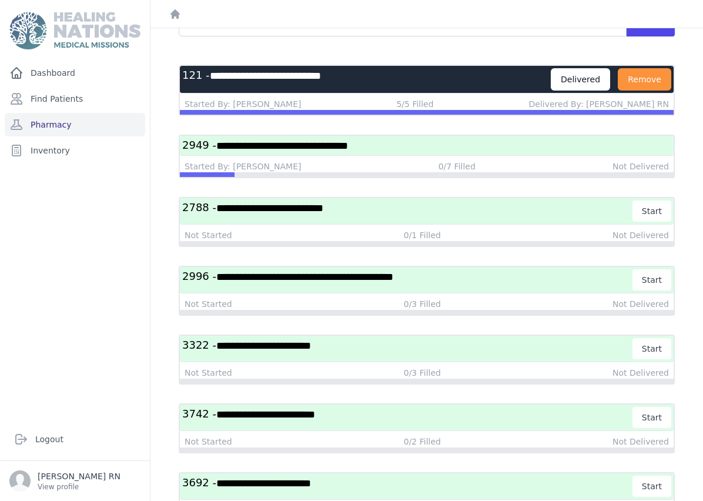
click at [303, 277] on span "**********" at bounding box center [304, 276] width 177 height 11
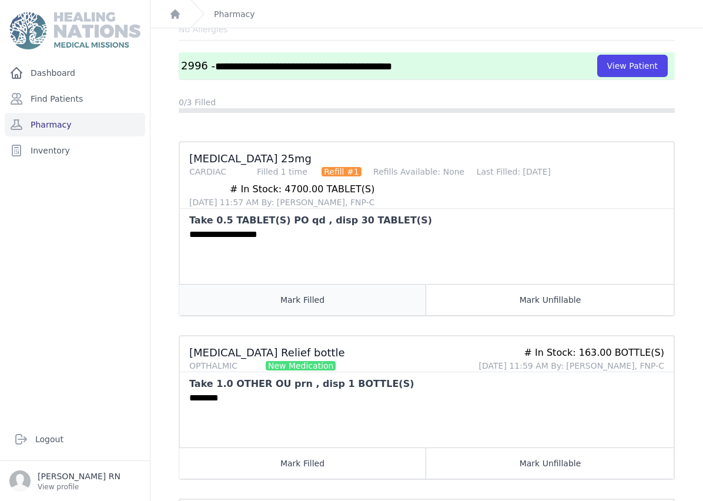
click at [314, 304] on button "Mark Filled" at bounding box center [302, 299] width 247 height 31
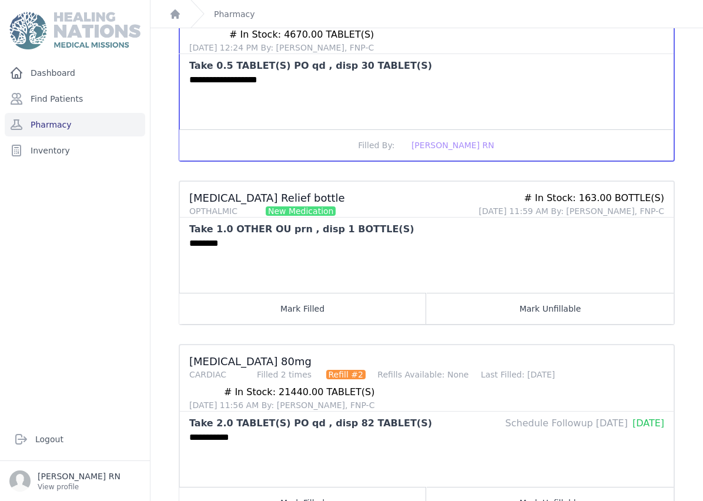
scroll to position [217, 0]
click at [290, 315] on button "Mark Filled" at bounding box center [302, 308] width 247 height 31
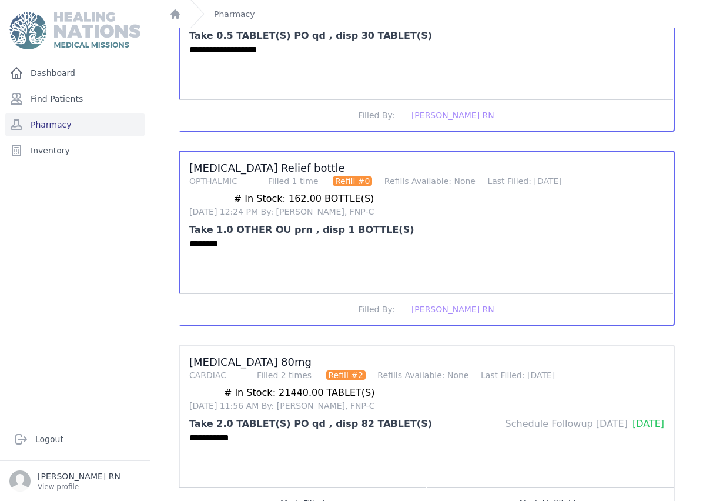
scroll to position [47, 0]
click at [349, 487] on button "Mark Filled" at bounding box center [302, 502] width 247 height 31
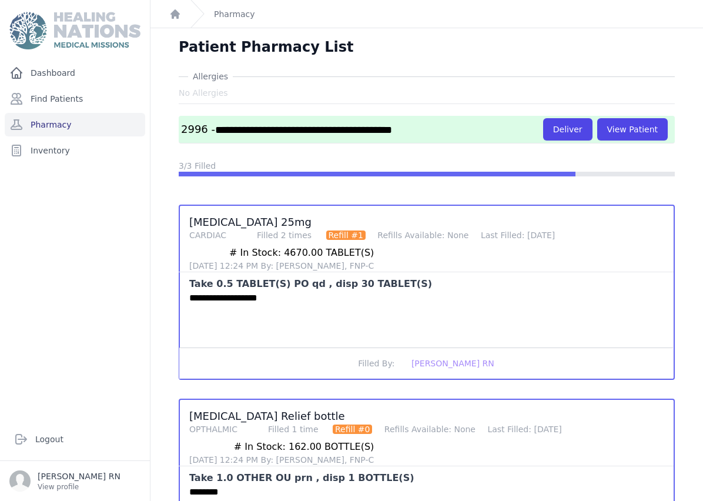
scroll to position [0, 0]
click at [565, 118] on button "Deliver" at bounding box center [567, 129] width 49 height 22
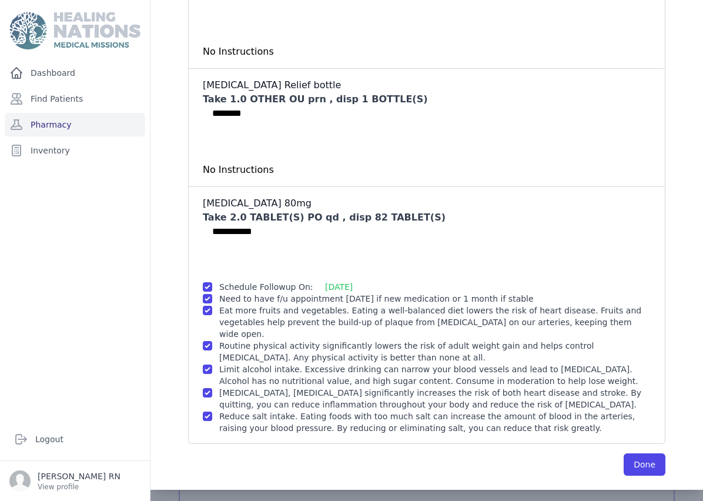
scroll to position [228, 0]
click at [656, 454] on button "Done" at bounding box center [644, 465] width 42 height 22
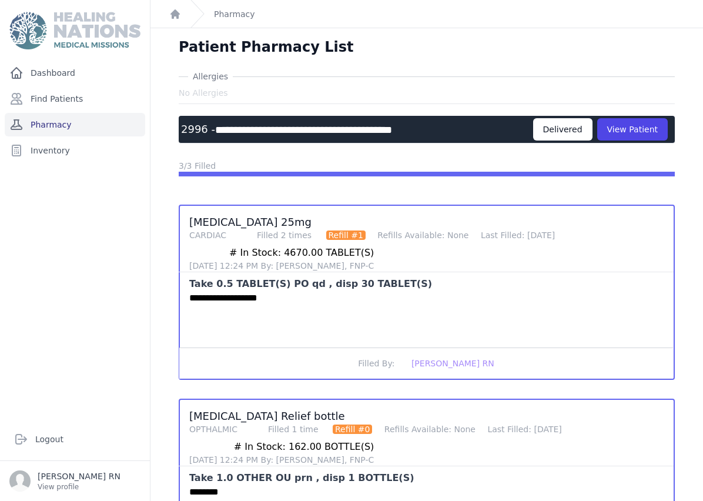
click at [80, 113] on link "Pharmacy" at bounding box center [75, 124] width 140 height 23
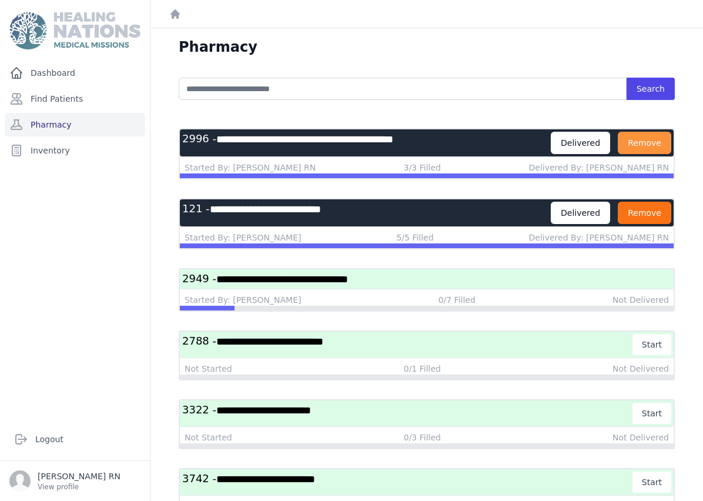
click at [647, 211] on button "Remove" at bounding box center [643, 213] width 53 height 22
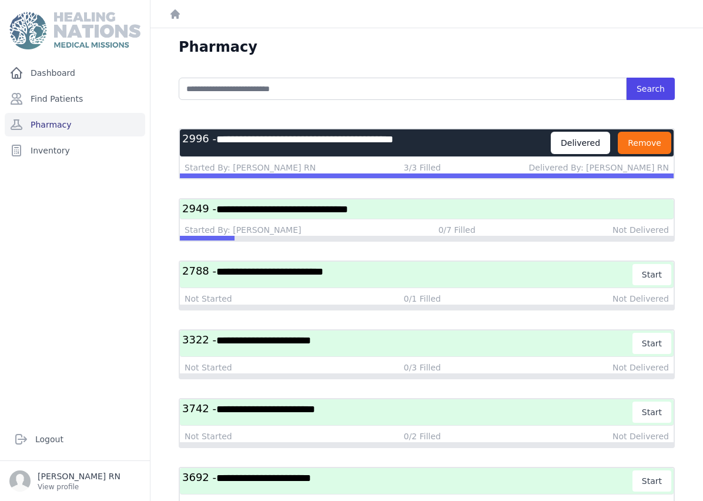
click at [650, 136] on button "Remove" at bounding box center [643, 143] width 53 height 22
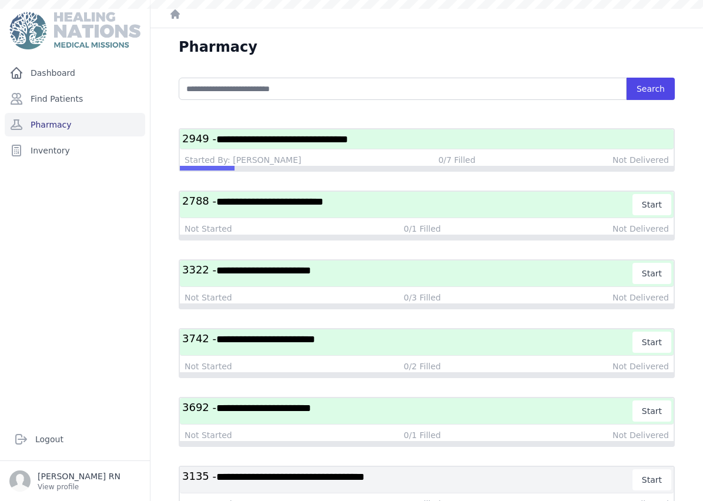
click at [424, 141] on h3 "**********" at bounding box center [426, 139] width 489 height 15
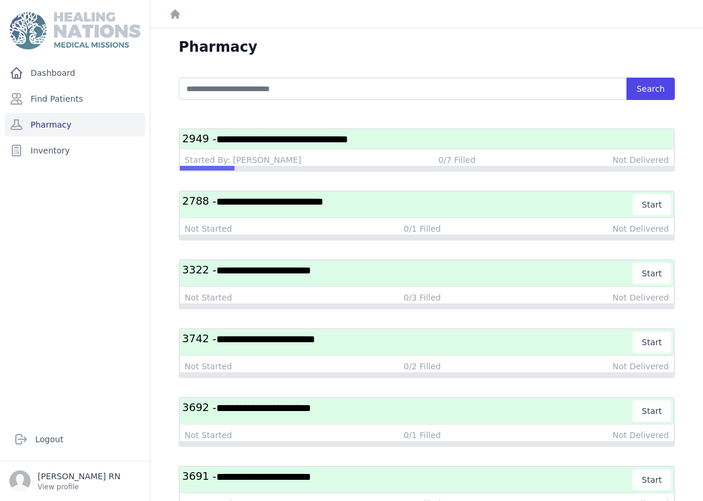
click at [320, 134] on span "**********" at bounding box center [282, 139] width 132 height 11
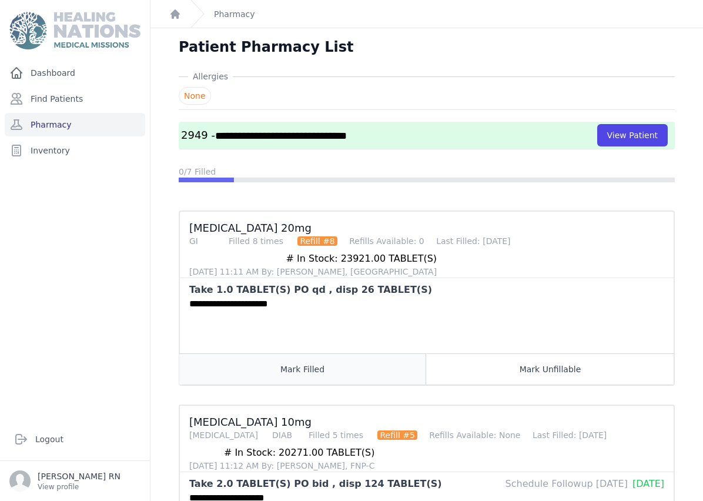
click at [338, 367] on button "Mark Filled" at bounding box center [302, 368] width 247 height 31
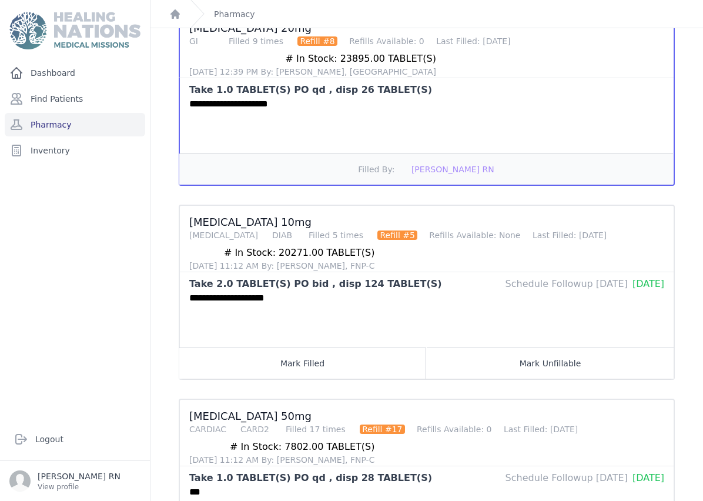
scroll to position [197, 0]
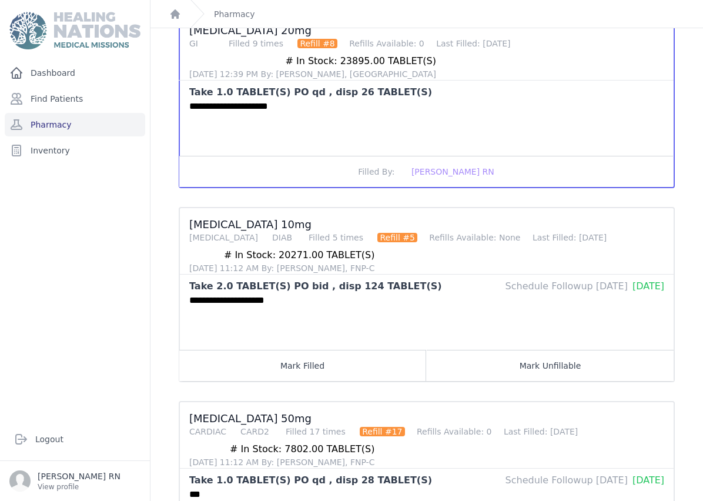
click at [335, 372] on button "Mark Filled" at bounding box center [302, 365] width 247 height 31
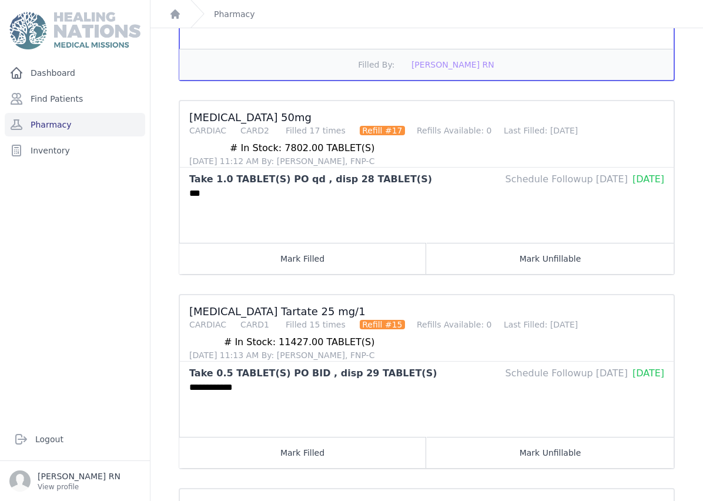
scroll to position [497, 0]
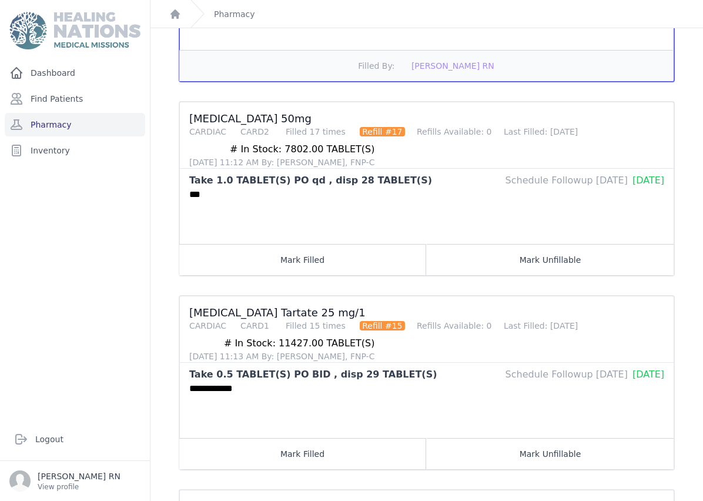
click at [331, 259] on button "Mark Filled" at bounding box center [302, 259] width 247 height 31
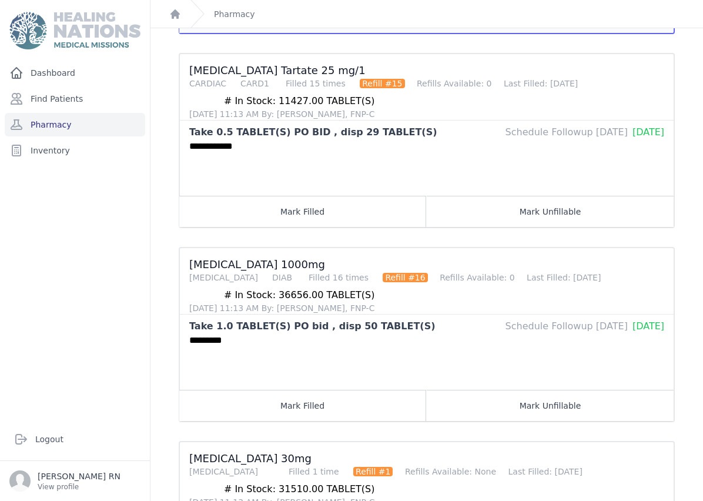
scroll to position [747, 0]
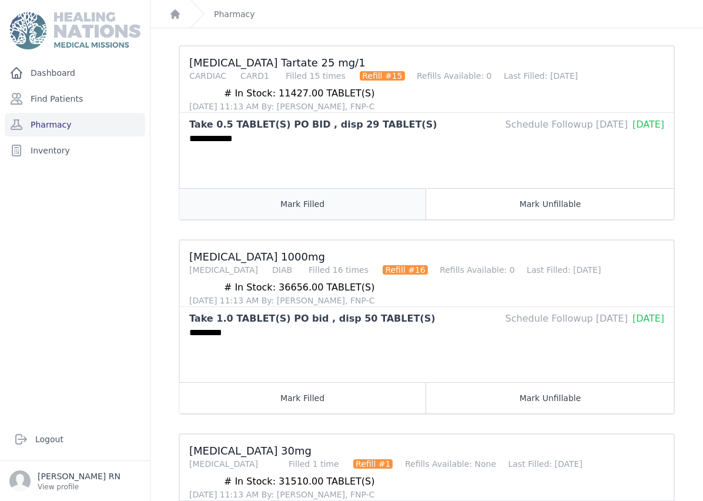
click at [333, 206] on button "Mark Filled" at bounding box center [302, 203] width 247 height 31
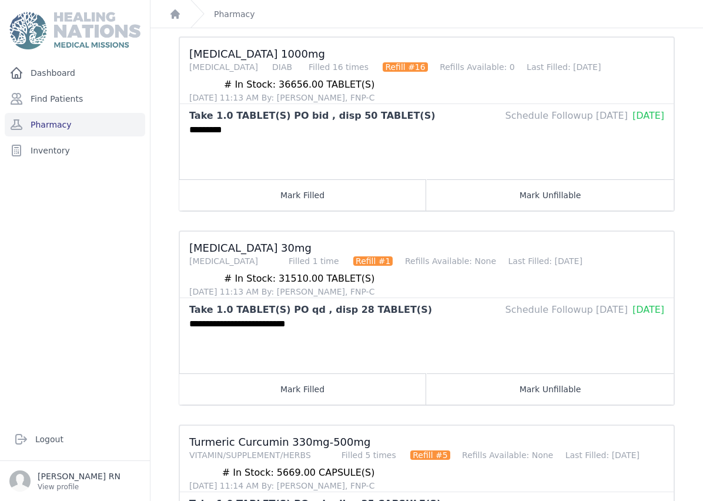
scroll to position [948, 0]
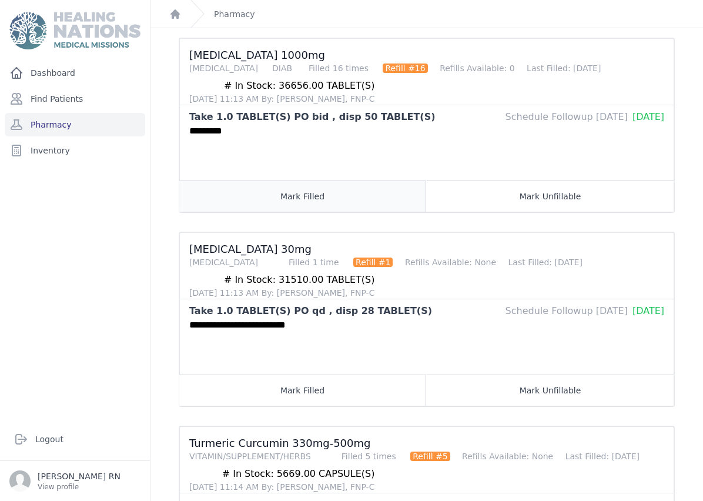
click at [337, 205] on button "Mark Filled" at bounding box center [302, 195] width 247 height 31
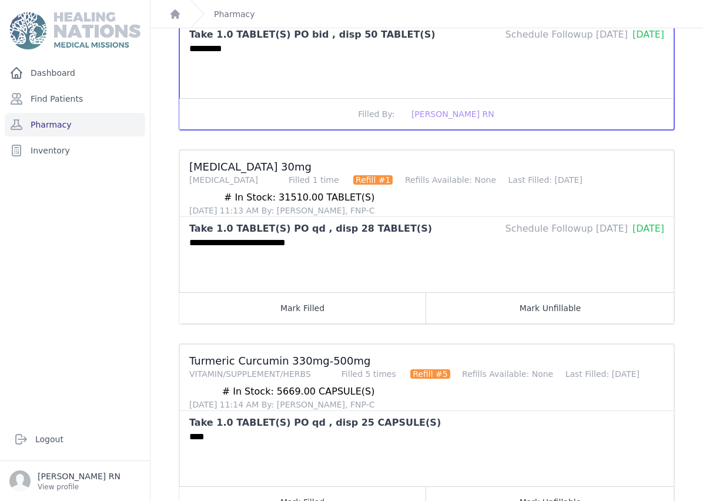
scroll to position [1029, 0]
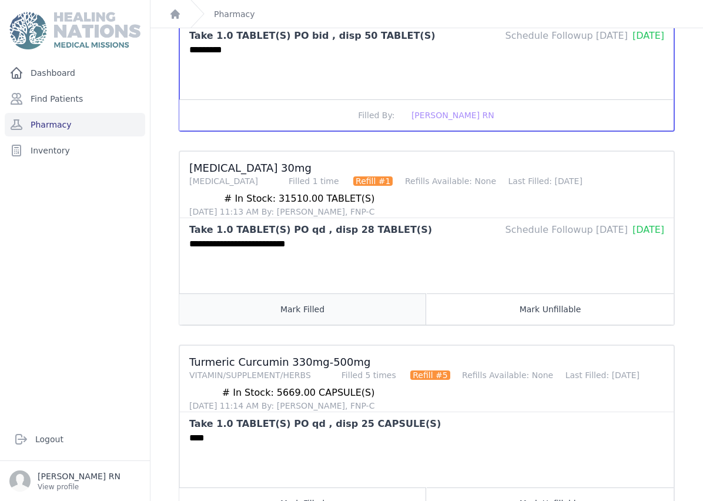
click at [330, 304] on button "Mark Filled" at bounding box center [302, 308] width 247 height 31
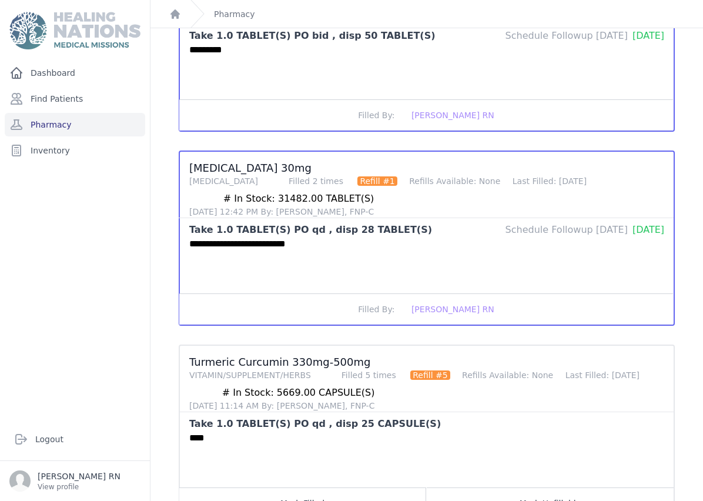
scroll to position [47, 0]
click at [325, 487] on button "Mark Filled" at bounding box center [302, 502] width 247 height 31
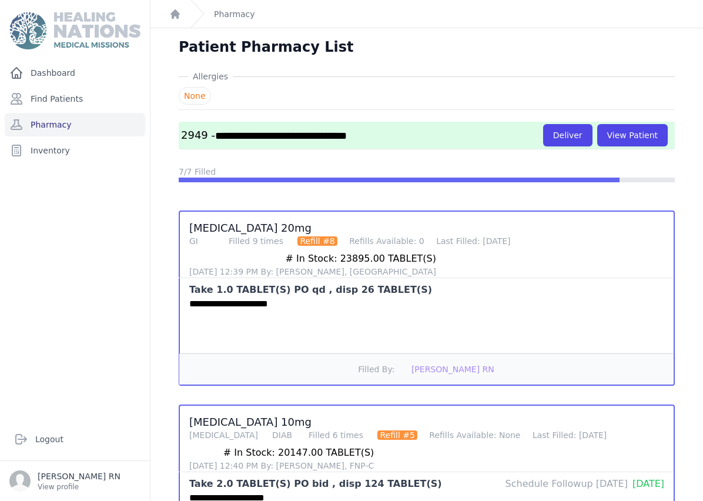
scroll to position [0, 0]
click at [66, 113] on link "Pharmacy" at bounding box center [75, 124] width 140 height 23
